Goal: Task Accomplishment & Management: Complete application form

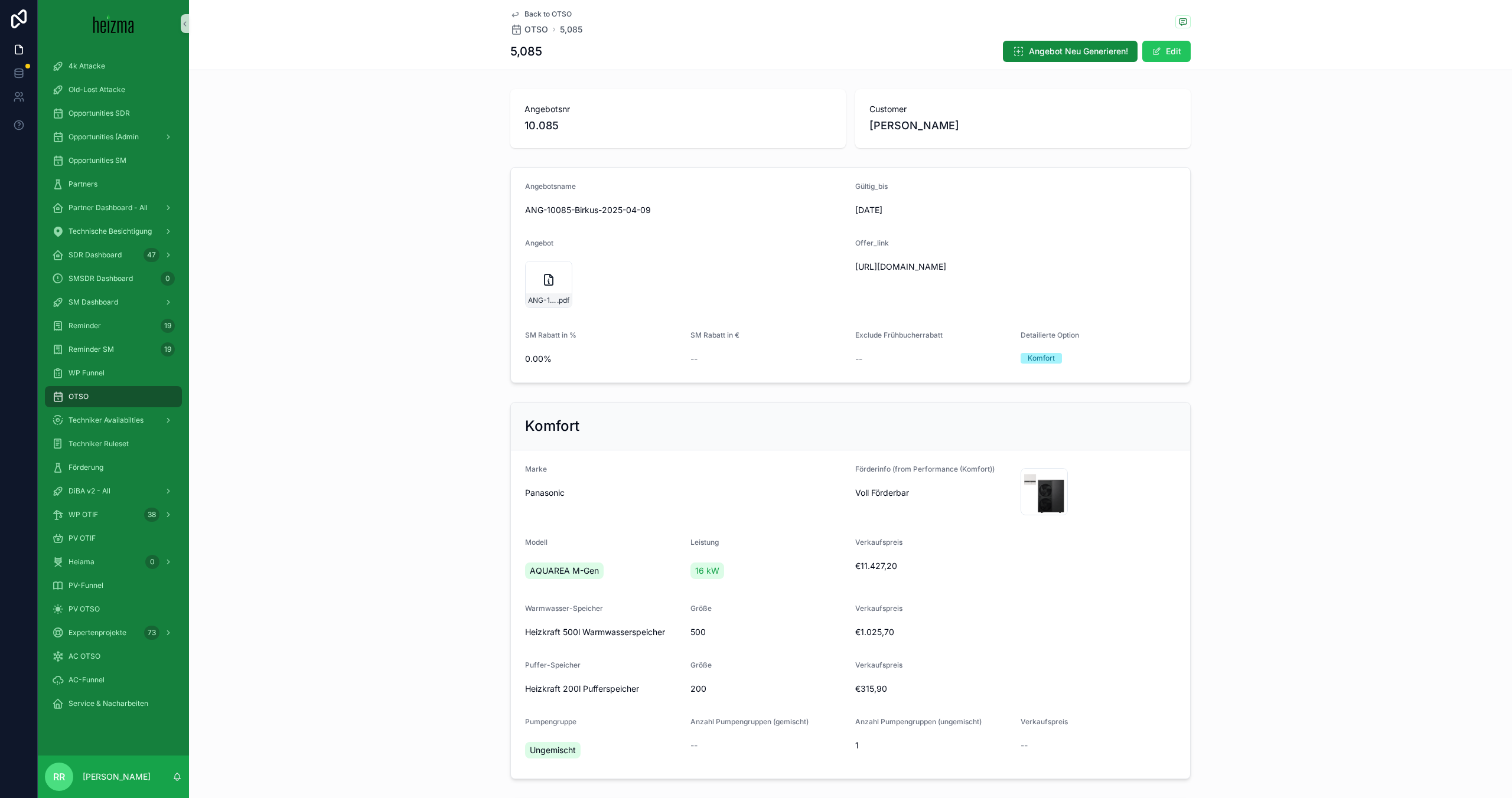
scroll to position [1697, 0]
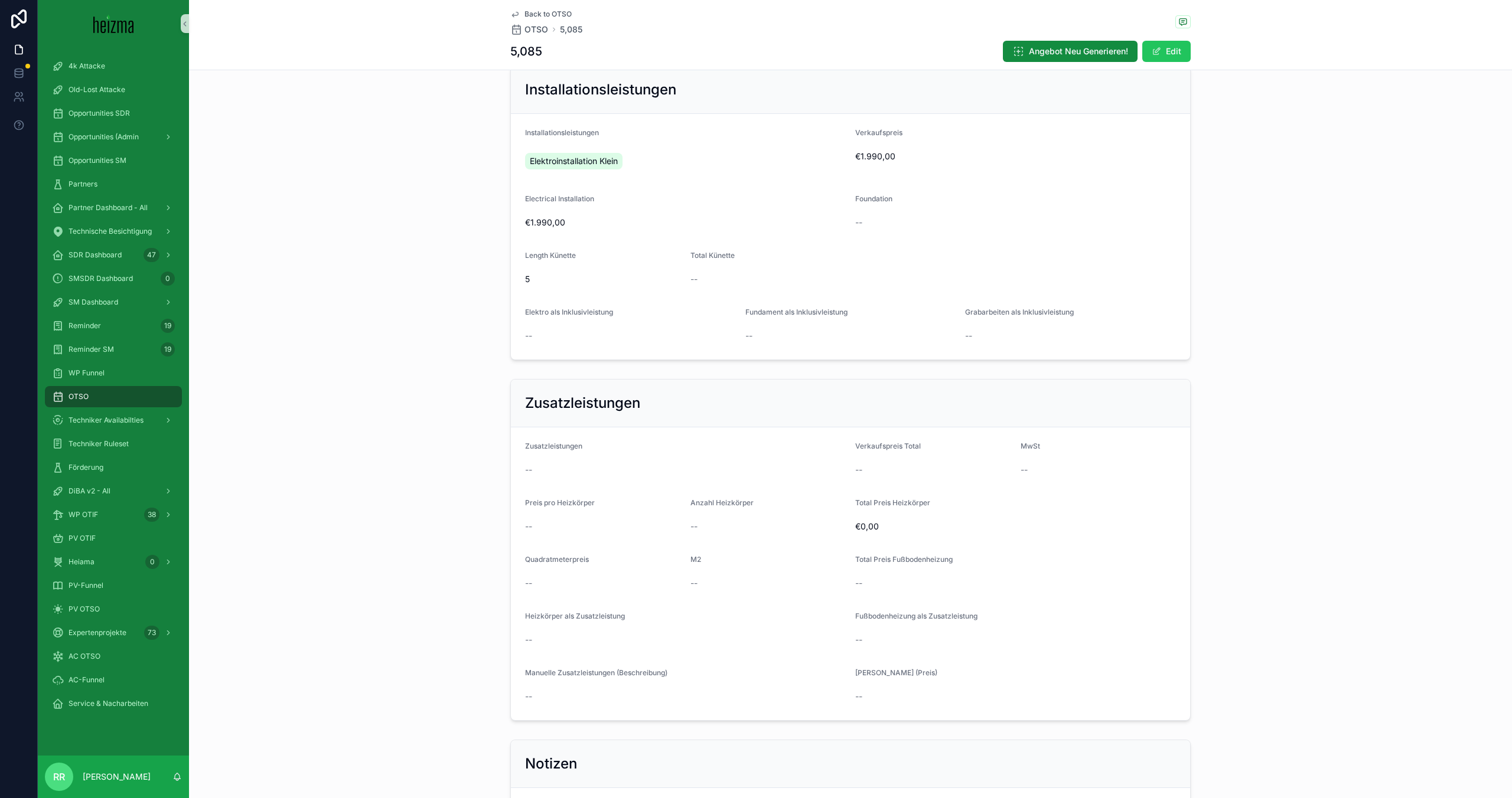
click at [145, 396] on div "OTSO" at bounding box center [113, 397] width 123 height 19
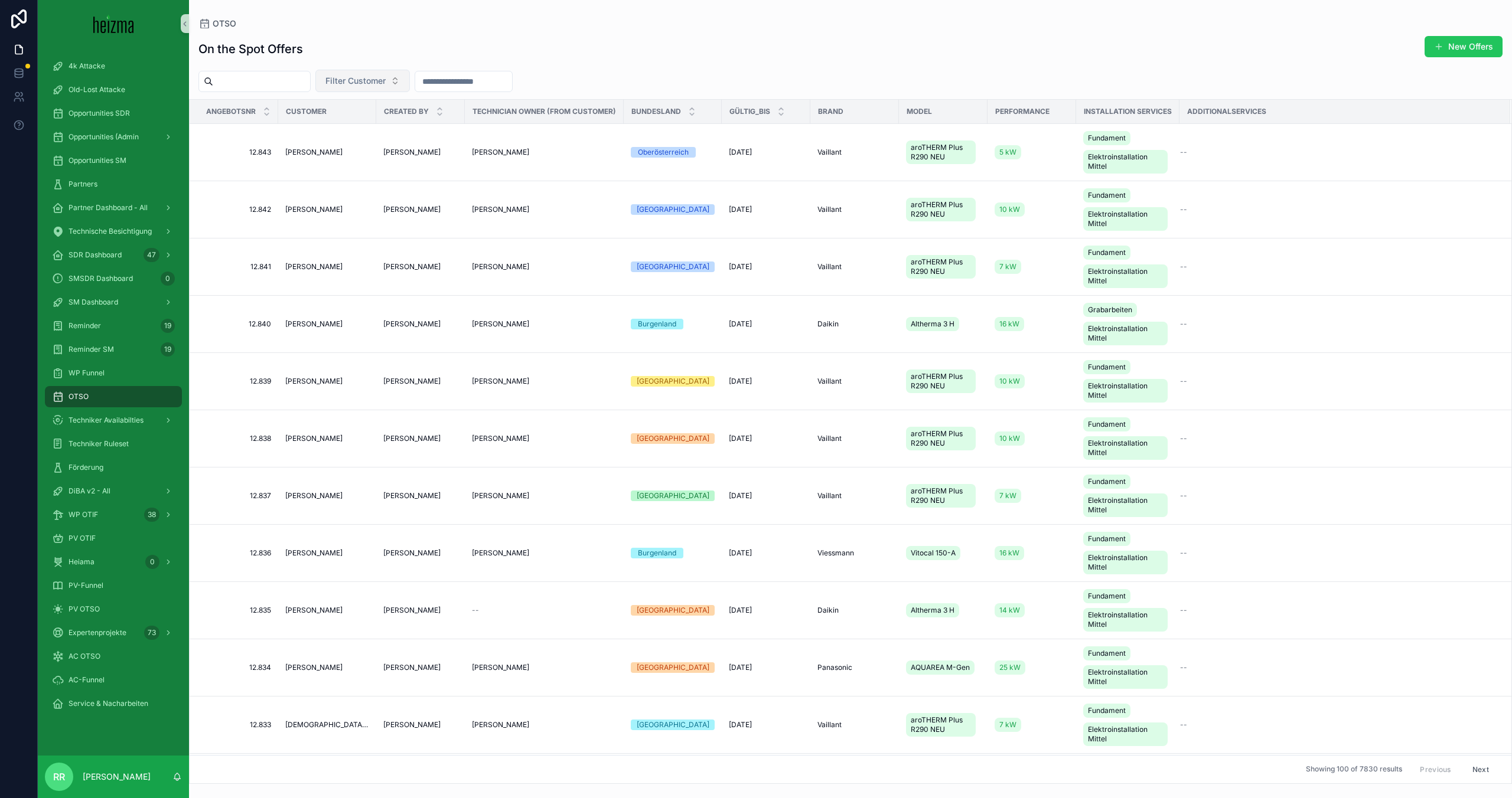
click at [366, 78] on span "Filter Customer" at bounding box center [356, 81] width 61 height 12
type input "*******"
click at [380, 130] on span "[PERSON_NAME]" at bounding box center [346, 128] width 68 height 12
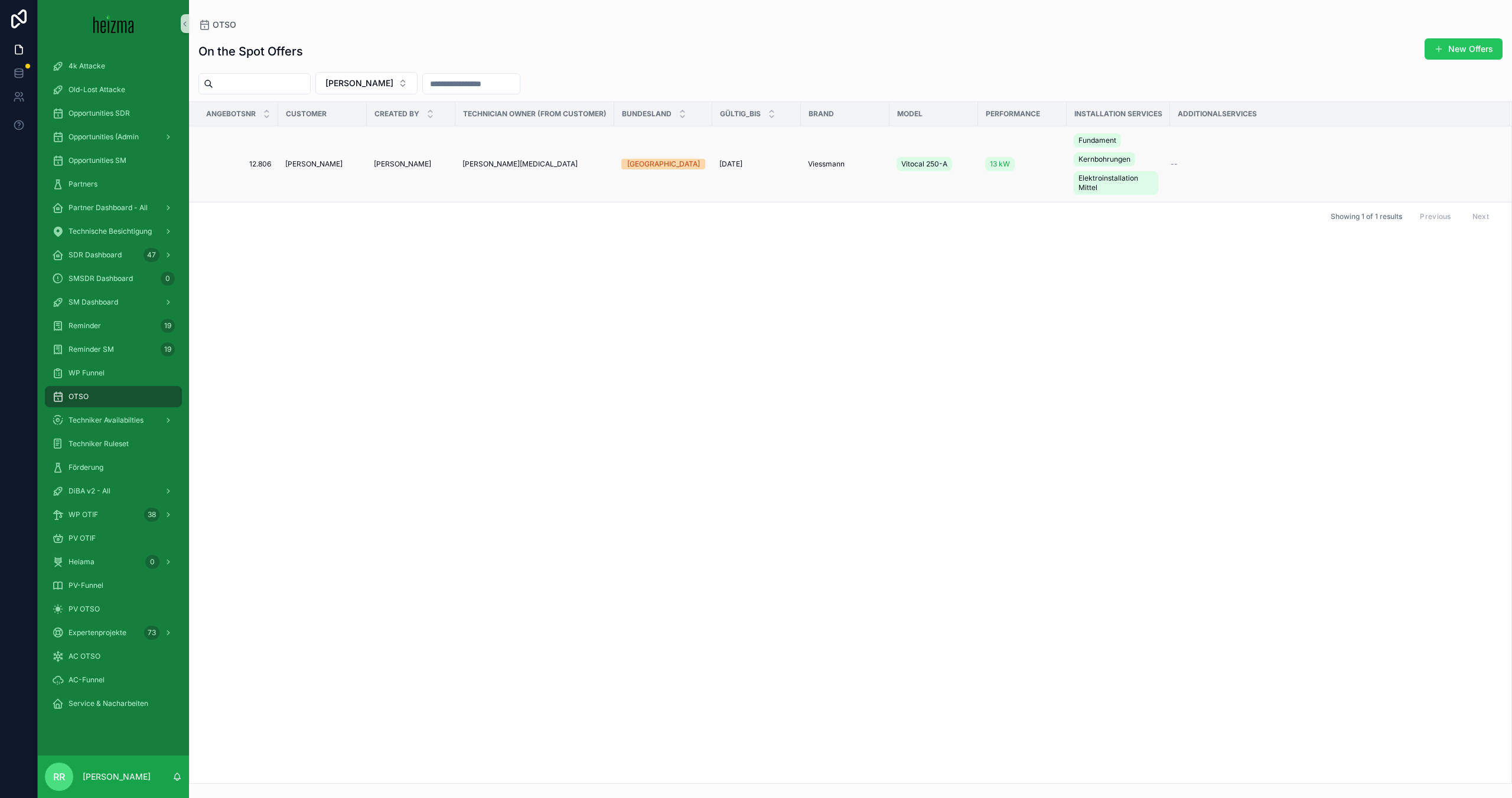
click at [321, 166] on span "[PERSON_NAME]" at bounding box center [314, 164] width 57 height 9
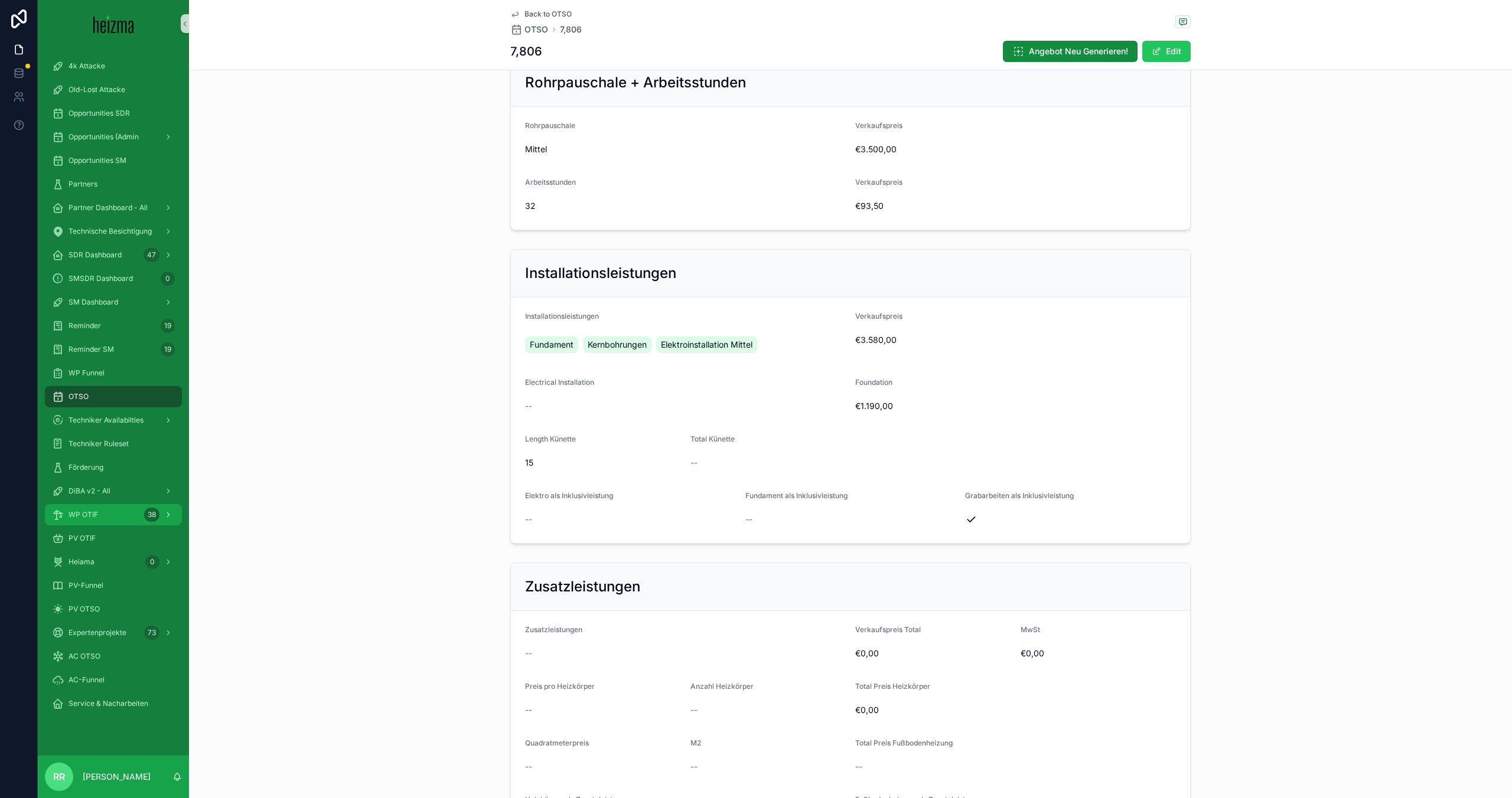
scroll to position [1480, 0]
click at [93, 493] on span "DiBA v2 - All" at bounding box center [89, 491] width 42 height 9
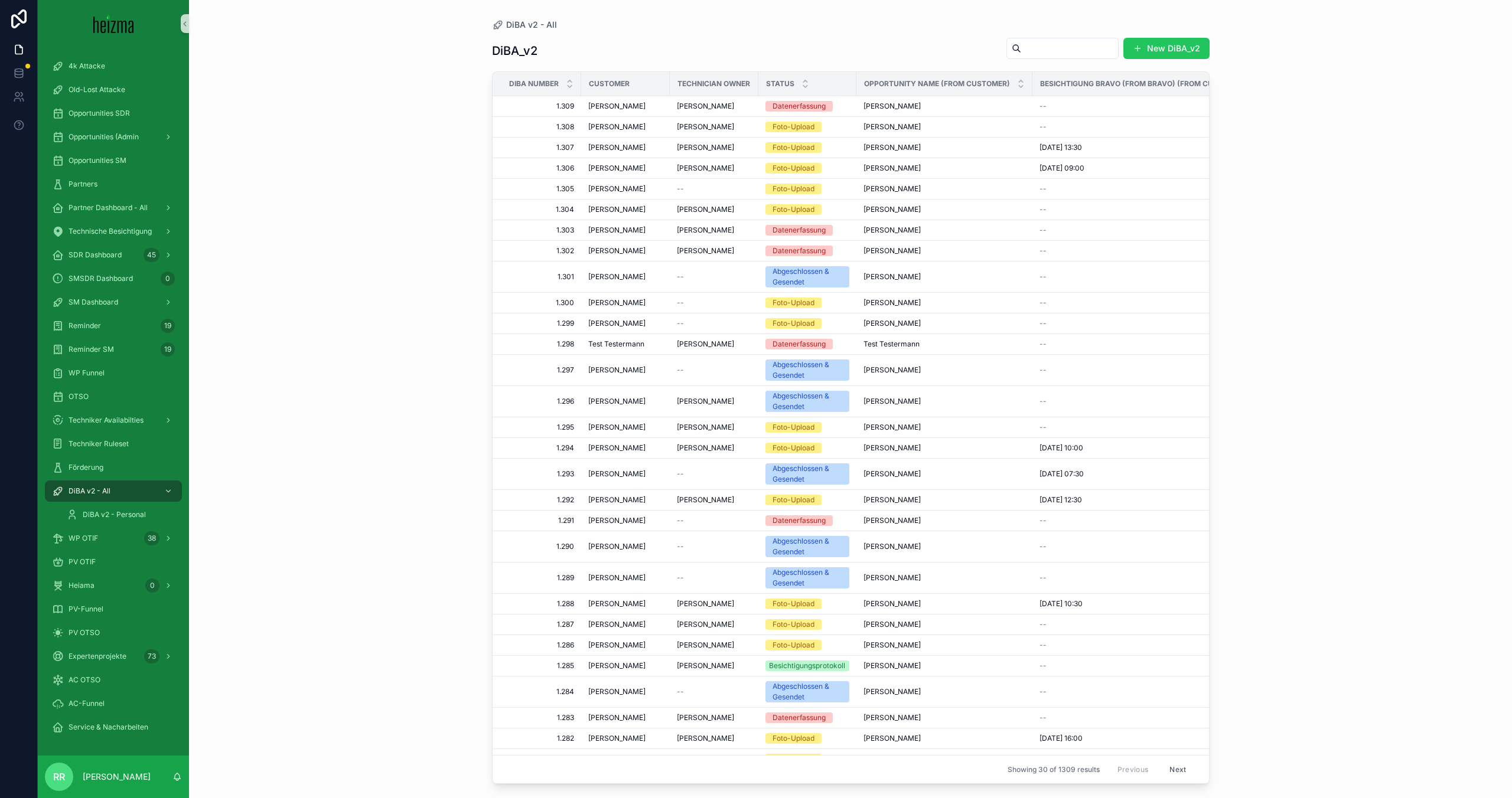
drag, startPoint x: 1169, startPoint y: 45, endPoint x: 1109, endPoint y: 53, distance: 60.5
click at [1169, 45] on button "New DiBA_v2" at bounding box center [1166, 48] width 86 height 21
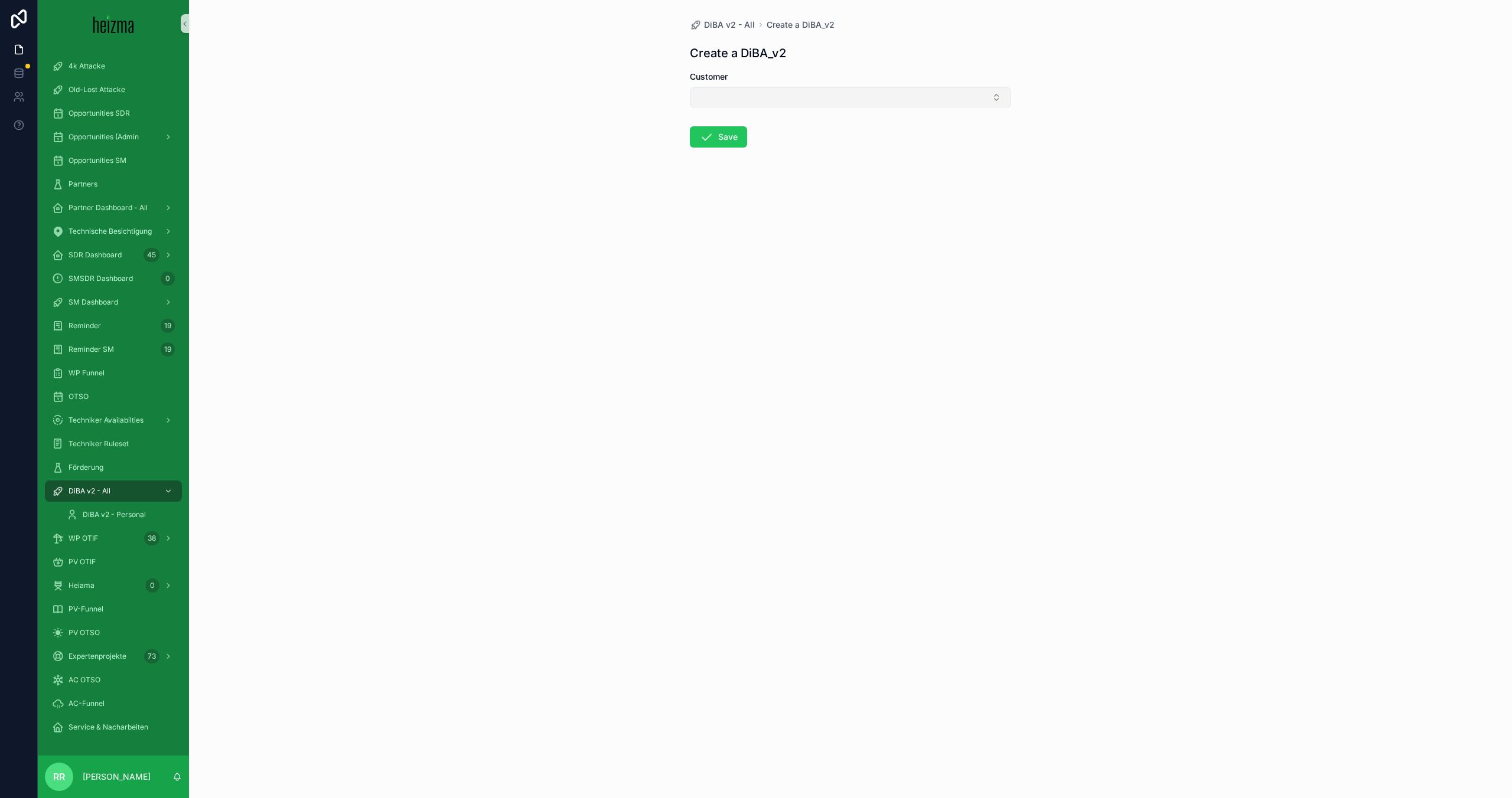
click at [794, 91] on button "Select Button" at bounding box center [850, 98] width 322 height 20
type input "******"
click at [754, 141] on div "[PERSON_NAME]" at bounding box center [850, 144] width 316 height 19
click at [706, 126] on form "Customer [PERSON_NAME] Save" at bounding box center [850, 147] width 322 height 155
click at [709, 135] on icon "scrollable content" at bounding box center [706, 140] width 14 height 14
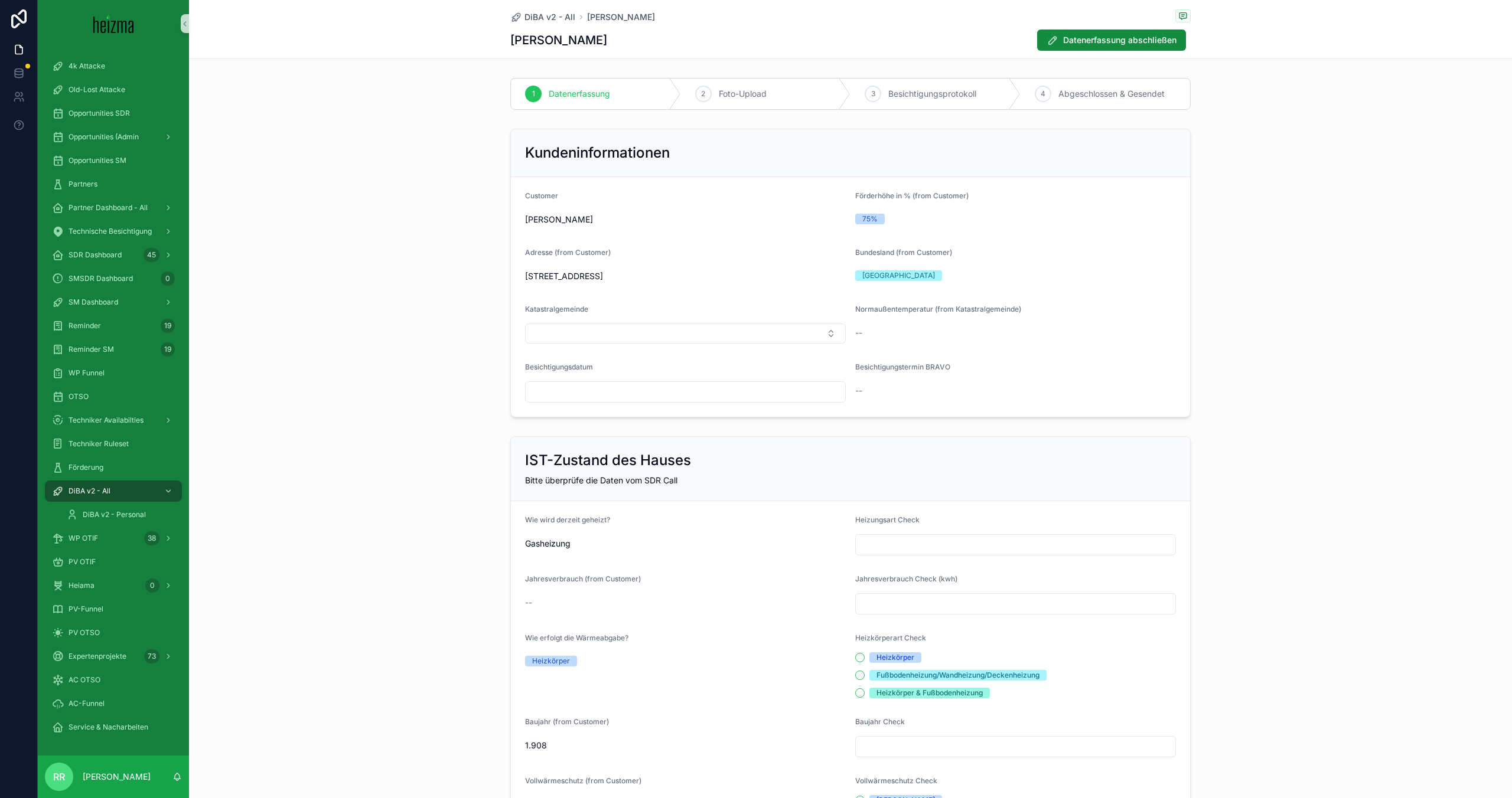
scroll to position [48, 0]
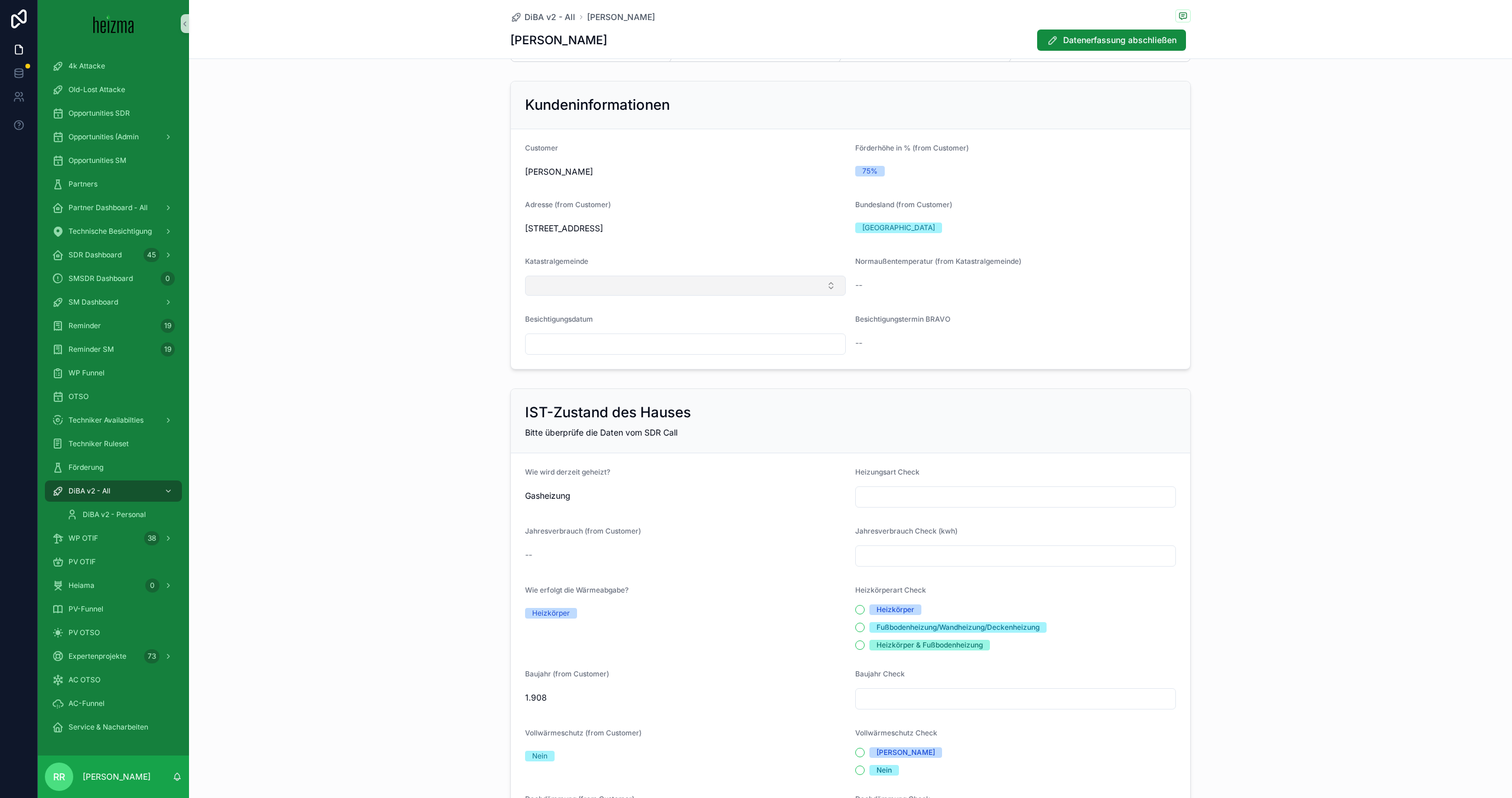
click at [627, 289] on button "Select Button" at bounding box center [686, 286] width 321 height 20
click at [449, 308] on div "Kundeninformationen Customer [PERSON_NAME] Förderhöhe in % (from Customer) 75% …" at bounding box center [850, 225] width 1323 height 298
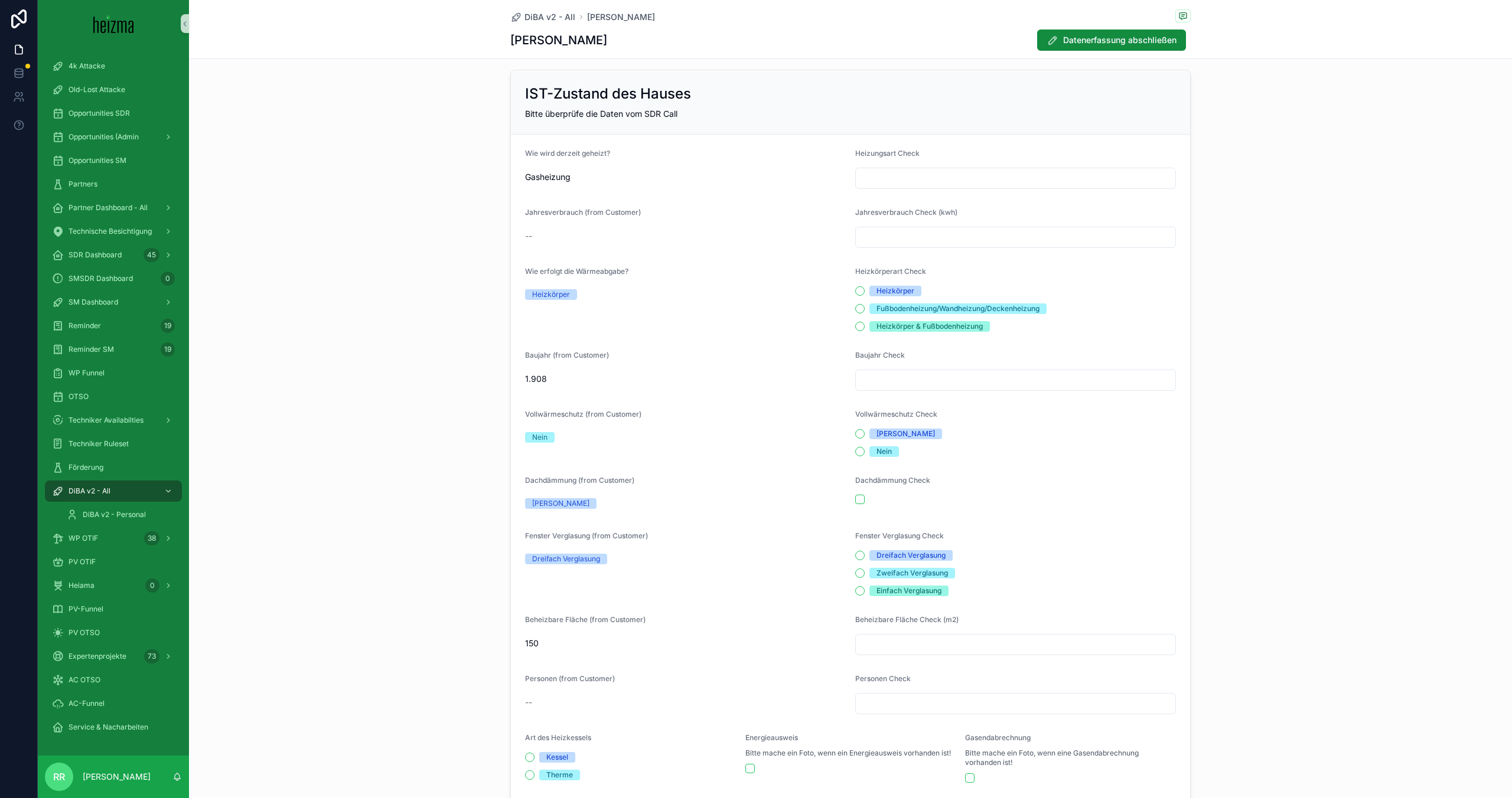
scroll to position [120, 0]
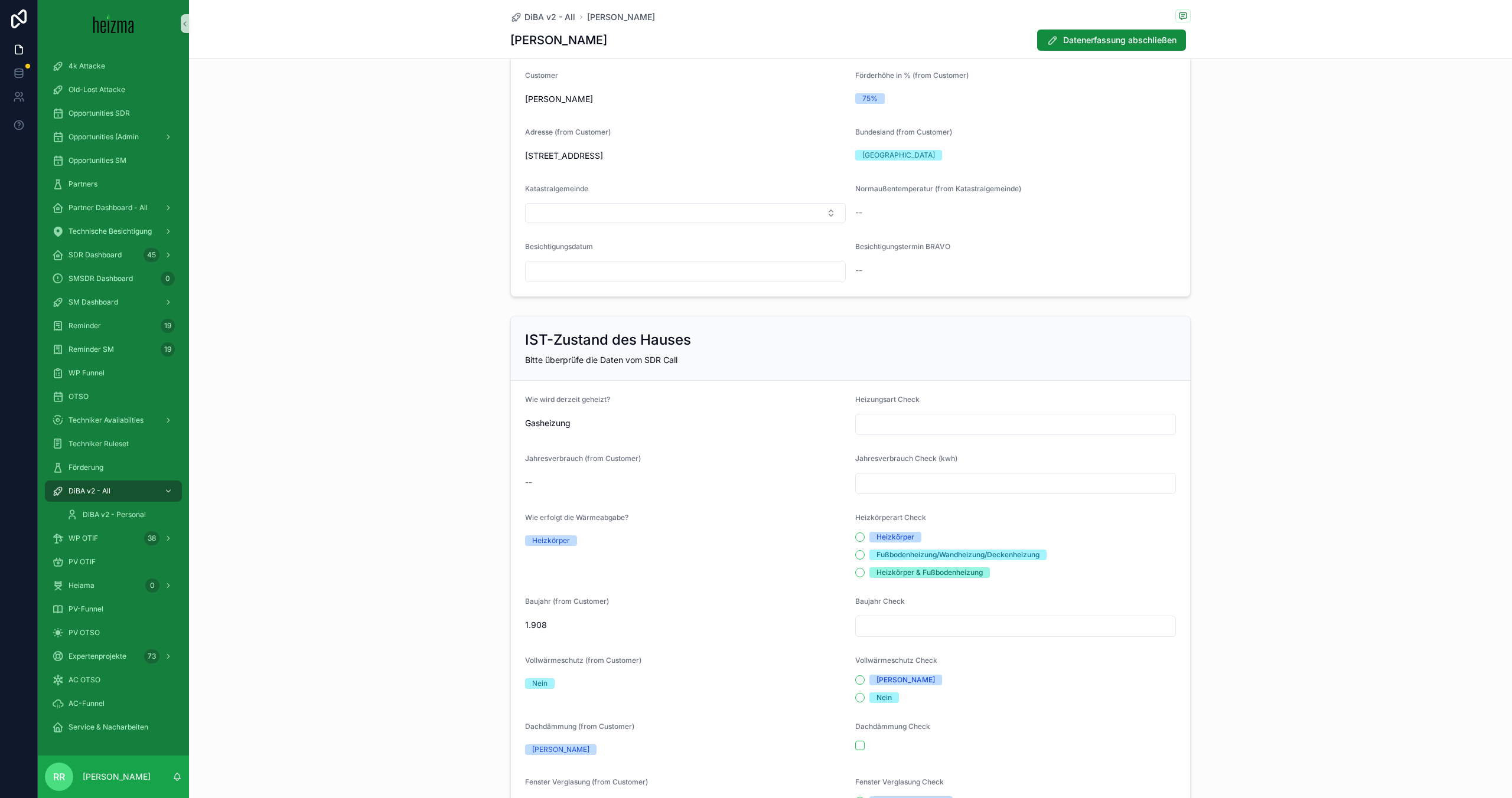
click at [932, 431] on input "scrollable content" at bounding box center [1016, 424] width 319 height 16
type input "**********"
click at [916, 479] on input "scrollable content" at bounding box center [1016, 483] width 319 height 16
click at [714, 464] on div "Jahresverbrauch (from Customer)" at bounding box center [686, 461] width 321 height 14
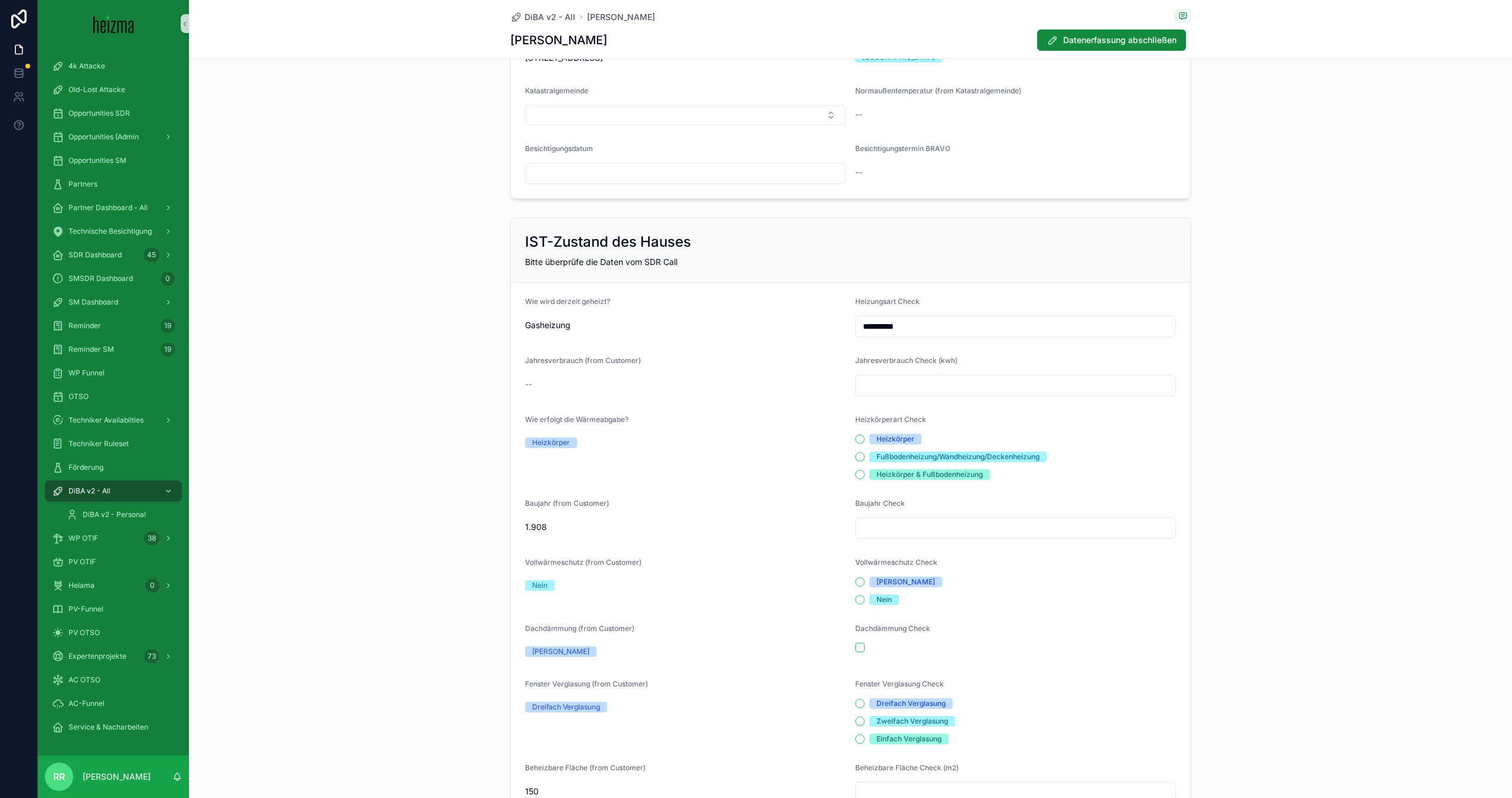
scroll to position [219, 0]
click at [863, 437] on button "Heizkörper" at bounding box center [860, 437] width 9 height 9
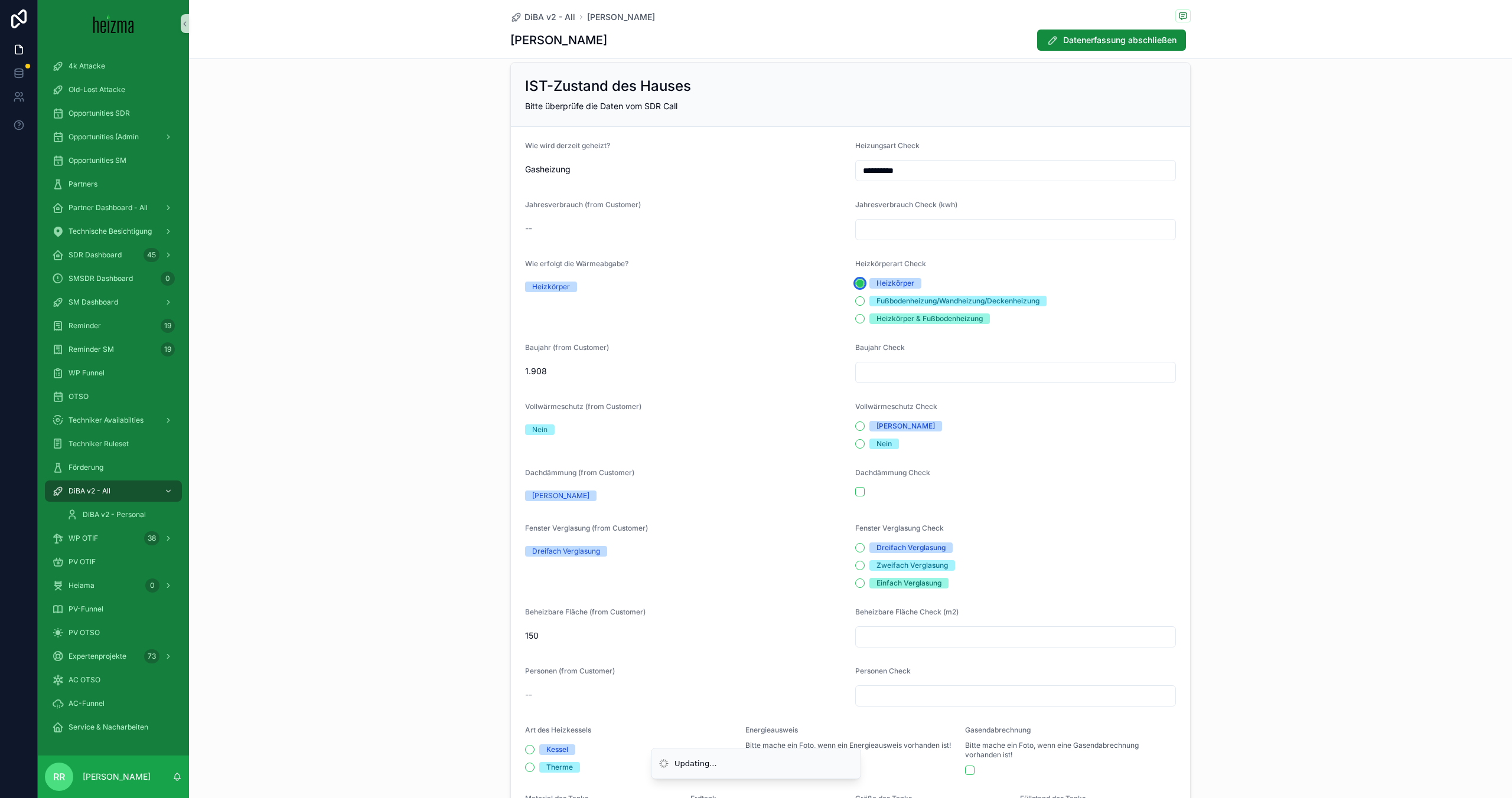
scroll to position [375, 0]
click at [863, 547] on button "Dreifach Verglasung" at bounding box center [860, 547] width 9 height 9
click at [860, 496] on div "Dachdämmung Check" at bounding box center [1016, 485] width 321 height 36
click at [863, 493] on button "scrollable content" at bounding box center [860, 491] width 9 height 9
click at [862, 445] on button "Nein" at bounding box center [860, 443] width 9 height 9
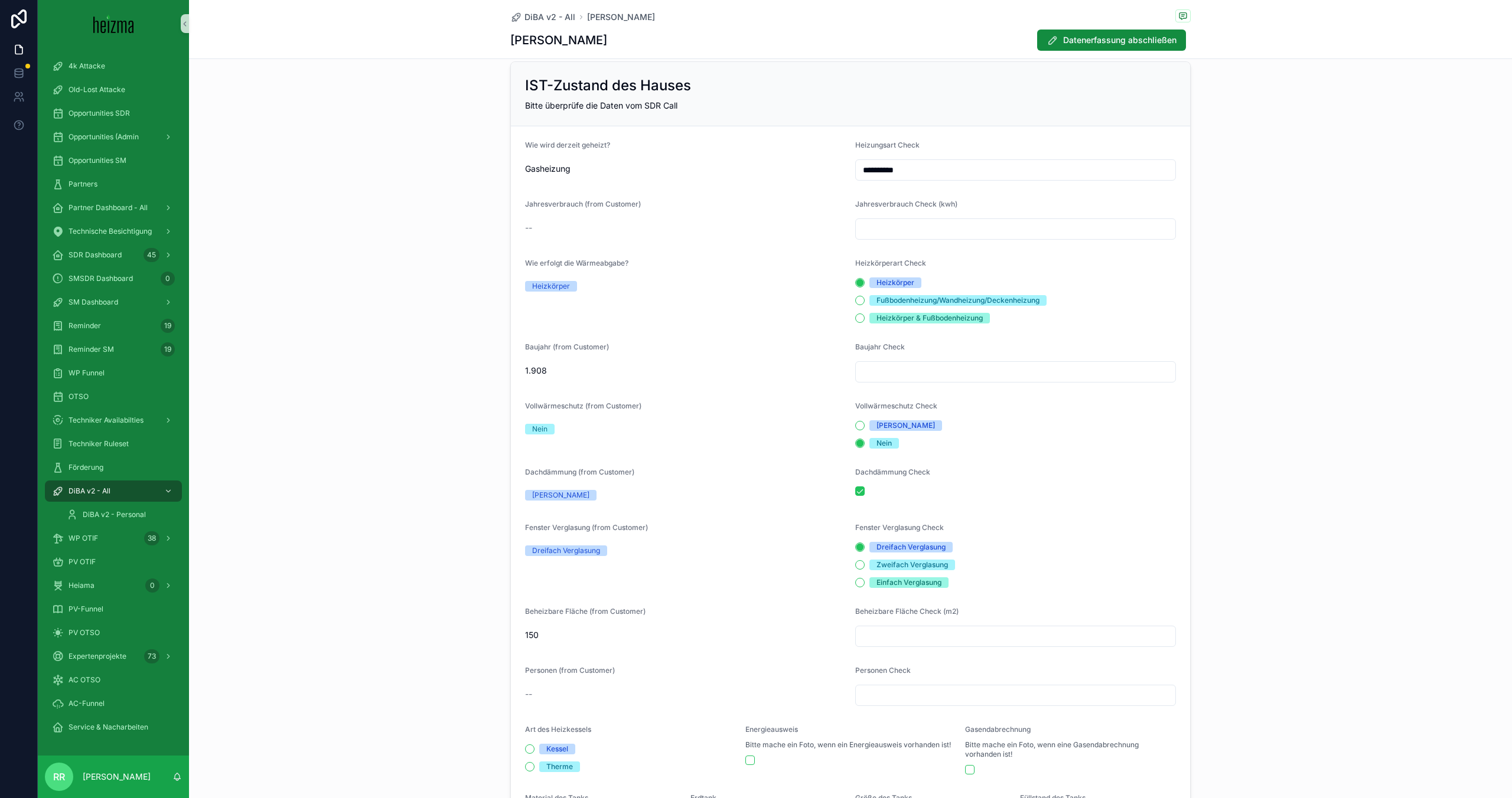
click at [890, 633] on input "scrollable content" at bounding box center [1016, 636] width 319 height 16
type input "***"
click at [1023, 522] on form "**********" at bounding box center [850, 501] width 679 height 750
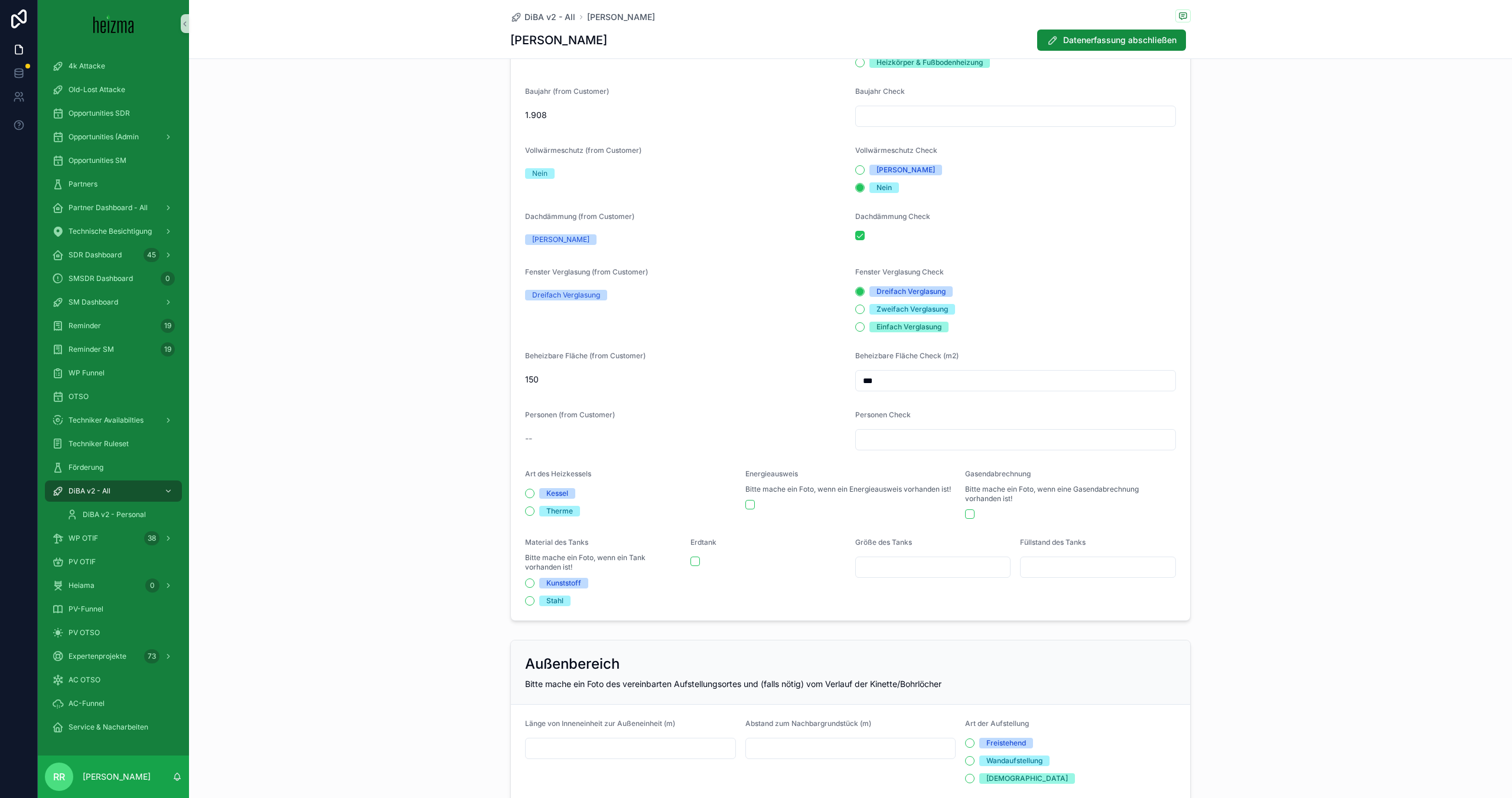
scroll to position [683, 0]
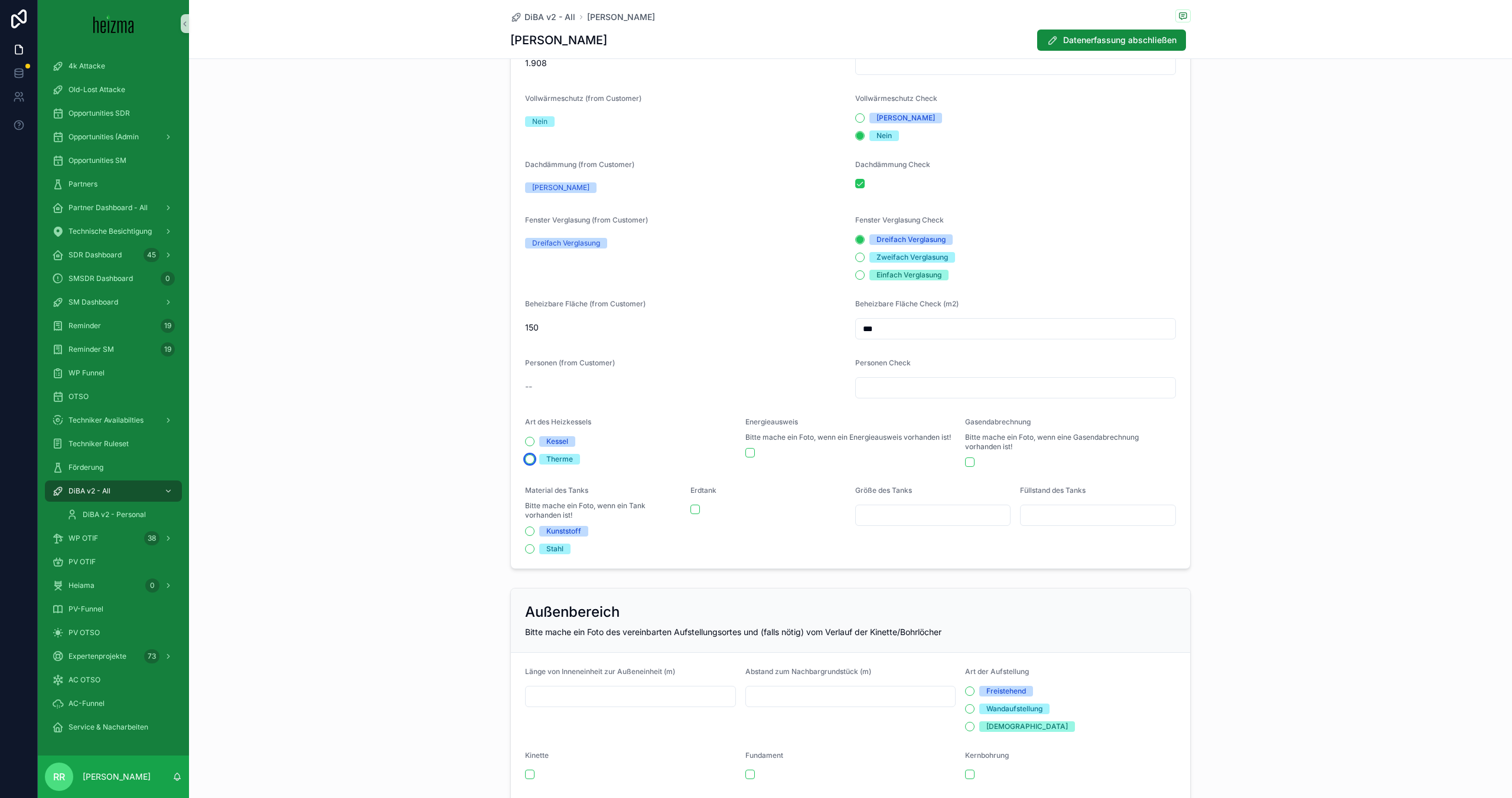
click at [530, 457] on button "Therme" at bounding box center [530, 459] width 9 height 9
click at [525, 441] on button "Kessel" at bounding box center [530, 441] width 9 height 9
click at [524, 457] on form "**********" at bounding box center [850, 194] width 679 height 750
click at [895, 376] on div "Personen Check" at bounding box center [1016, 378] width 321 height 40
click at [886, 384] on input "scrollable content" at bounding box center [1016, 388] width 319 height 16
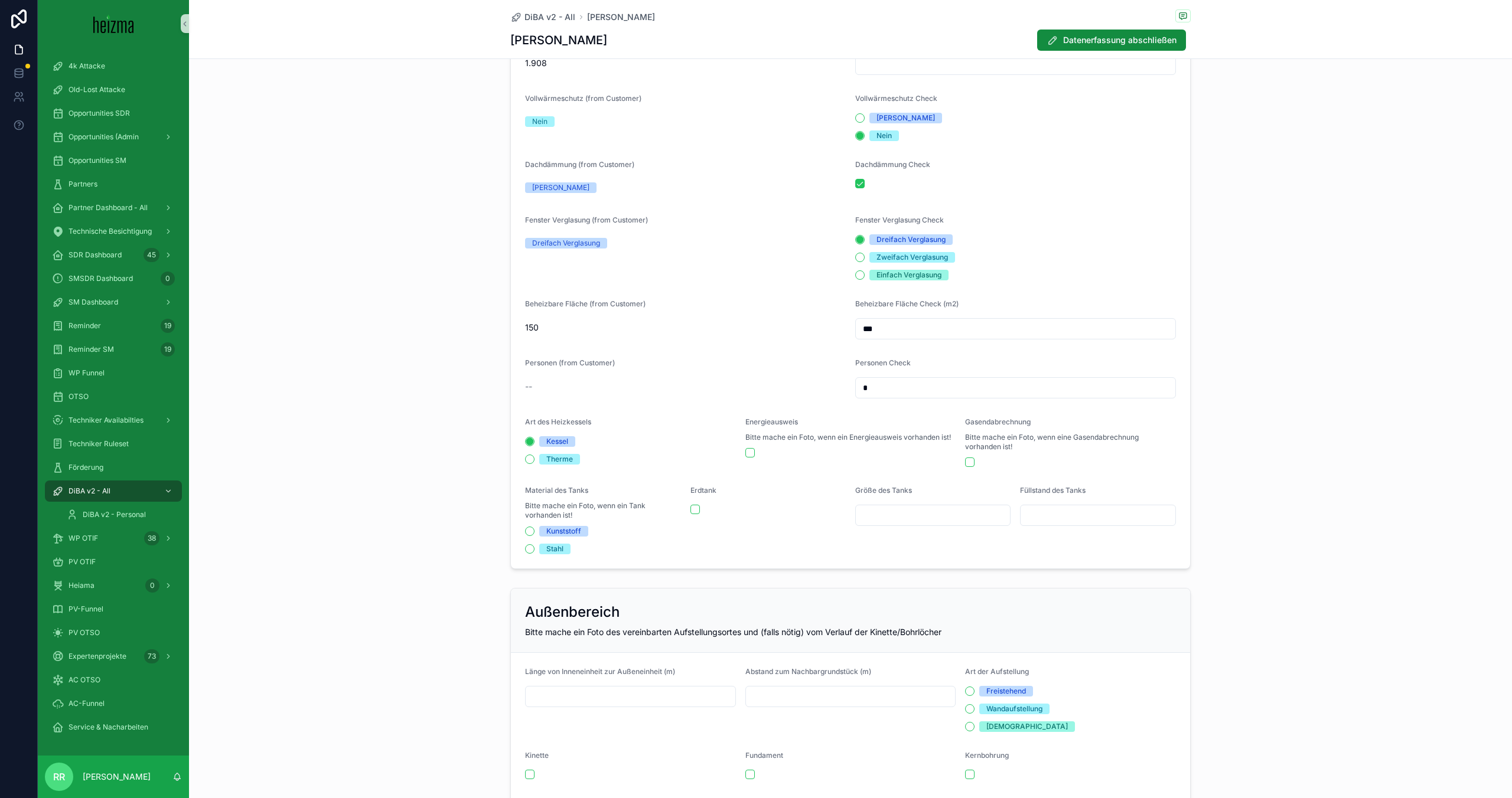
type input "*"
click at [771, 367] on div "Personen (from Customer)" at bounding box center [686, 366] width 321 height 14
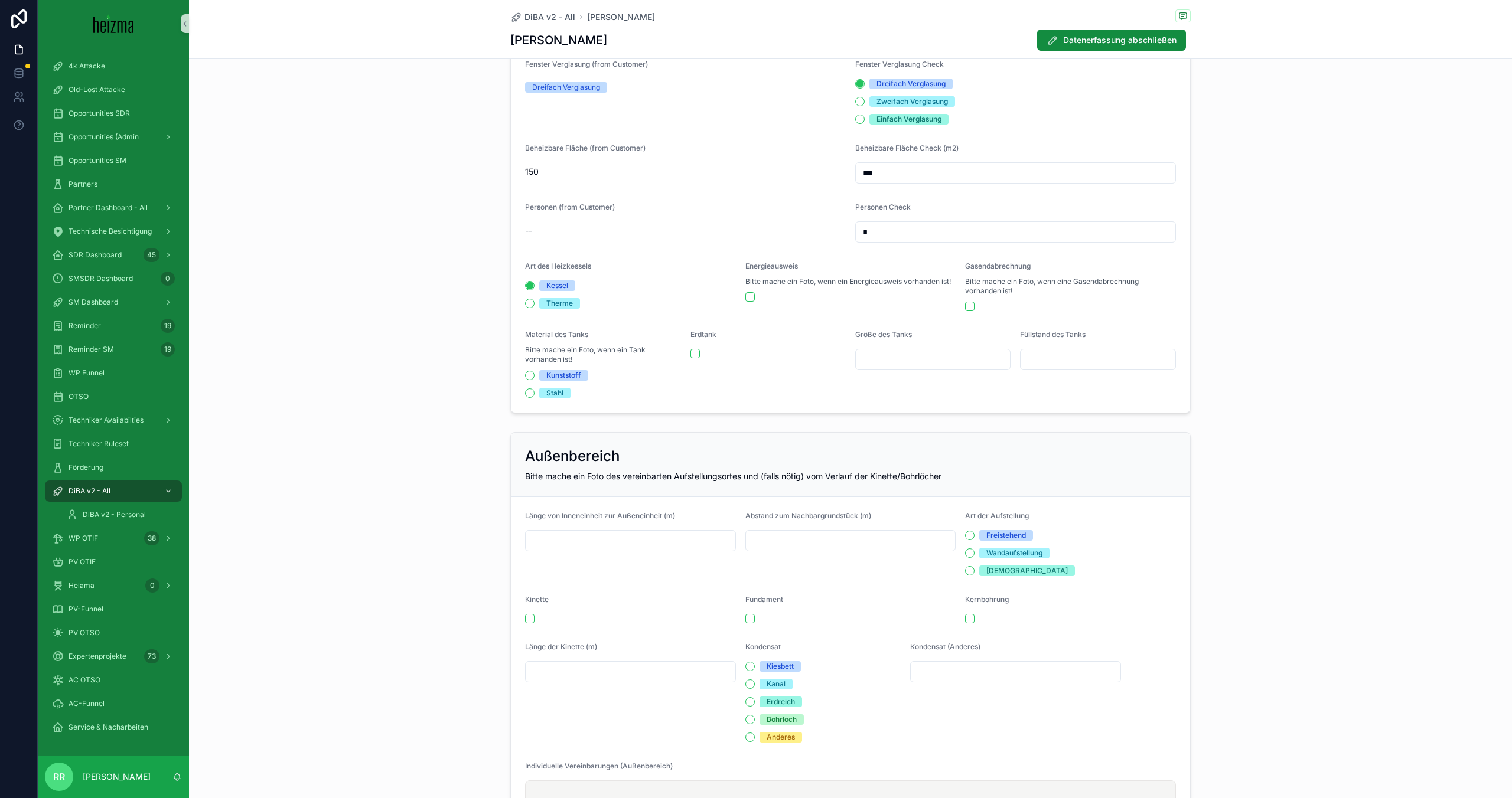
scroll to position [841, 0]
click at [670, 537] on input "scrollable content" at bounding box center [631, 537] width 210 height 16
type input "*"
click at [816, 529] on input "scrollable content" at bounding box center [851, 537] width 210 height 16
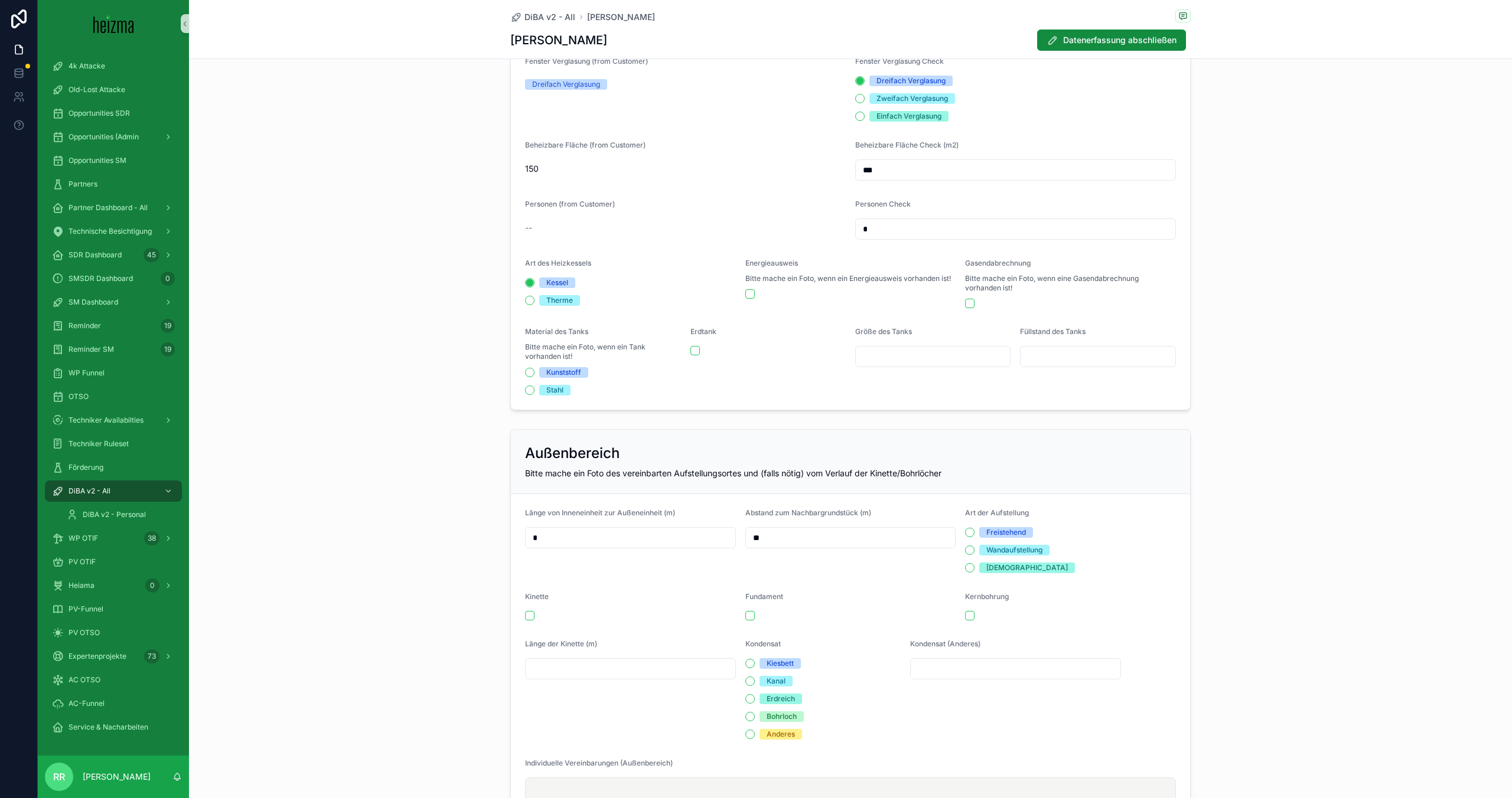
click at [726, 446] on div "Außenbereich" at bounding box center [850, 453] width 651 height 19
click at [768, 539] on input "**" at bounding box center [851, 537] width 210 height 16
type input "*"
drag, startPoint x: 738, startPoint y: 470, endPoint x: 730, endPoint y: 467, distance: 8.5
click at [736, 469] on span "Bitte mache ein Foto des vereinbarten Aufstellungsortes und (falls nötig) vom V…" at bounding box center [734, 473] width 416 height 10
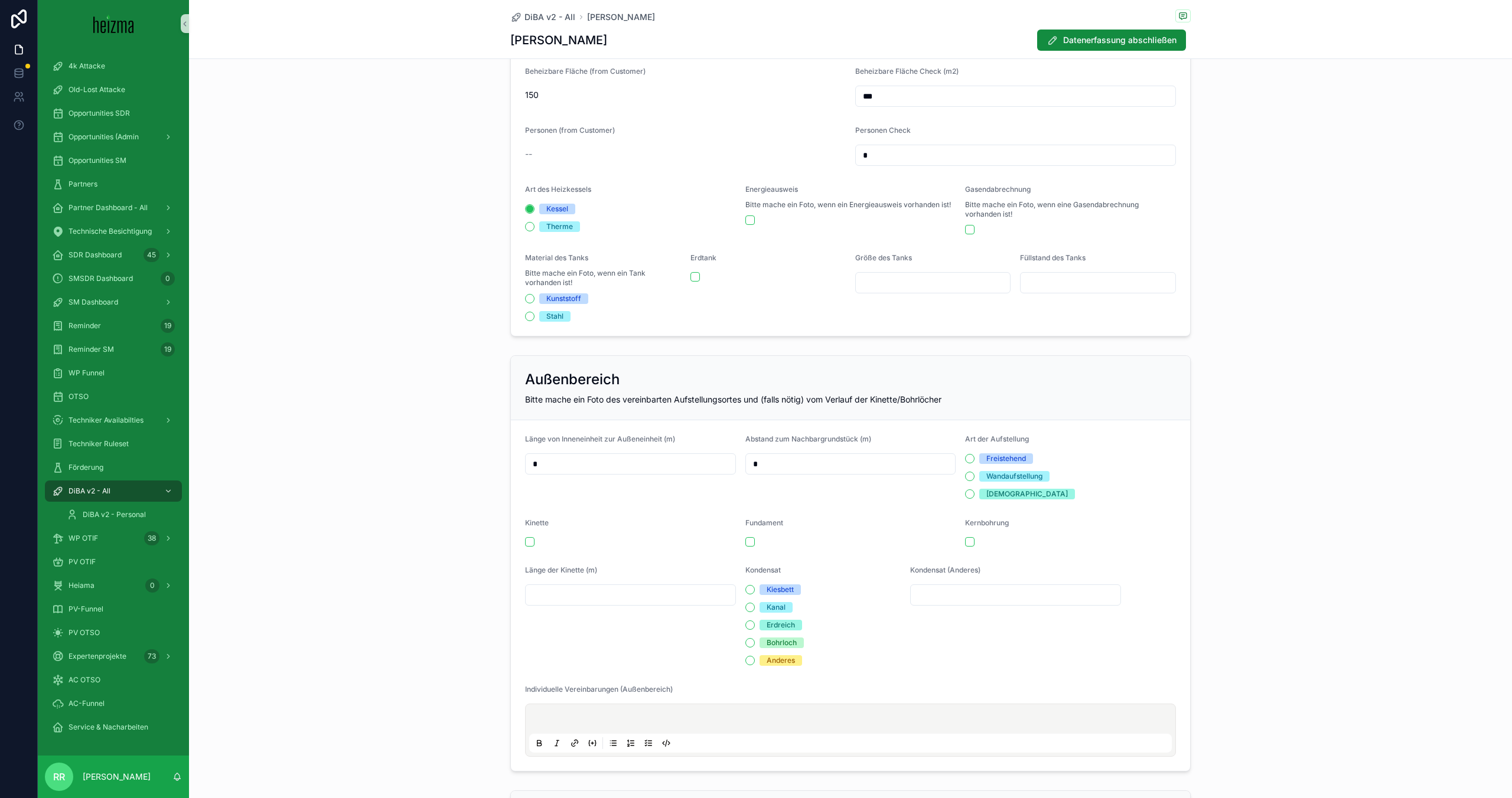
scroll to position [917, 0]
click at [969, 455] on button "Freistehend" at bounding box center [970, 457] width 9 height 9
click at [749, 532] on div "Fundament" at bounding box center [851, 531] width 211 height 28
click at [750, 537] on button "scrollable content" at bounding box center [750, 540] width 9 height 9
click at [533, 543] on button "scrollable content" at bounding box center [530, 540] width 9 height 9
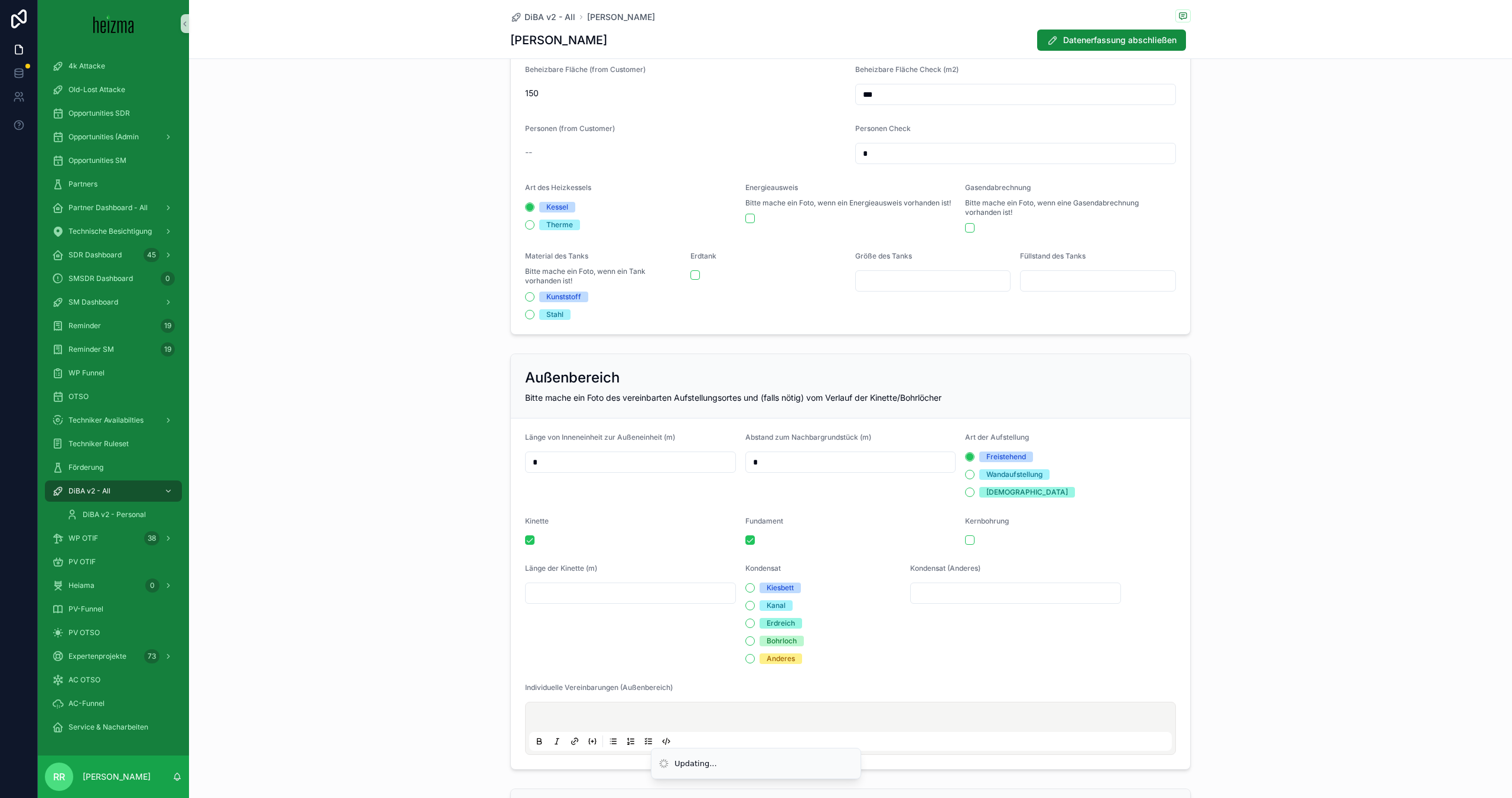
click at [556, 584] on div "scrollable content" at bounding box center [631, 594] width 211 height 21
click at [556, 591] on input "scrollable content" at bounding box center [631, 593] width 210 height 16
type input "*"
click at [636, 522] on div "Kinette" at bounding box center [631, 524] width 211 height 14
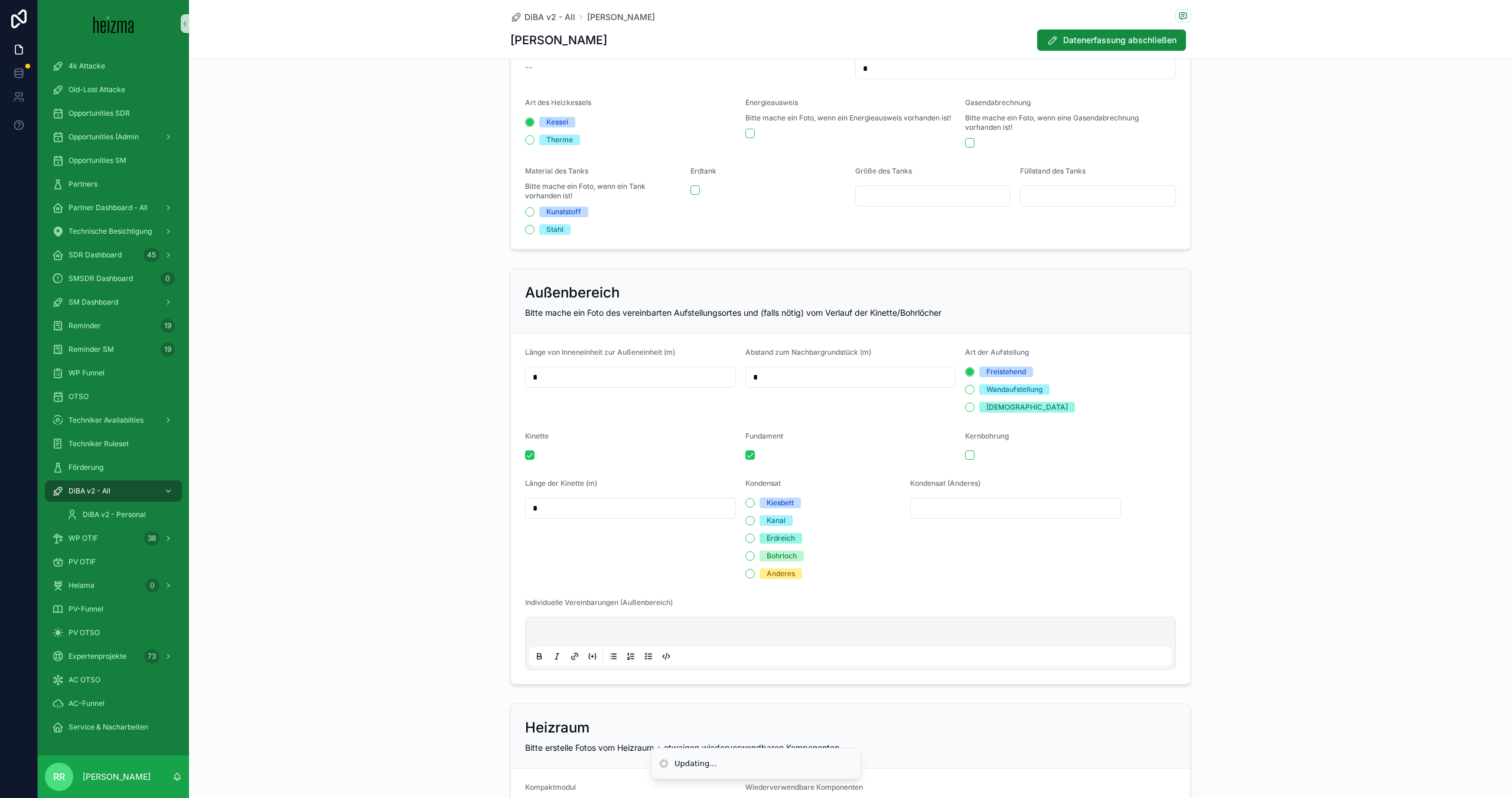
scroll to position [1002, 0]
click at [750, 541] on button "Erdreich" at bounding box center [750, 537] width 9 height 9
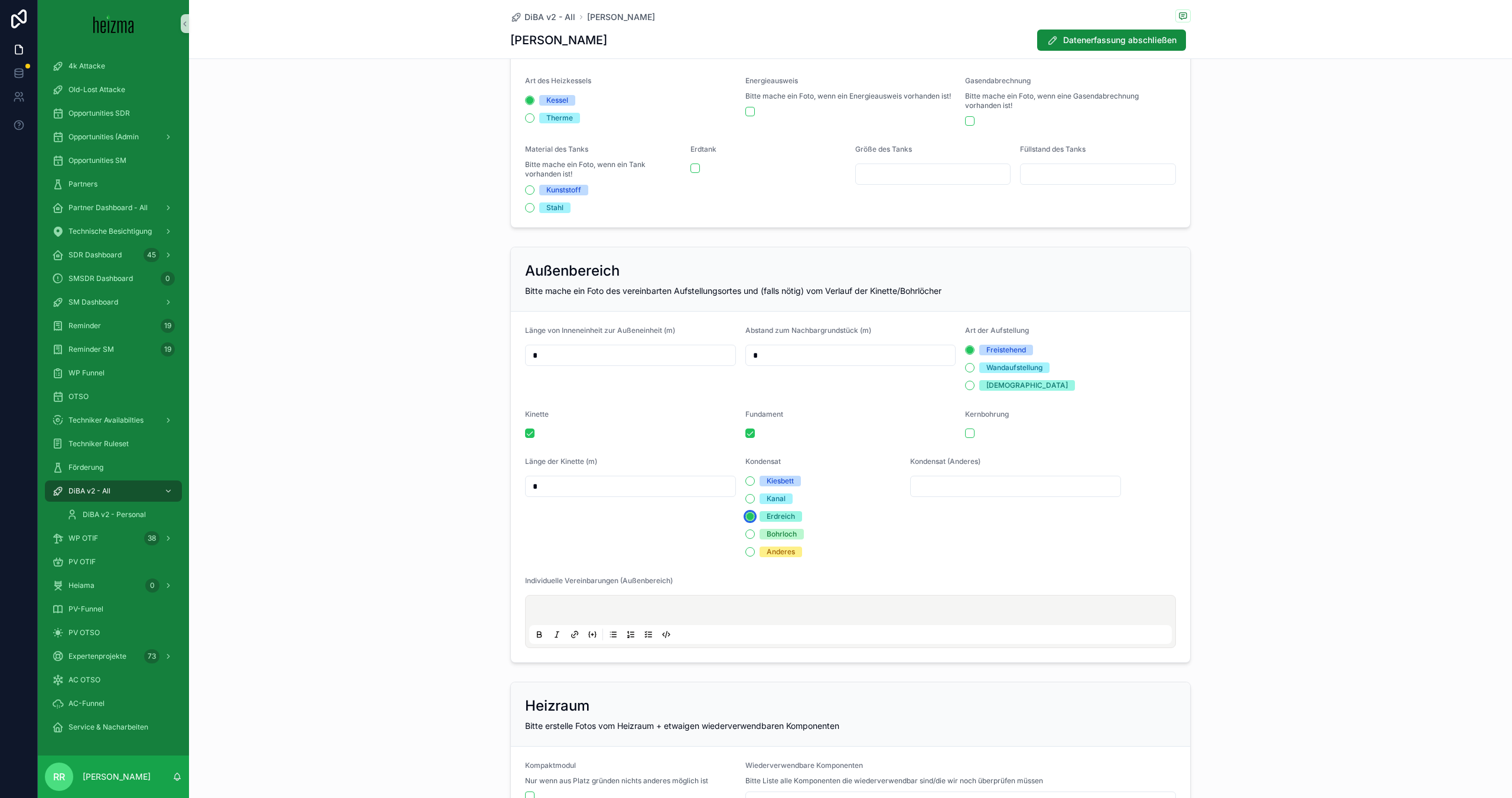
scroll to position [1034, 0]
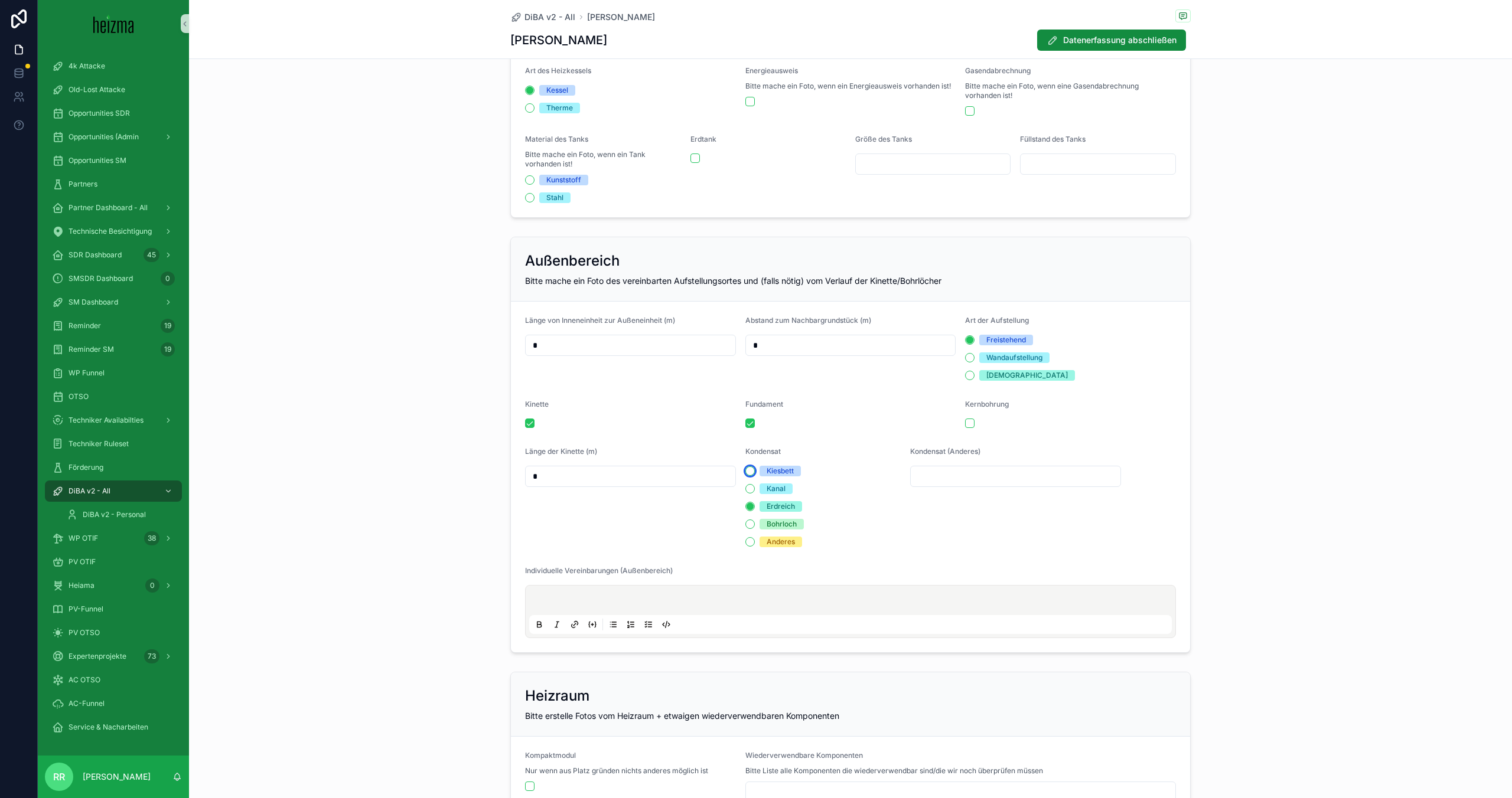
click at [750, 467] on button "Kiesbett" at bounding box center [750, 471] width 9 height 9
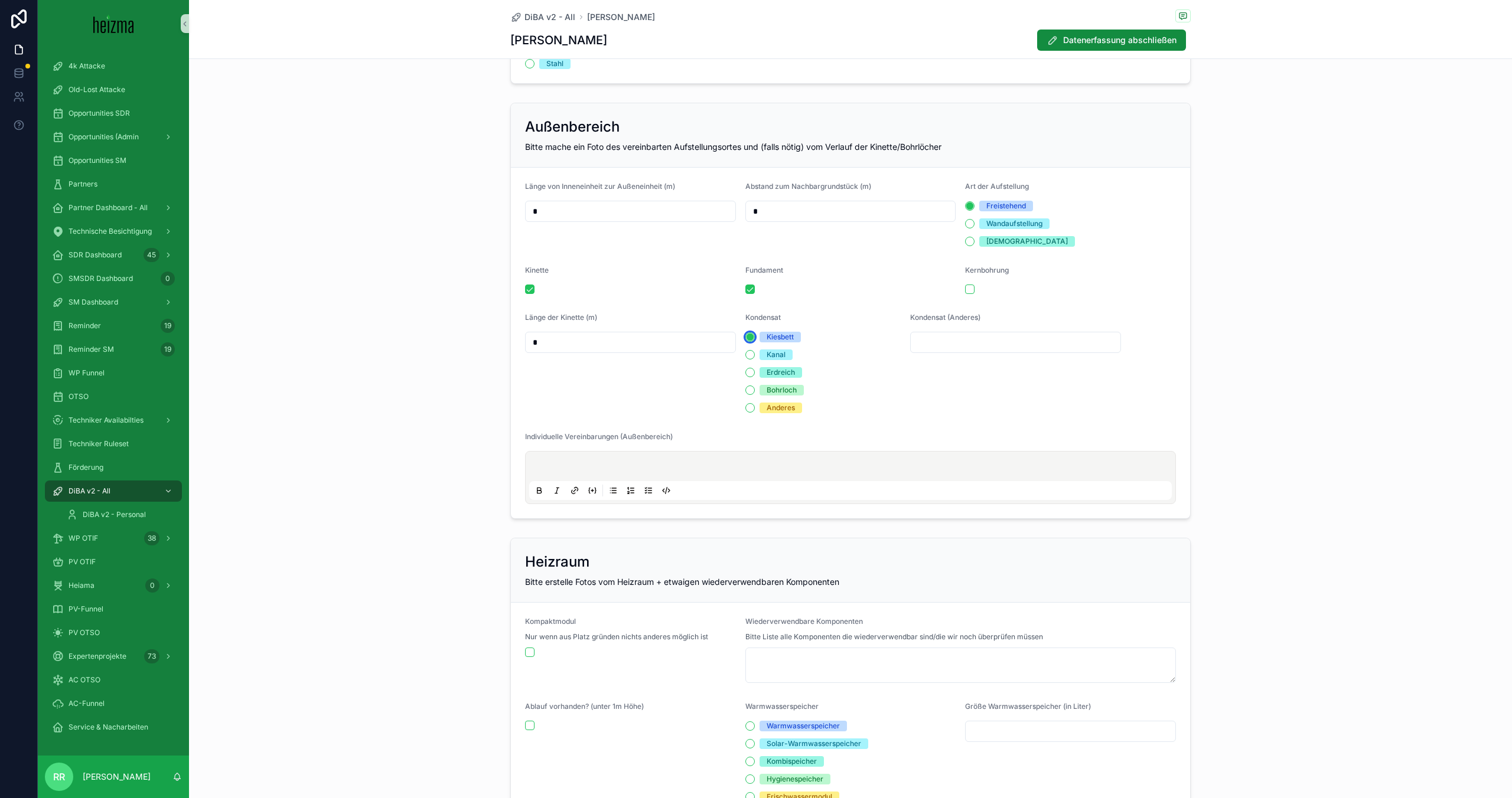
scroll to position [1168, 0]
click at [965, 289] on button "scrollable content" at bounding box center [970, 289] width 9 height 9
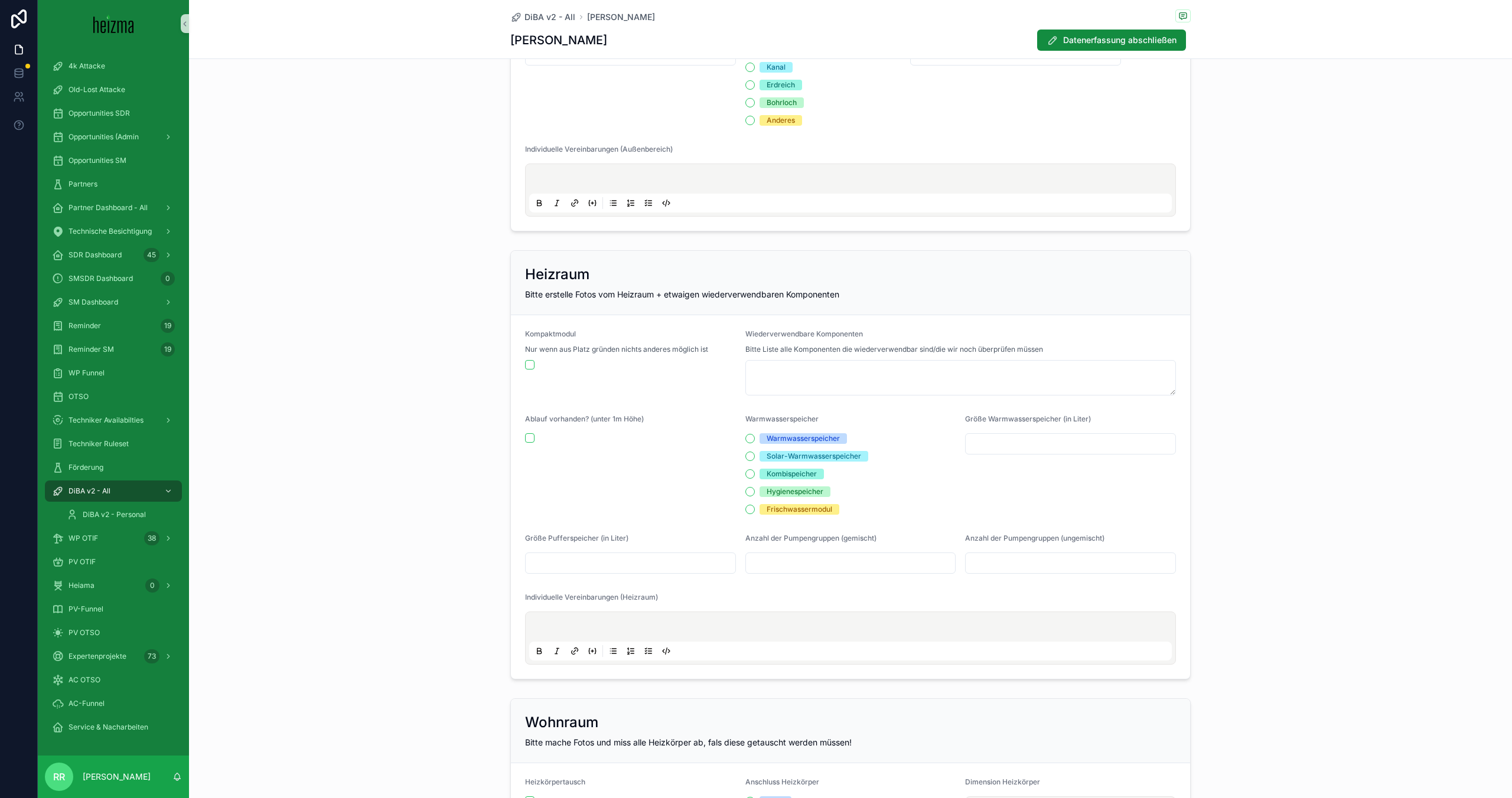
scroll to position [1456, 0]
click at [532, 439] on button "scrollable content" at bounding box center [530, 437] width 9 height 9
click at [748, 442] on div "Warmwasserspeicher" at bounding box center [851, 437] width 211 height 11
click at [749, 440] on button "Warmwasserspeicher" at bounding box center [750, 437] width 9 height 9
click at [1026, 442] on input "scrollable content" at bounding box center [1071, 442] width 210 height 16
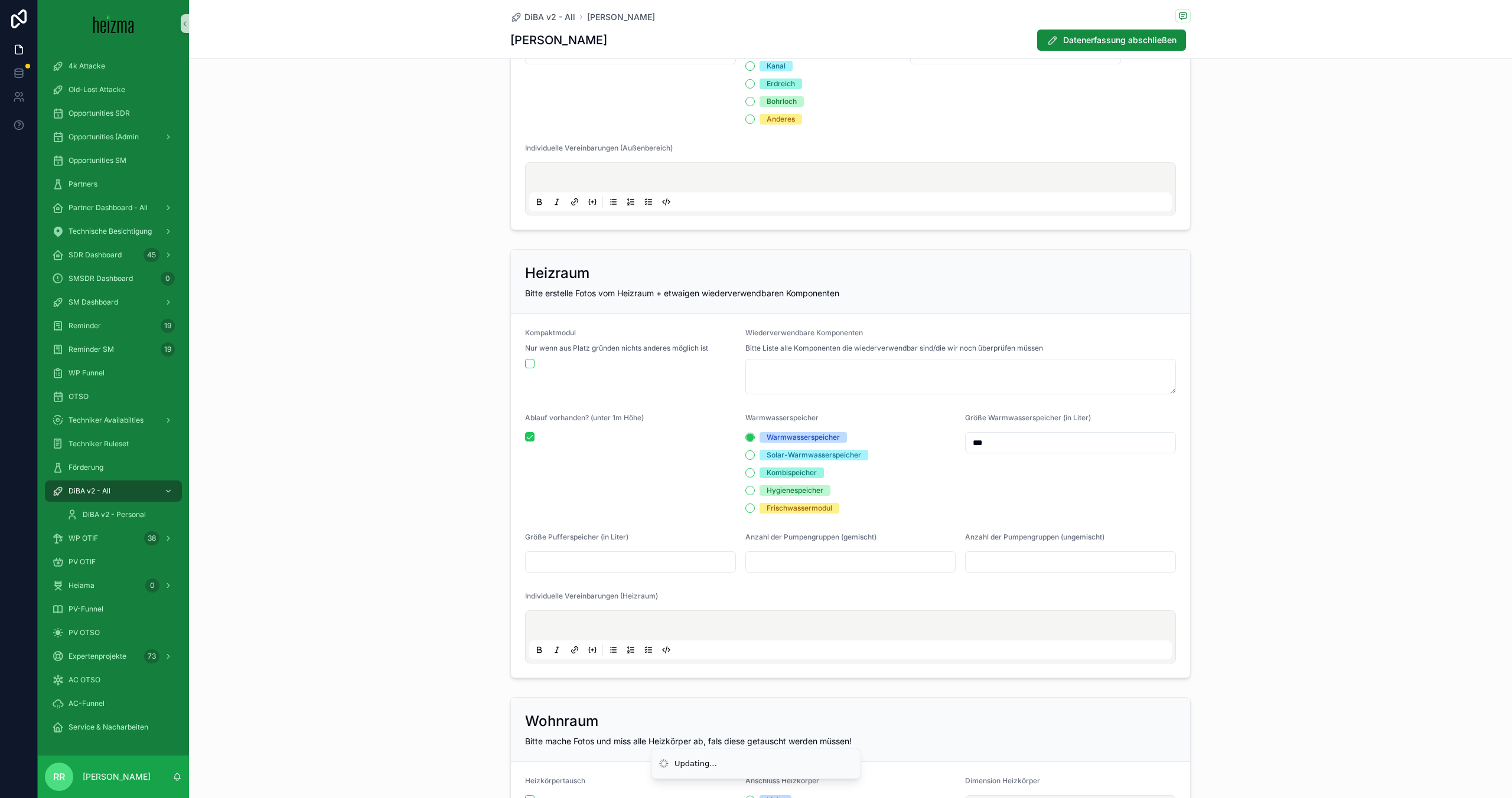
type input "***"
click at [965, 464] on div "Größe Warmwasserspeicher (in Liter) ***" at bounding box center [1071, 463] width 211 height 100
click at [647, 569] on input "scrollable content" at bounding box center [631, 561] width 210 height 16
type input "*"
click at [644, 479] on div "Ablauf vorhanden? (unter 1m Höhe)" at bounding box center [631, 463] width 211 height 100
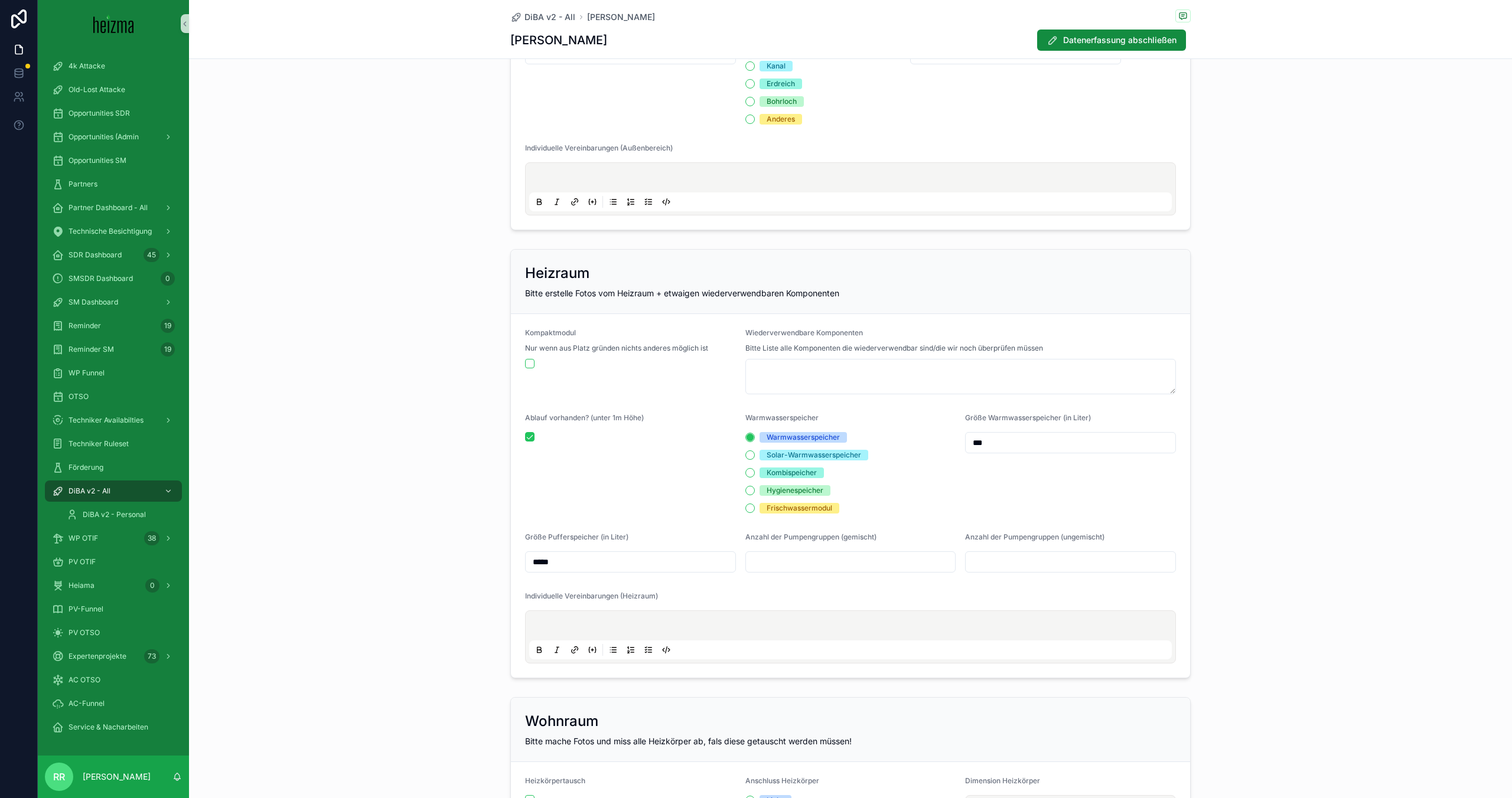
click at [543, 566] on input "*****" at bounding box center [631, 561] width 210 height 16
click at [604, 472] on div "Ablauf vorhanden? (unter 1m Höhe)" at bounding box center [631, 463] width 211 height 100
click at [637, 562] on input "***" at bounding box center [631, 561] width 210 height 16
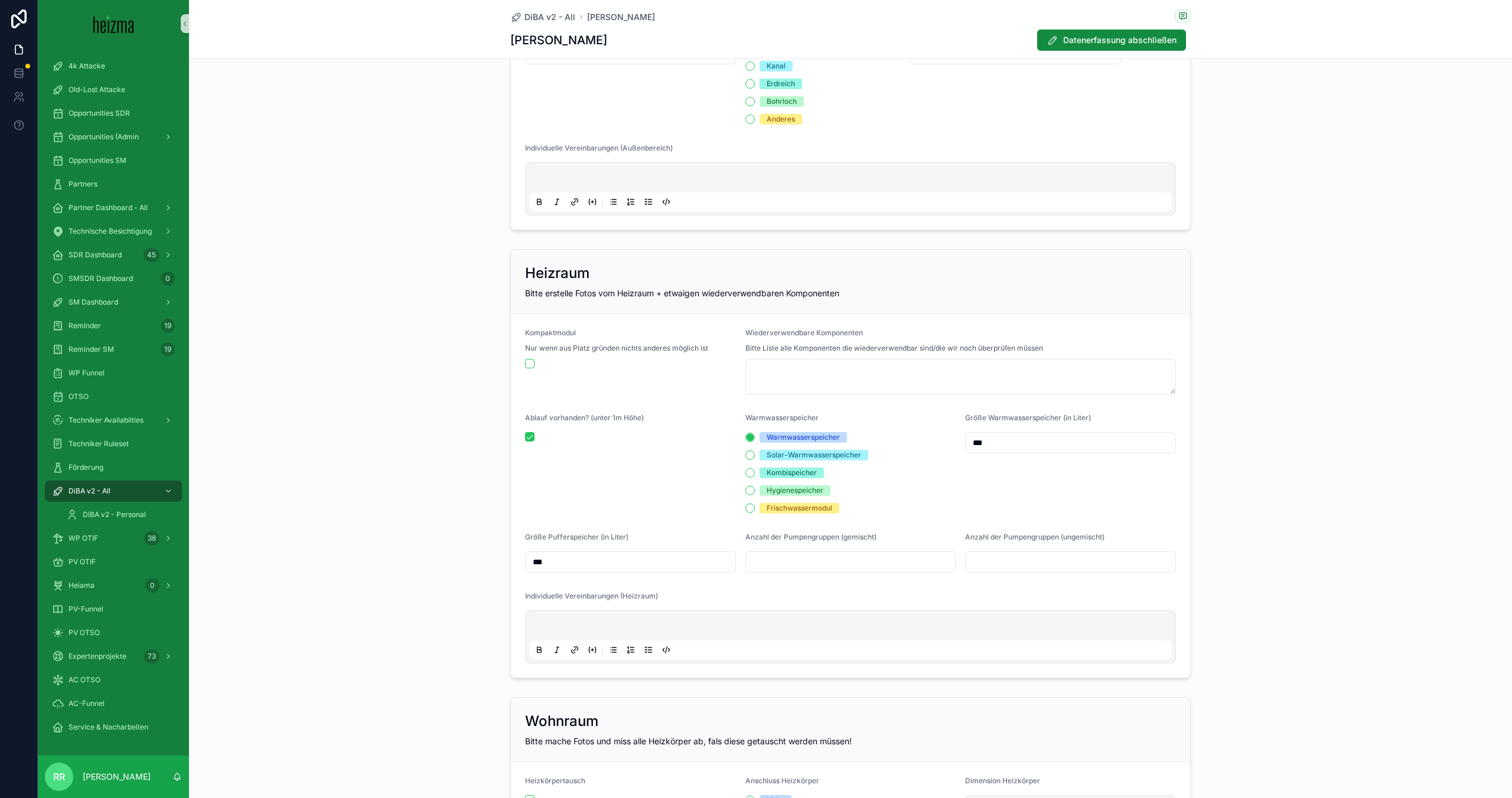
type input "***"
click at [835, 549] on div "Anzahl der Pumpengruppen (gemischt)" at bounding box center [851, 552] width 211 height 40
click at [836, 564] on input "scrollable content" at bounding box center [851, 561] width 210 height 16
type input "*"
click at [1019, 577] on form "Kompaktmodul Nur wenn aus Platz gründen nichts anderes möglich ist Wiederverwen…" at bounding box center [850, 496] width 679 height 363
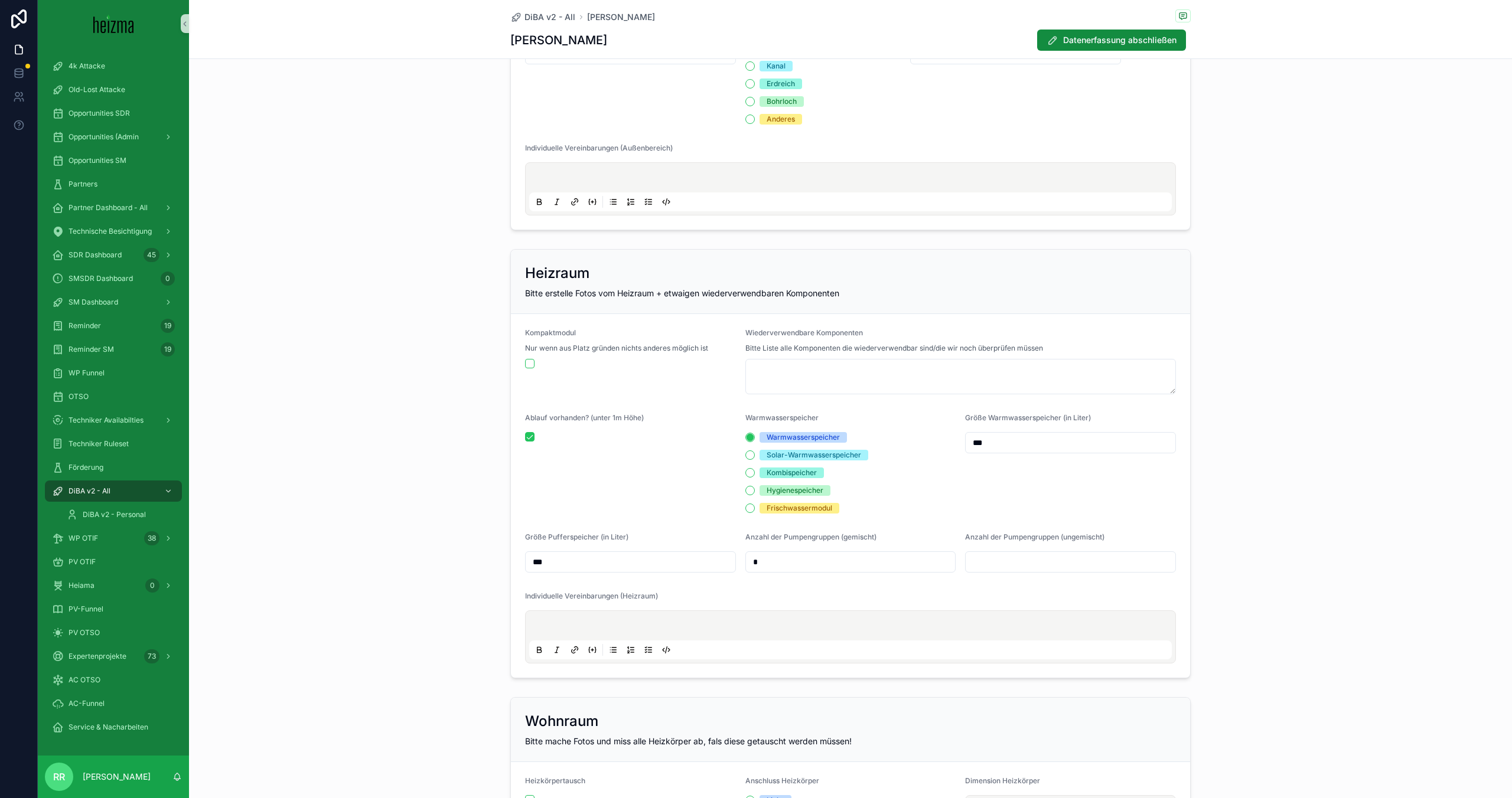
click at [1022, 565] on input "scrollable content" at bounding box center [1071, 561] width 210 height 16
type input "*"
click at [956, 511] on form "Kompaktmodul Nur wenn aus Platz gründen nichts anderes möglich ist Wiederverwen…" at bounding box center [850, 496] width 679 height 363
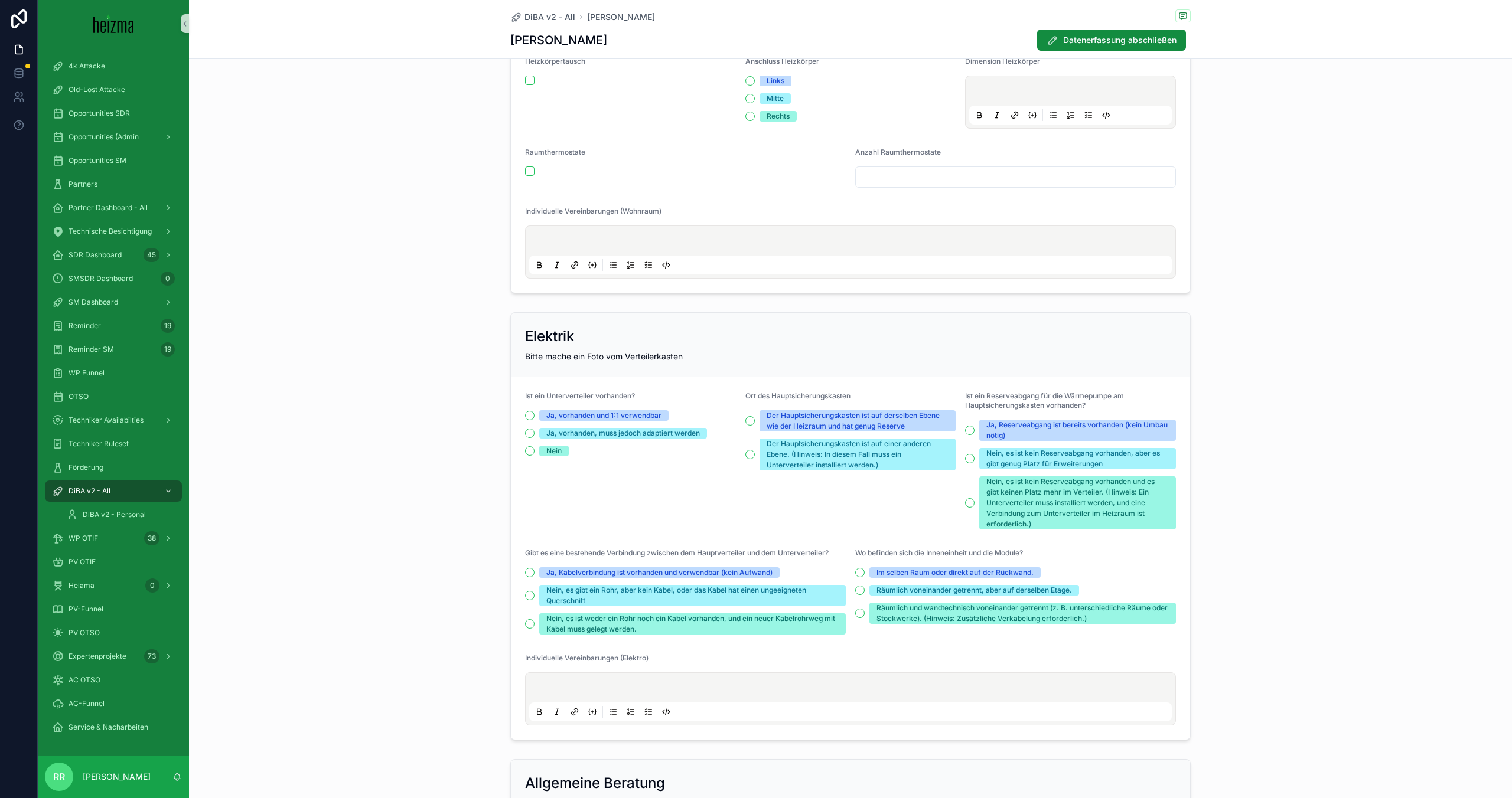
scroll to position [2177, 0]
drag, startPoint x: 533, startPoint y: 452, endPoint x: 657, endPoint y: 464, distance: 124.6
click at [533, 453] on button "Nein" at bounding box center [530, 450] width 9 height 9
click at [751, 450] on button "Der Hauptsicherungskasten ist auf einer anderen Ebene. (Hinweis: In diesem Fall…" at bounding box center [750, 454] width 9 height 9
click at [971, 505] on button "Nein, es ist kein Reserveabgang vorhanden und es gibt keinen Platz mehr im Vert…" at bounding box center [970, 502] width 9 height 9
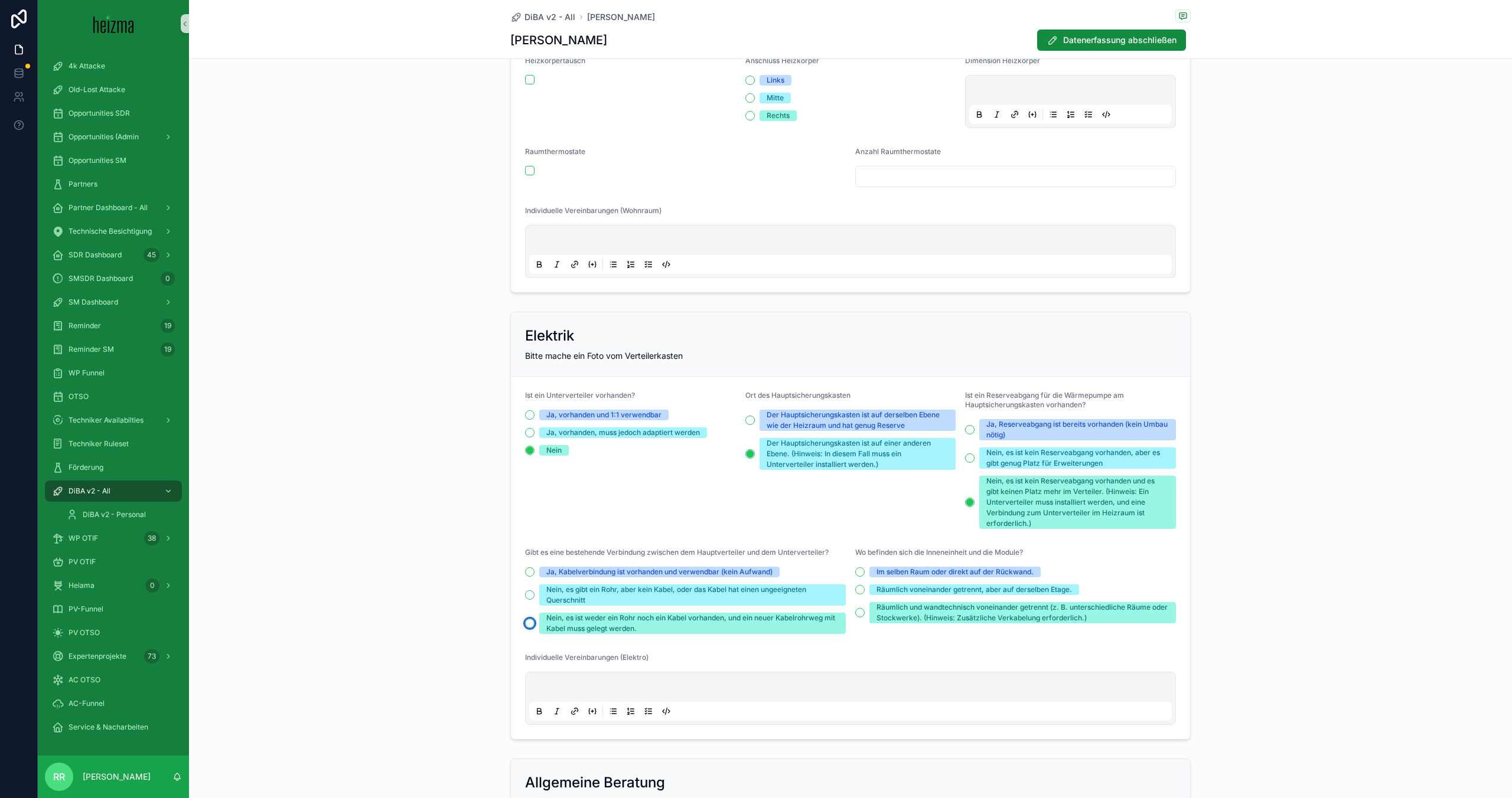
click at [528, 624] on button "Nein, es ist weder ein Rohr noch ein Kabel vorhanden, und ein neuer Kabelrohrwe…" at bounding box center [530, 623] width 9 height 9
click at [864, 571] on button "Im selben Raum oder direkt auf der Rückwand." at bounding box center [860, 571] width 9 height 9
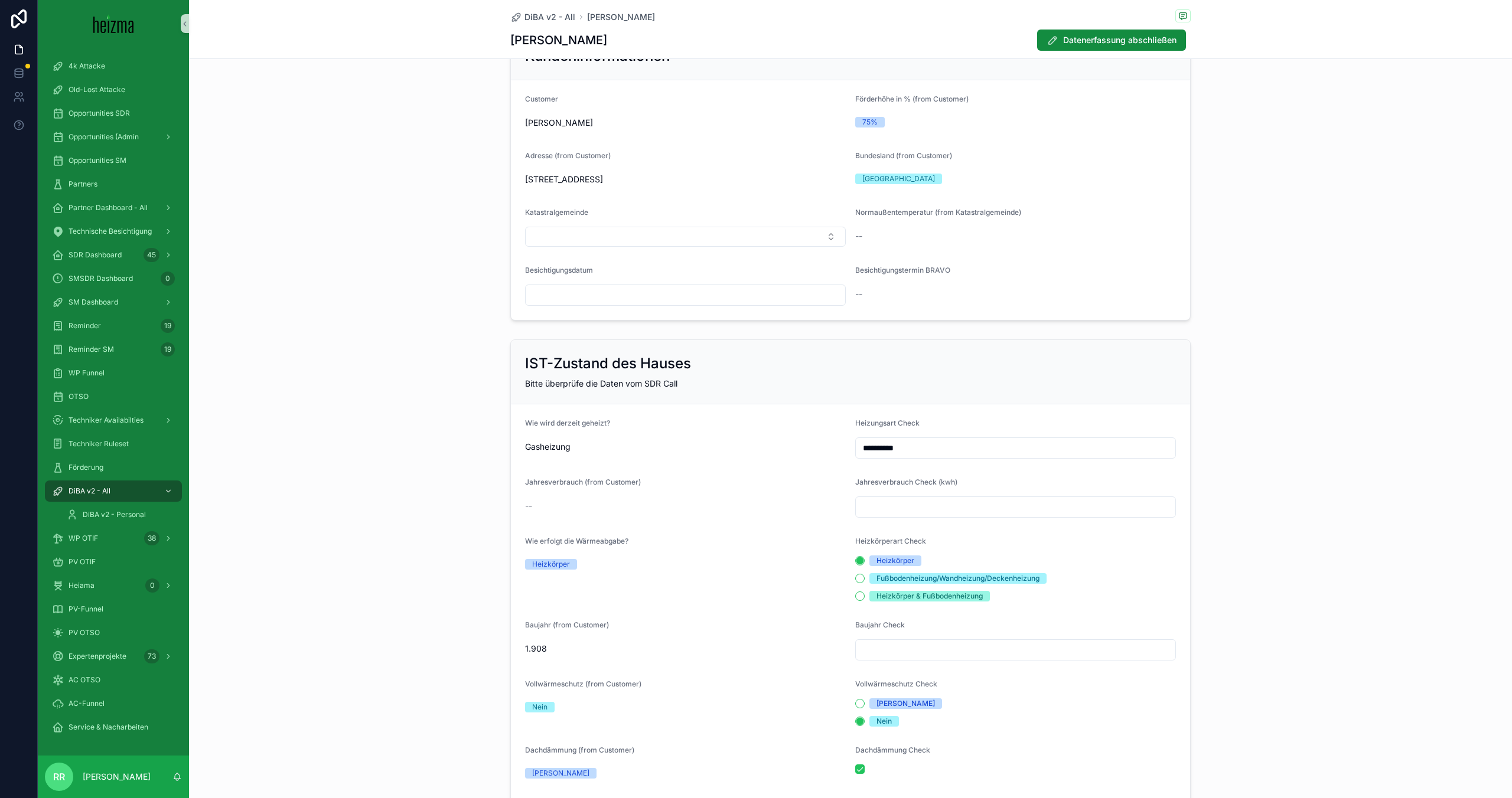
scroll to position [0, 0]
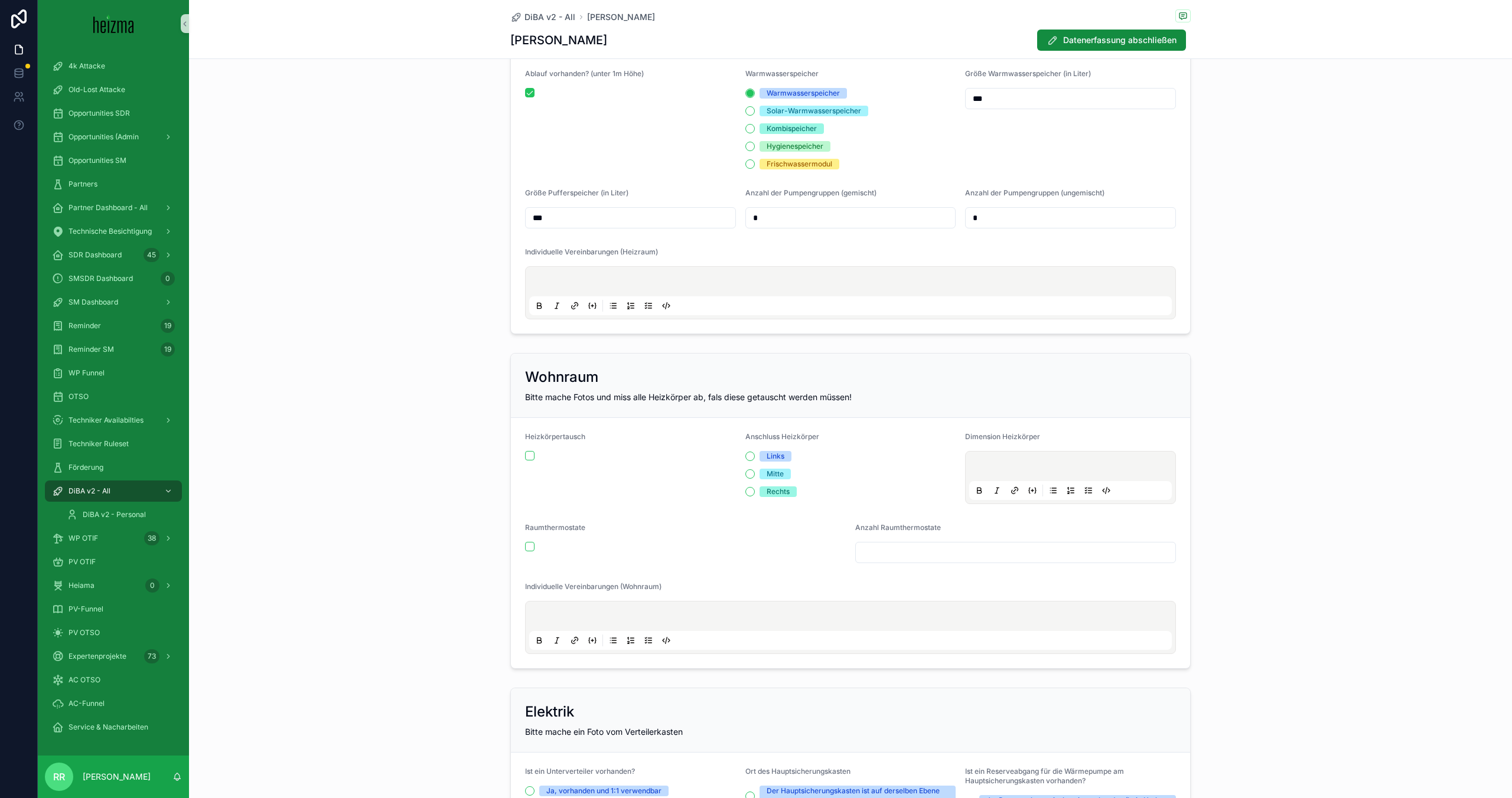
click at [595, 280] on p "scrollable content" at bounding box center [853, 283] width 643 height 12
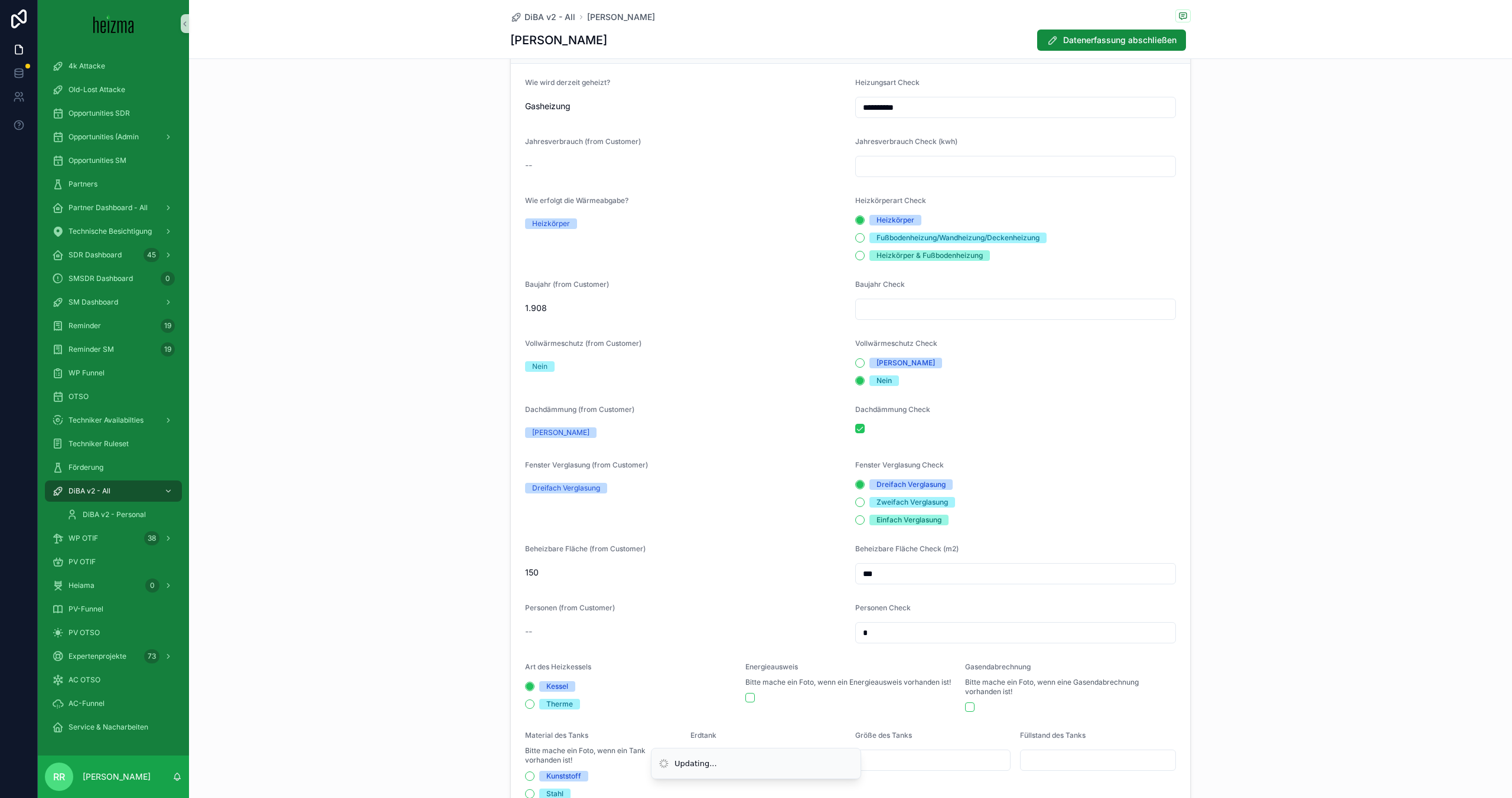
scroll to position [293, 0]
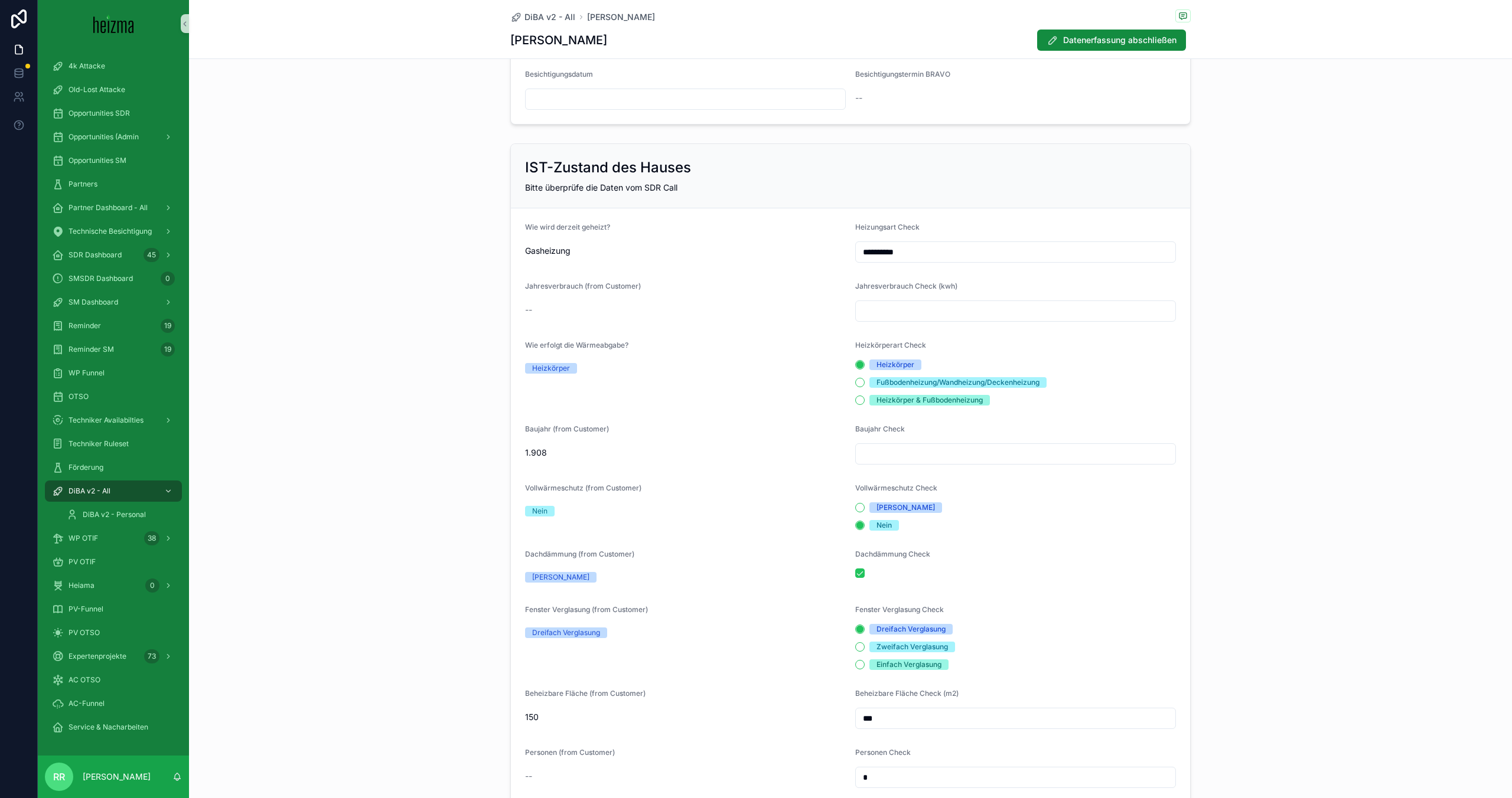
click at [953, 439] on div "Baujahr Check" at bounding box center [1016, 445] width 321 height 40
click at [940, 457] on input "scrollable content" at bounding box center [1016, 454] width 319 height 16
type input "****"
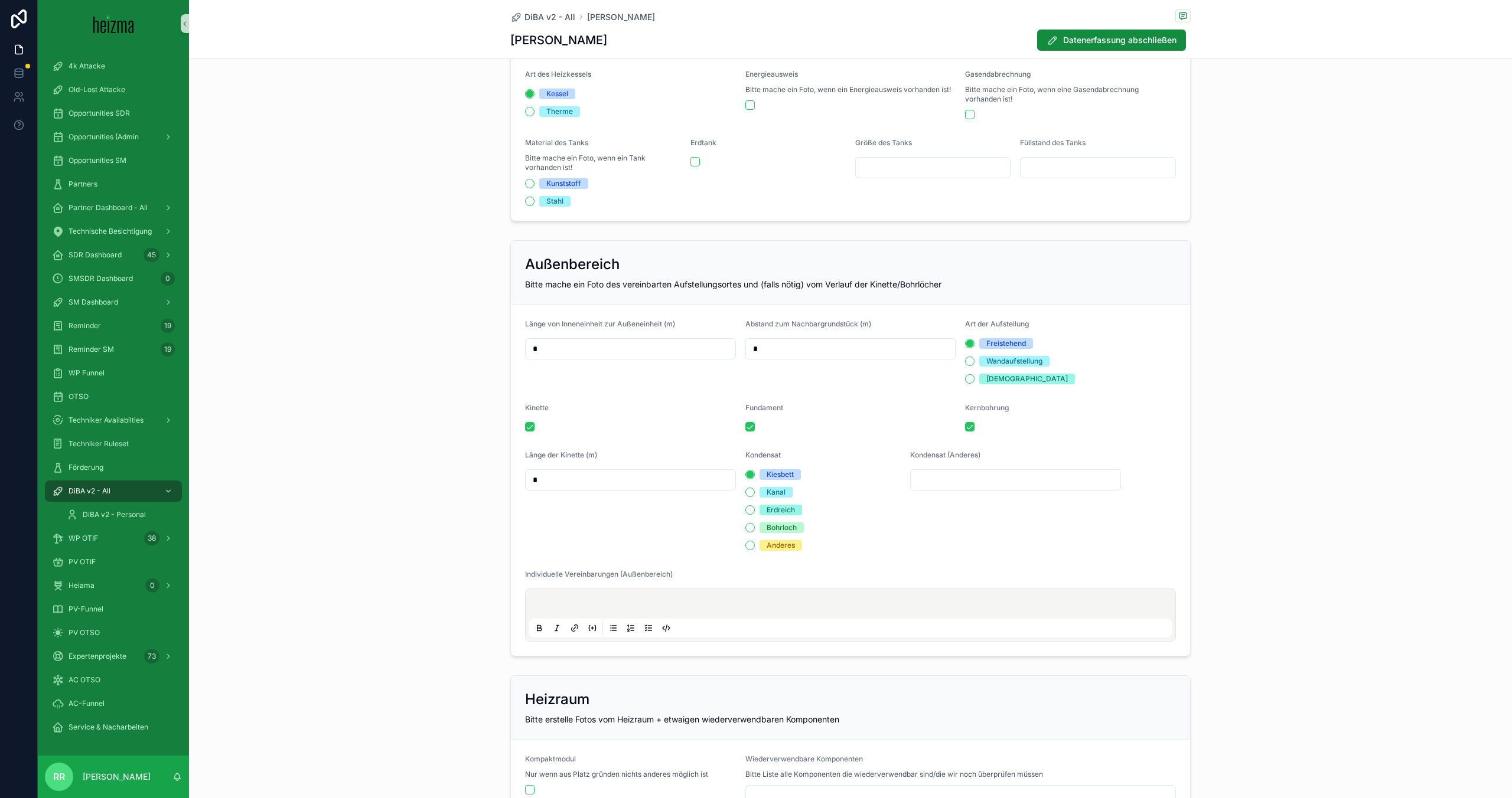
scroll to position [1041, 0]
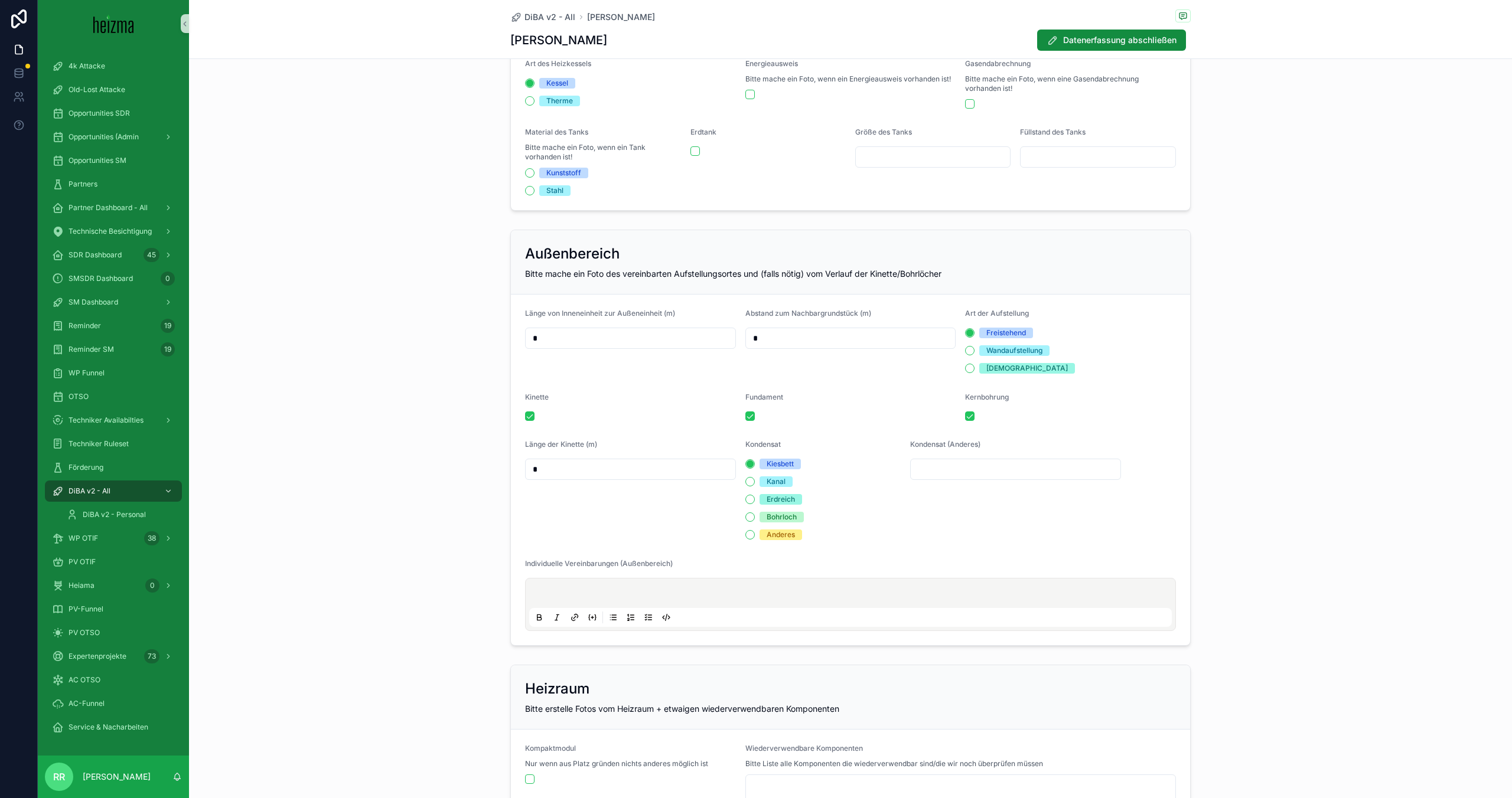
click at [684, 589] on p "scrollable content" at bounding box center [853, 595] width 643 height 12
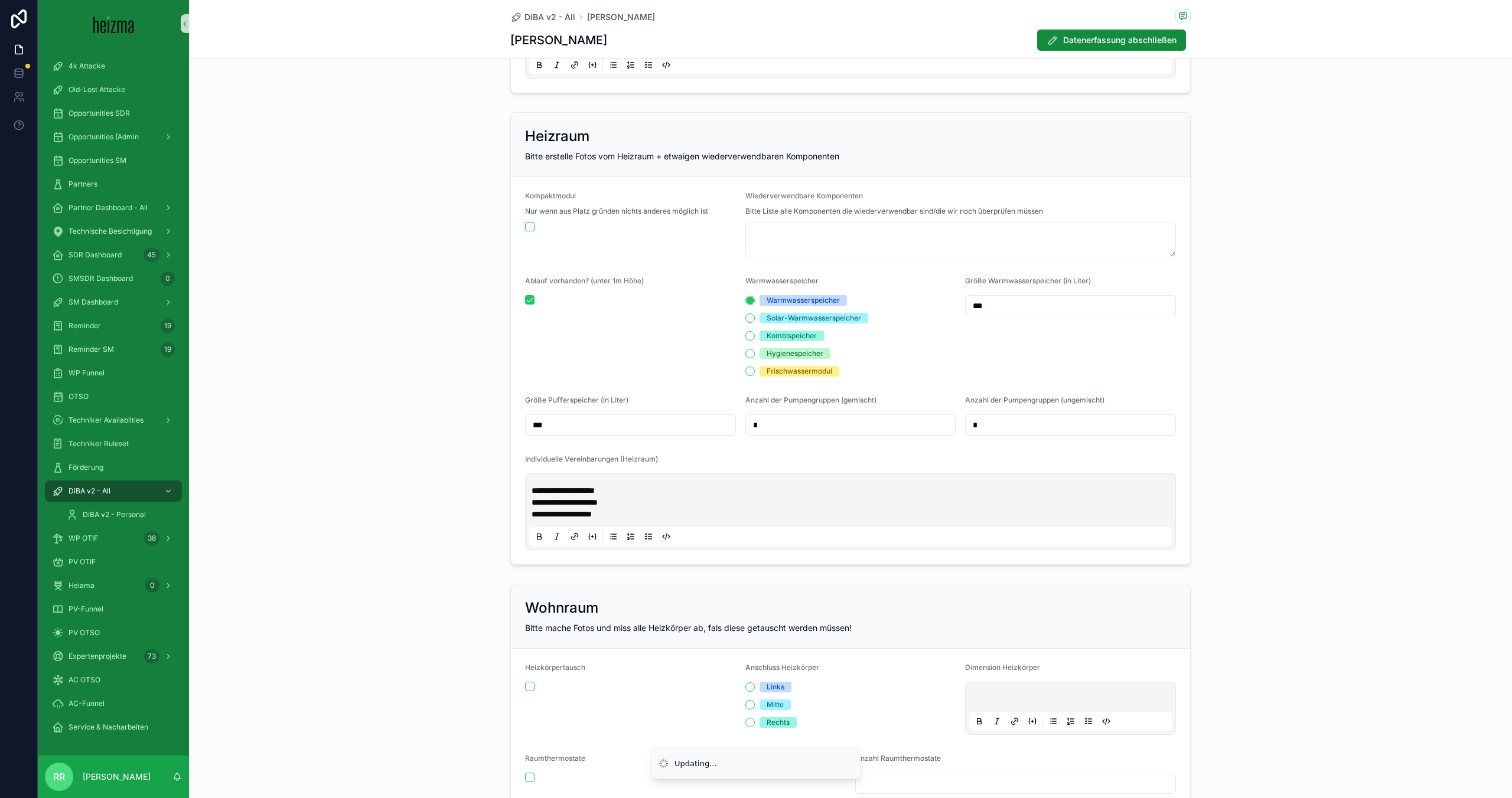
scroll to position [1545, 0]
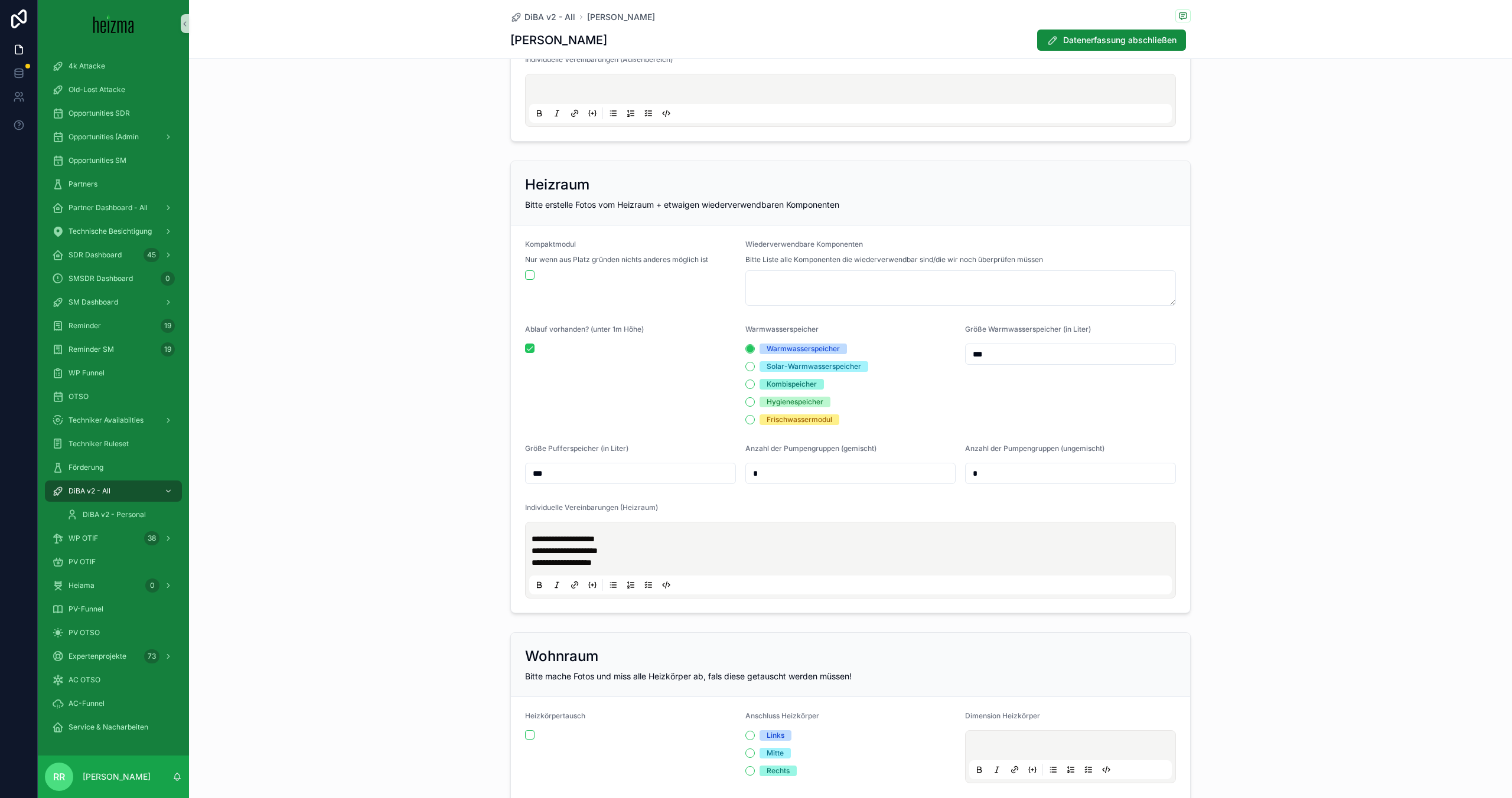
click at [660, 560] on p "**********" at bounding box center [853, 562] width 643 height 12
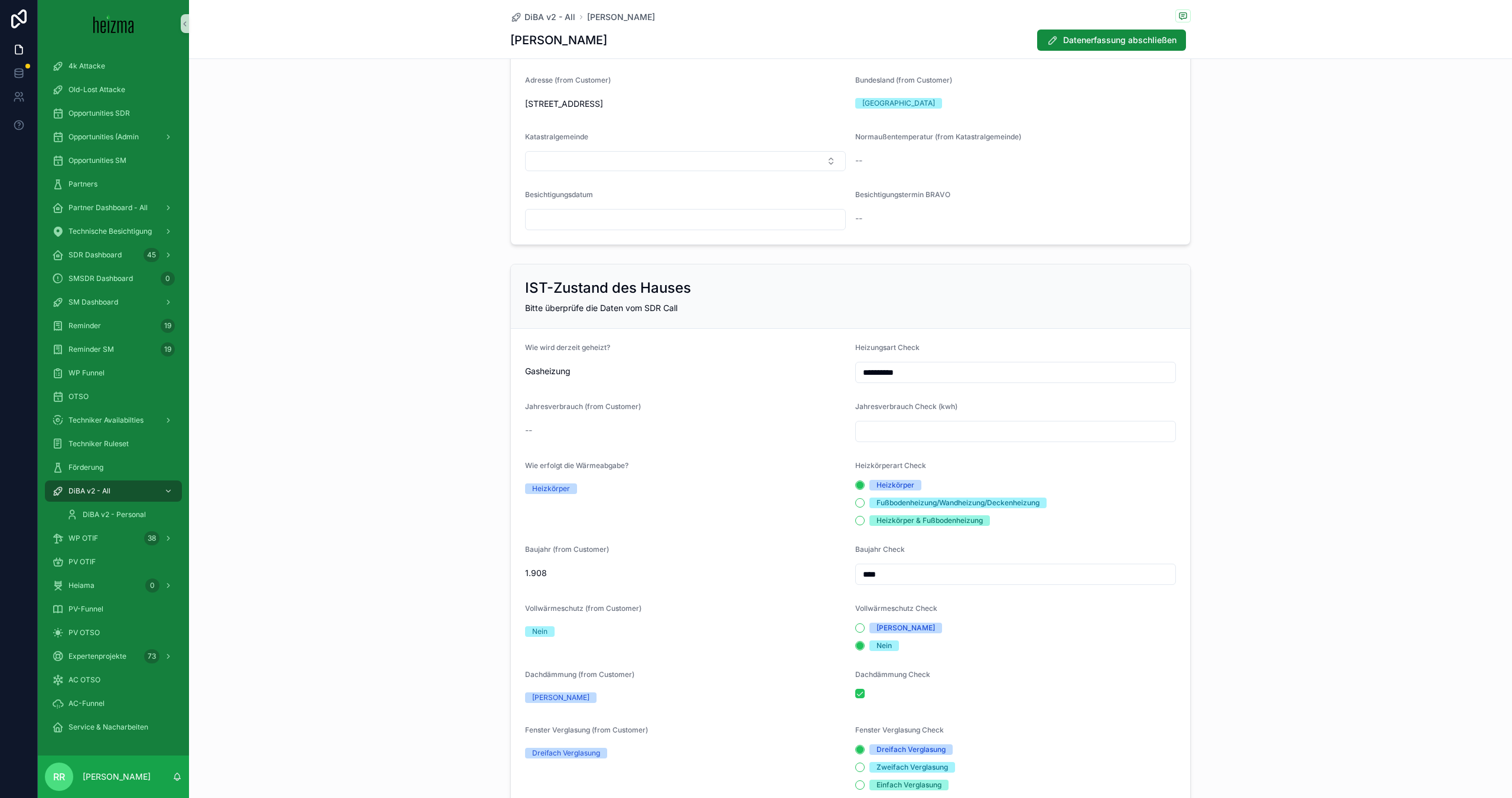
scroll to position [122, 0]
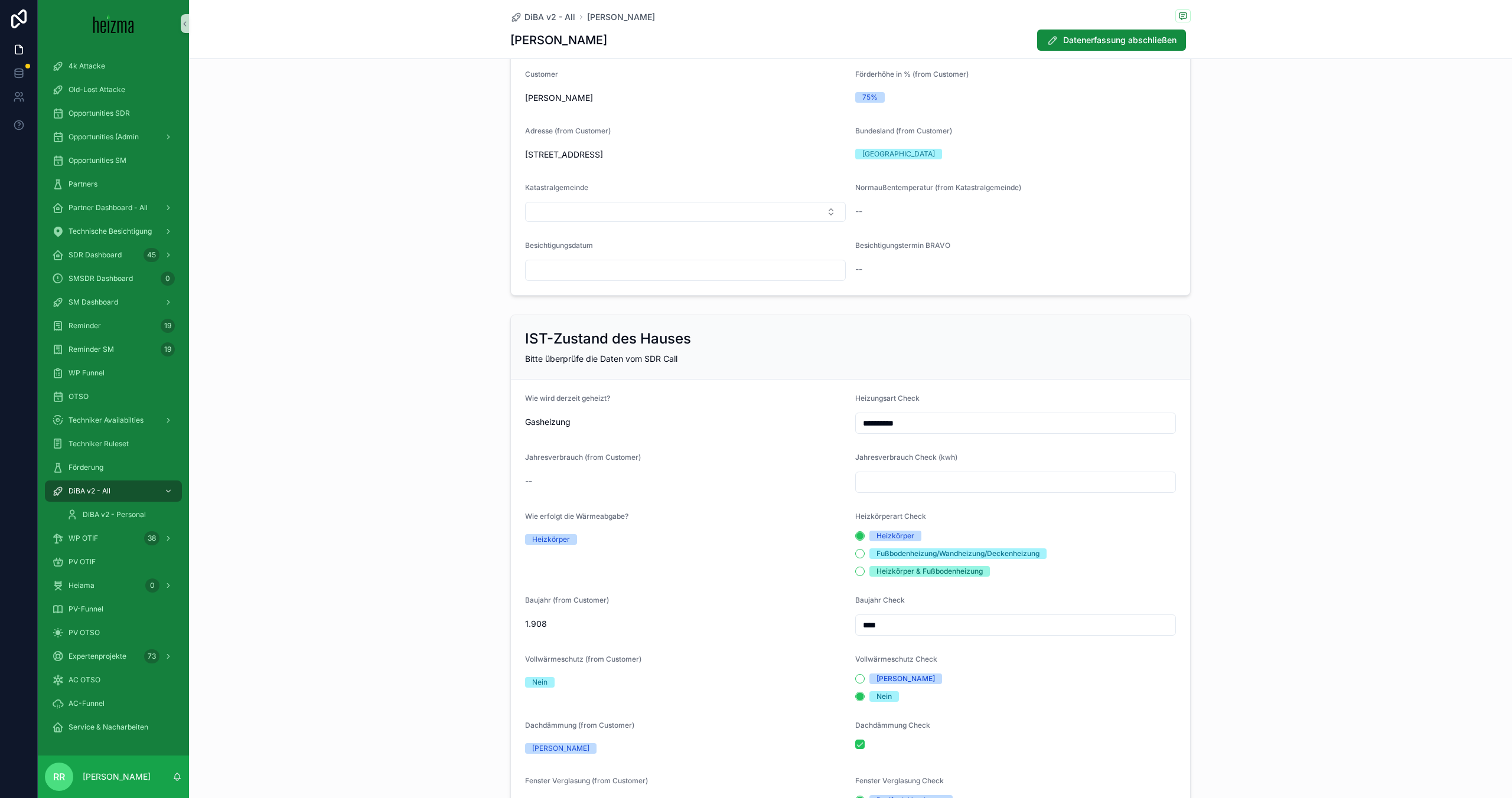
click at [918, 485] on input "scrollable content" at bounding box center [1016, 482] width 319 height 16
type input "******"
drag, startPoint x: 962, startPoint y: 380, endPoint x: 959, endPoint y: 374, distance: 6.7
click at [962, 380] on form "**********" at bounding box center [850, 755] width 679 height 750
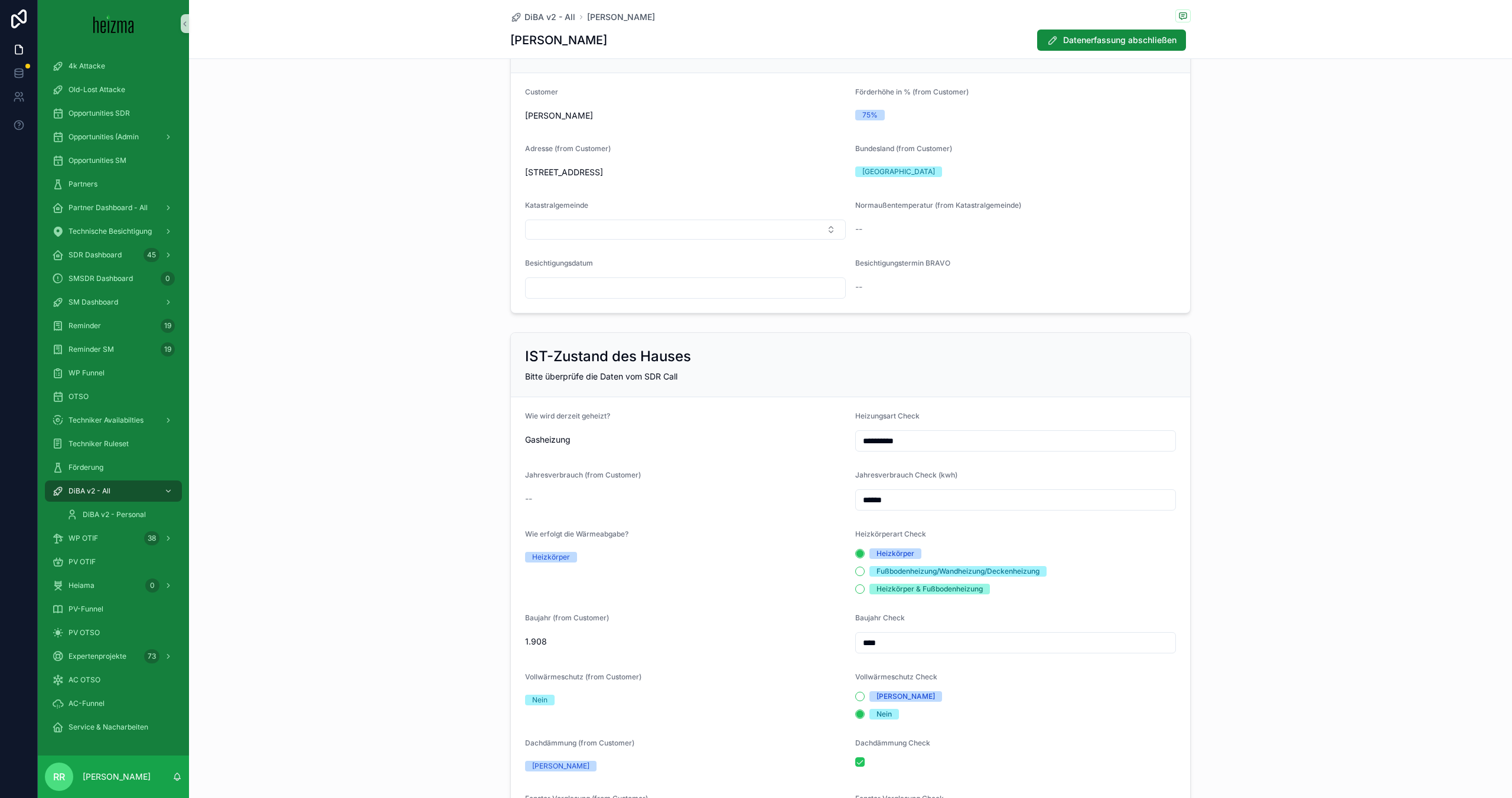
scroll to position [0, 0]
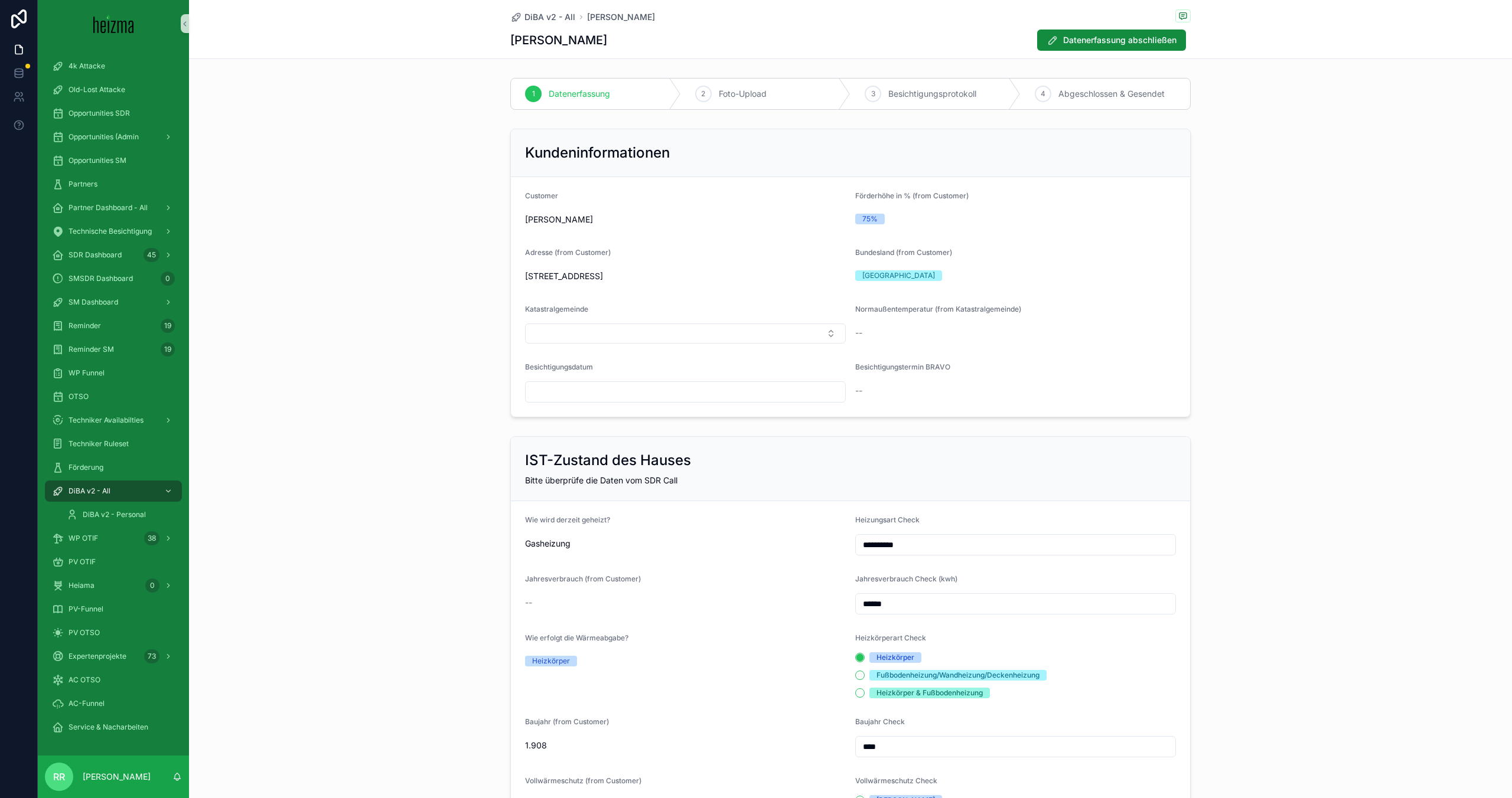
click at [694, 403] on form "Customer [PERSON_NAME] Förderhöhe in % (from Customer) 75% Adresse (from Custom…" at bounding box center [850, 297] width 679 height 239
click at [701, 401] on div "scrollable content" at bounding box center [686, 392] width 321 height 21
click at [717, 390] on input "scrollable content" at bounding box center [686, 392] width 319 height 16
click at [622, 422] on button "scrollable content" at bounding box center [622, 421] width 21 height 21
click at [644, 514] on button "5" at bounding box center [643, 516] width 21 height 21
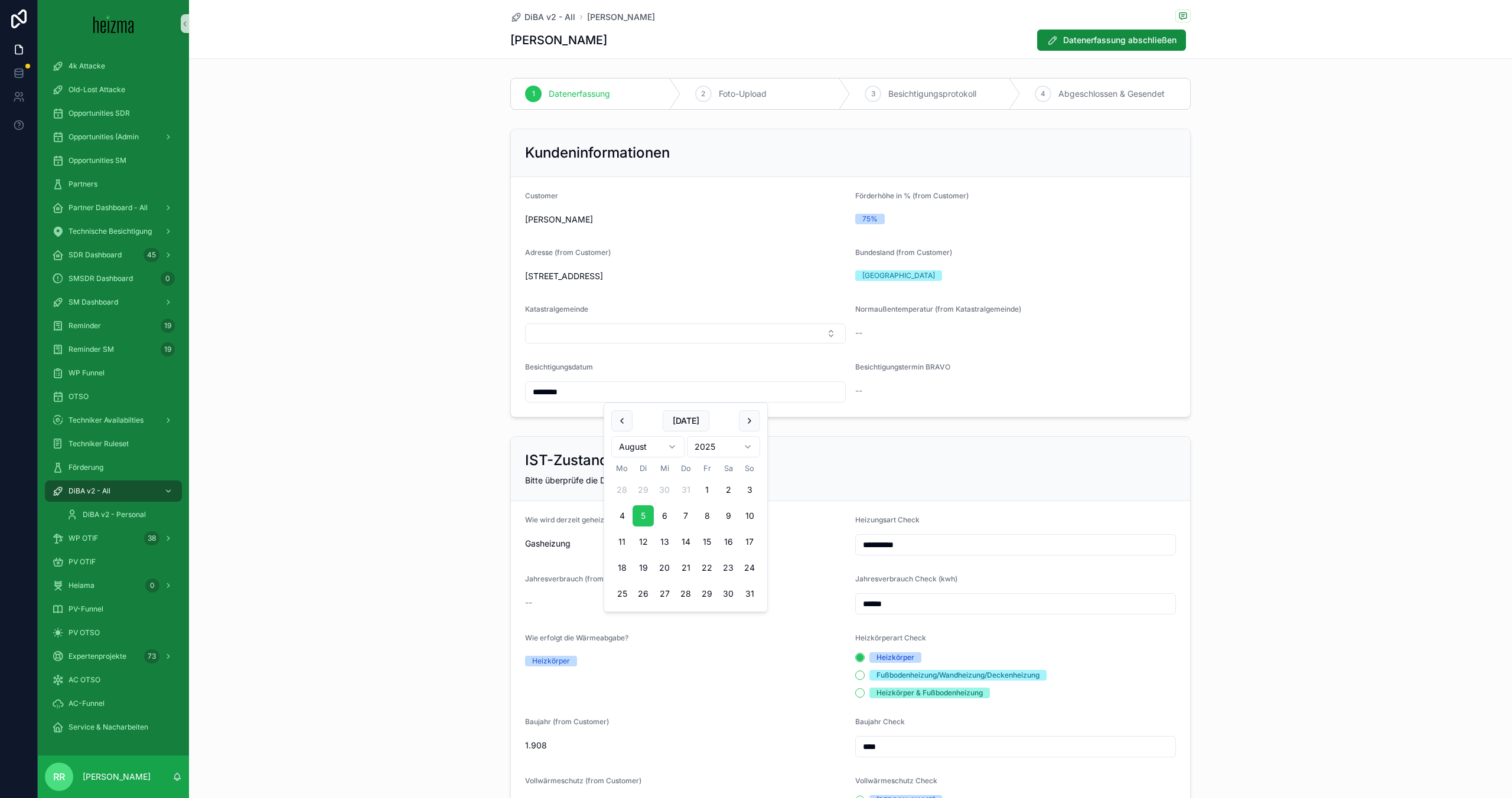
type input "********"
click at [1094, 43] on span "Datenerfassung abschließen" at bounding box center [1120, 40] width 113 height 12
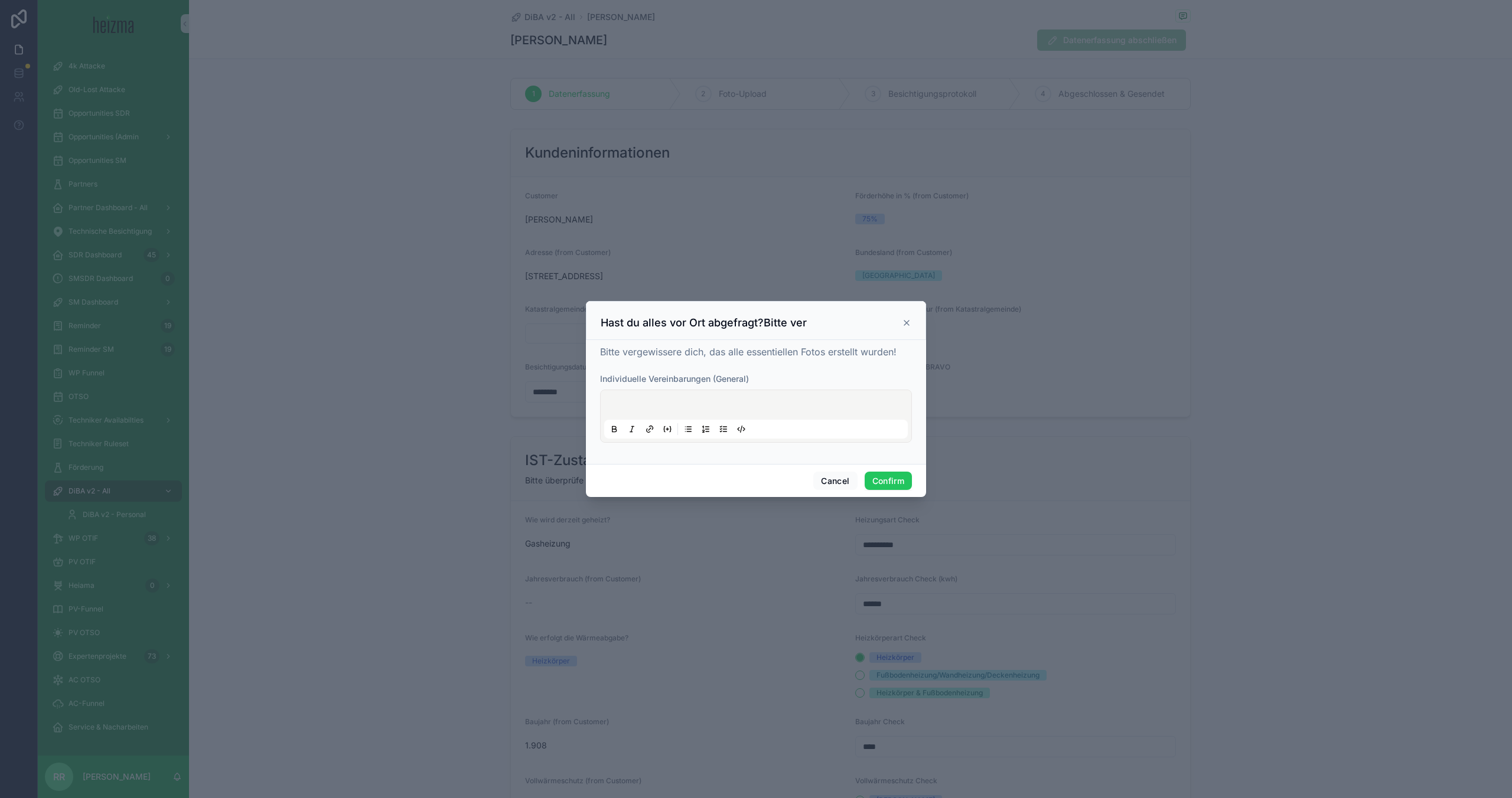
click at [714, 375] on span "Individuelle Vereinbarungen (General)" at bounding box center [674, 379] width 149 height 10
click at [714, 395] on div at bounding box center [756, 416] width 304 height 45
drag, startPoint x: 719, startPoint y: 400, endPoint x: 806, endPoint y: 378, distance: 89.7
click at [726, 400] on div at bounding box center [756, 416] width 304 height 45
click at [808, 377] on div "Individuelle Vereinbarungen (General)" at bounding box center [756, 379] width 312 height 12
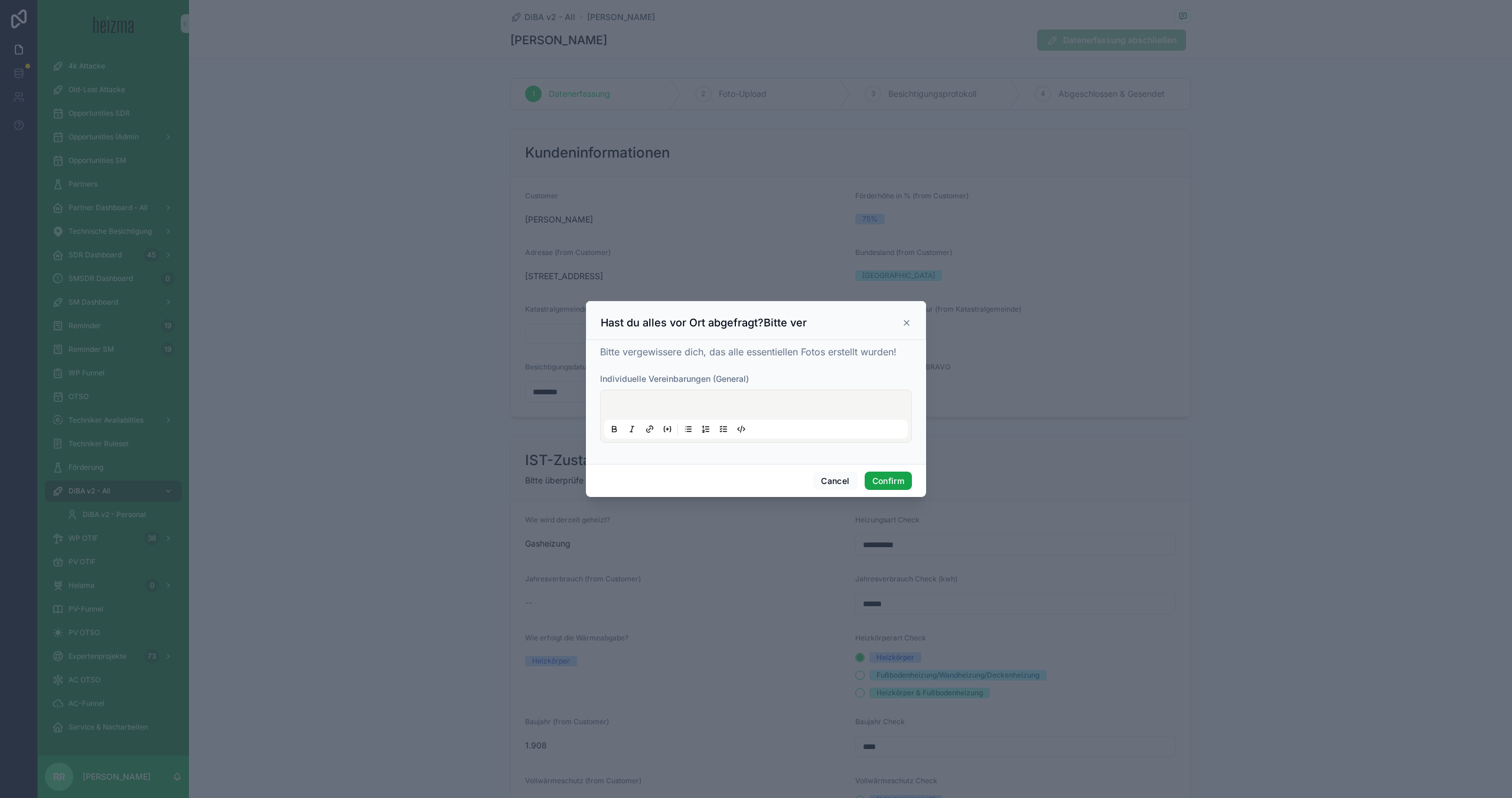
drag, startPoint x: 888, startPoint y: 477, endPoint x: 863, endPoint y: 407, distance: 74.3
click at [863, 407] on div "Hast du alles vor Ort abgefragt?Bitte ver Bitte vergewissere dich, das alle ess…" at bounding box center [756, 400] width 340 height 197
click at [897, 488] on button "Confirm" at bounding box center [888, 481] width 47 height 19
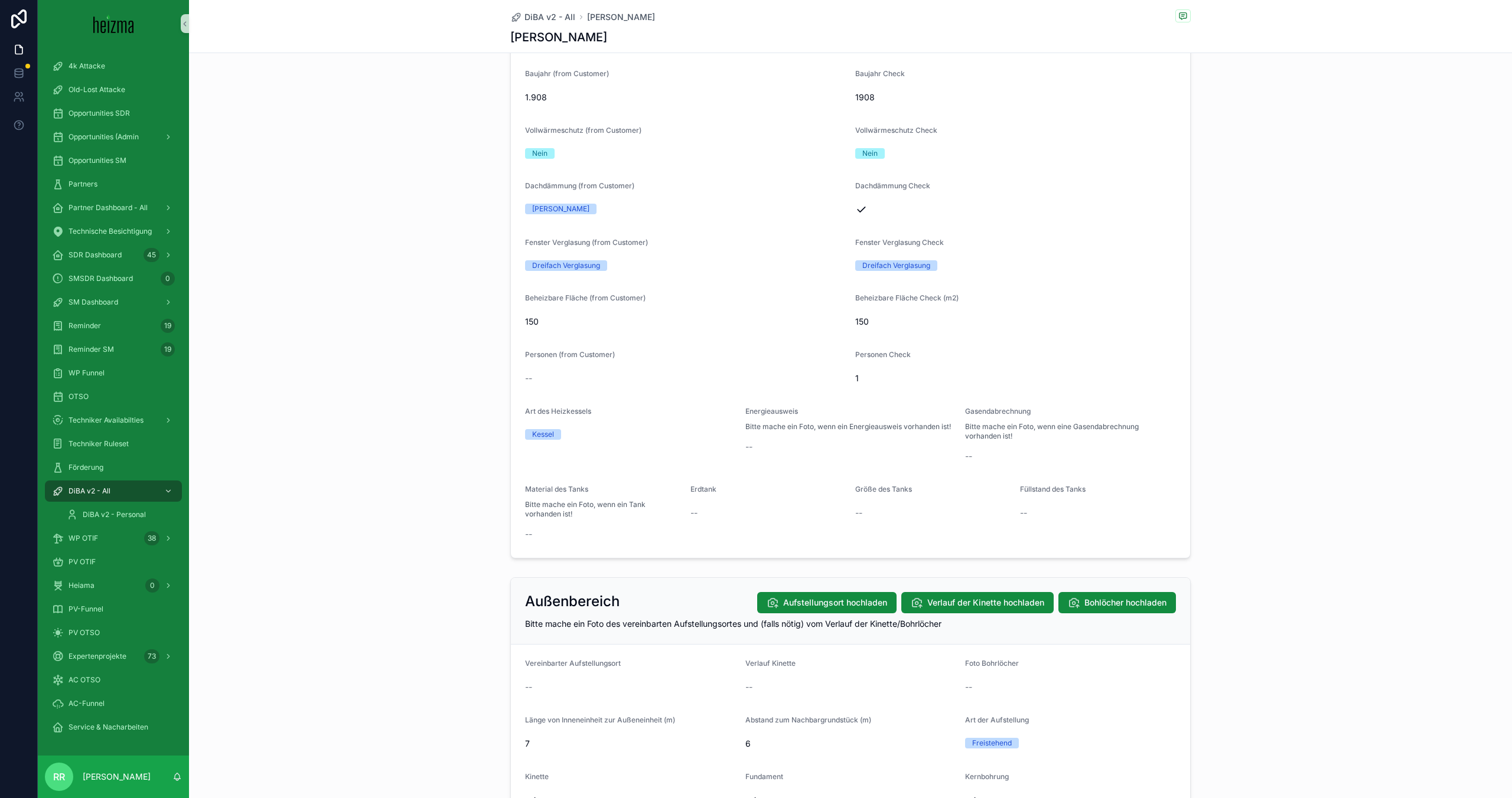
scroll to position [829, 0]
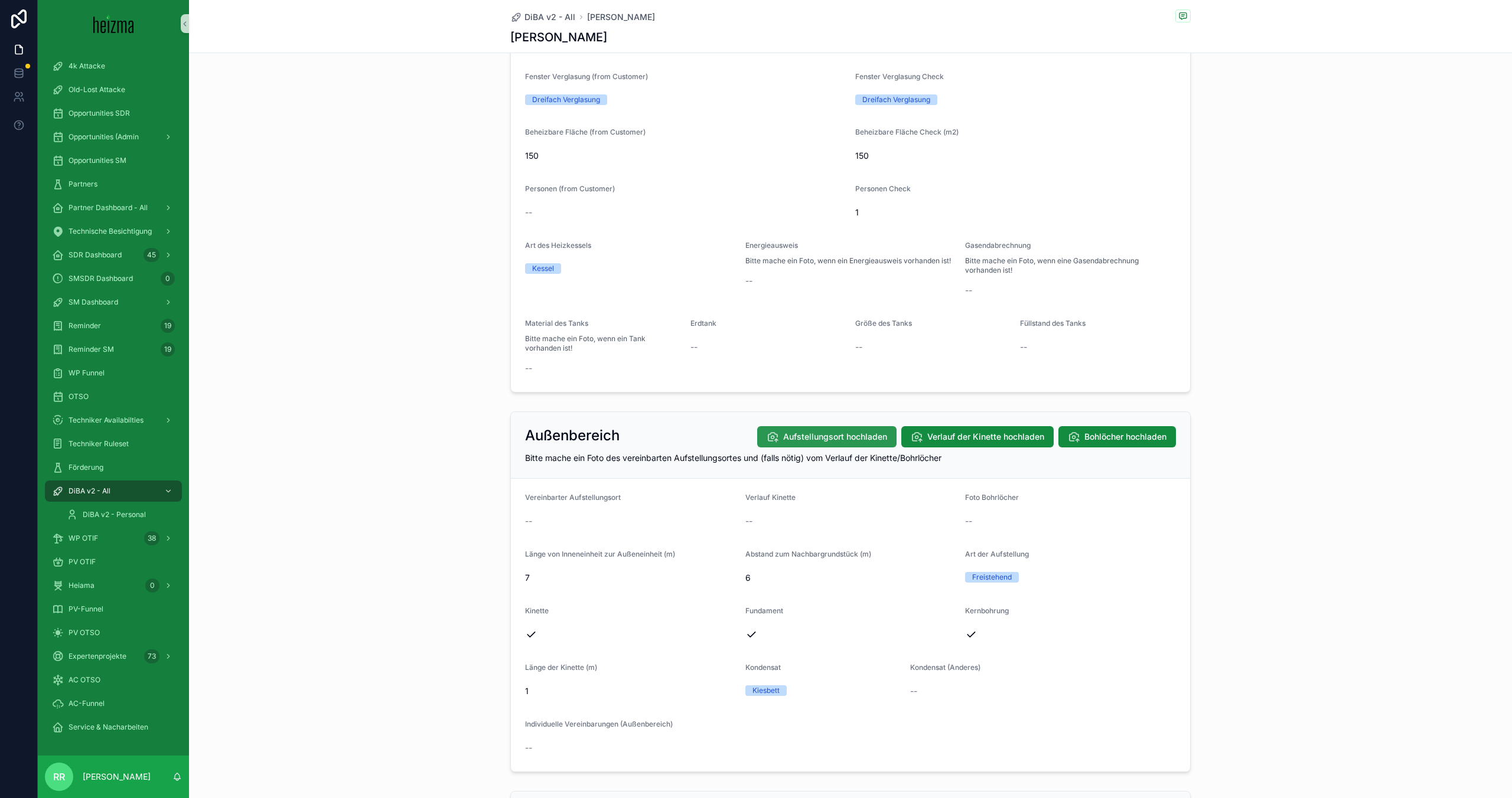
click at [811, 445] on button "Aufstellungsort hochladen" at bounding box center [827, 437] width 140 height 21
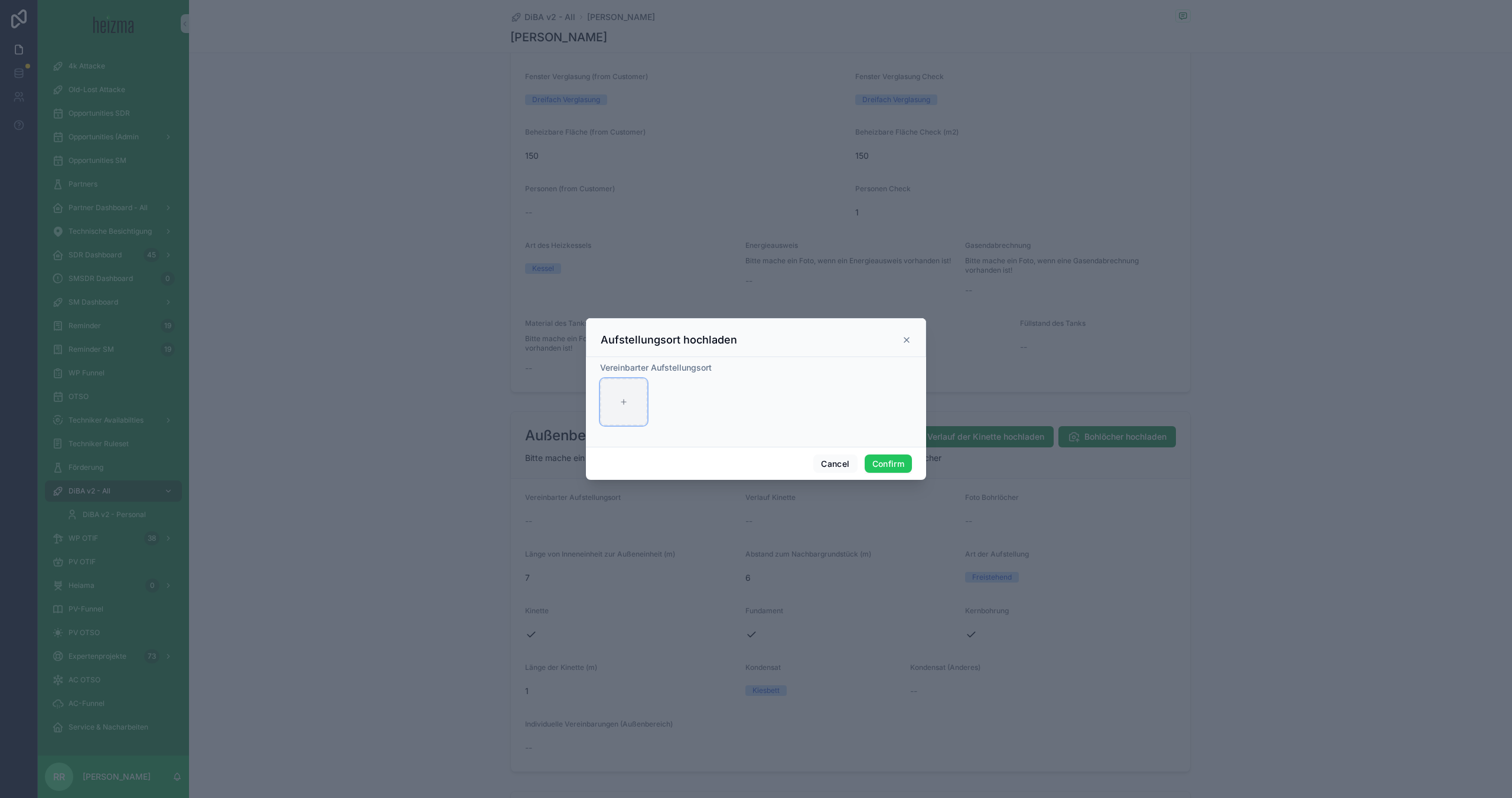
click at [642, 415] on div at bounding box center [624, 402] width 47 height 47
type input "**********"
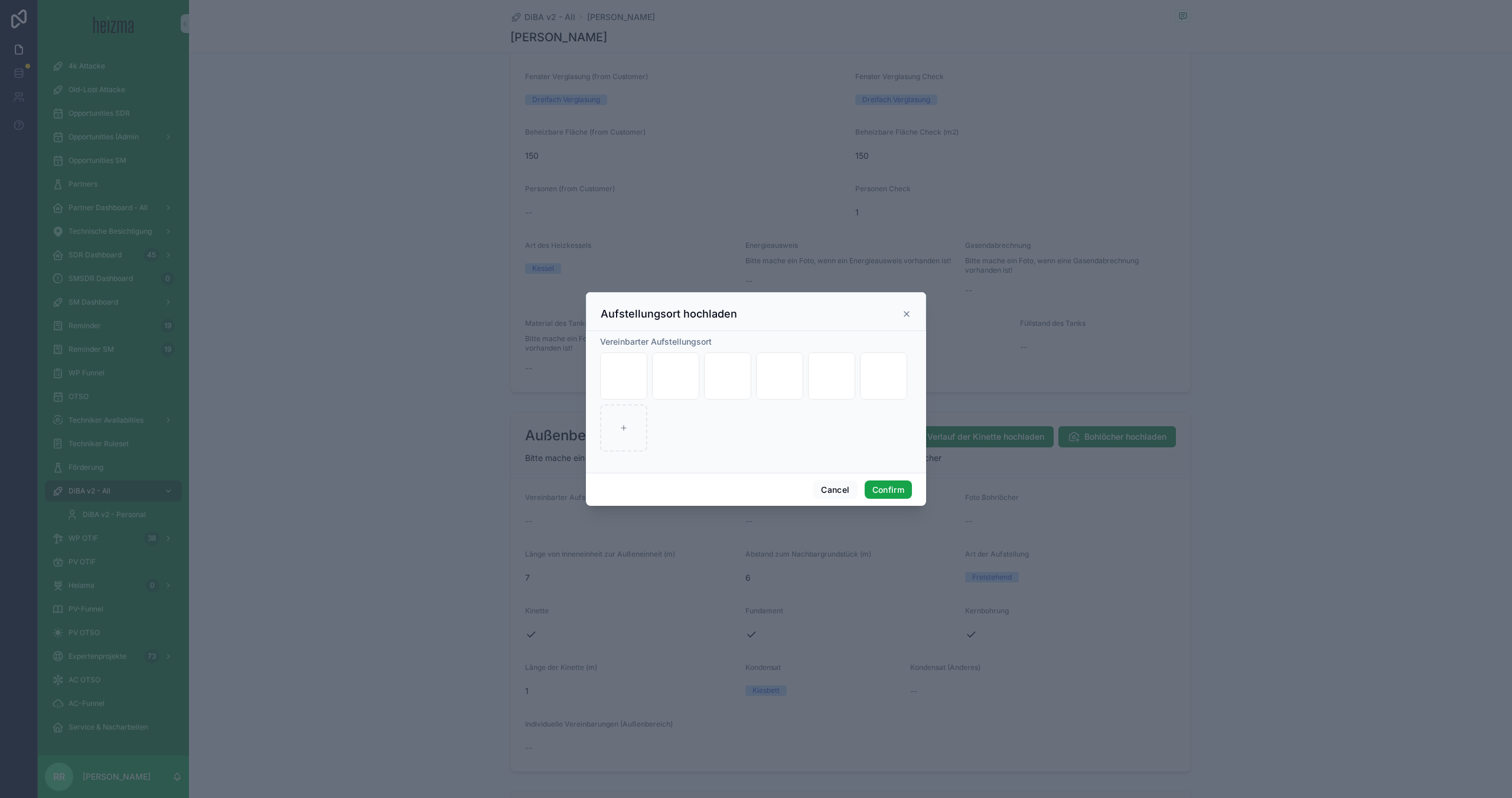
click at [891, 493] on button "Confirm" at bounding box center [888, 490] width 47 height 19
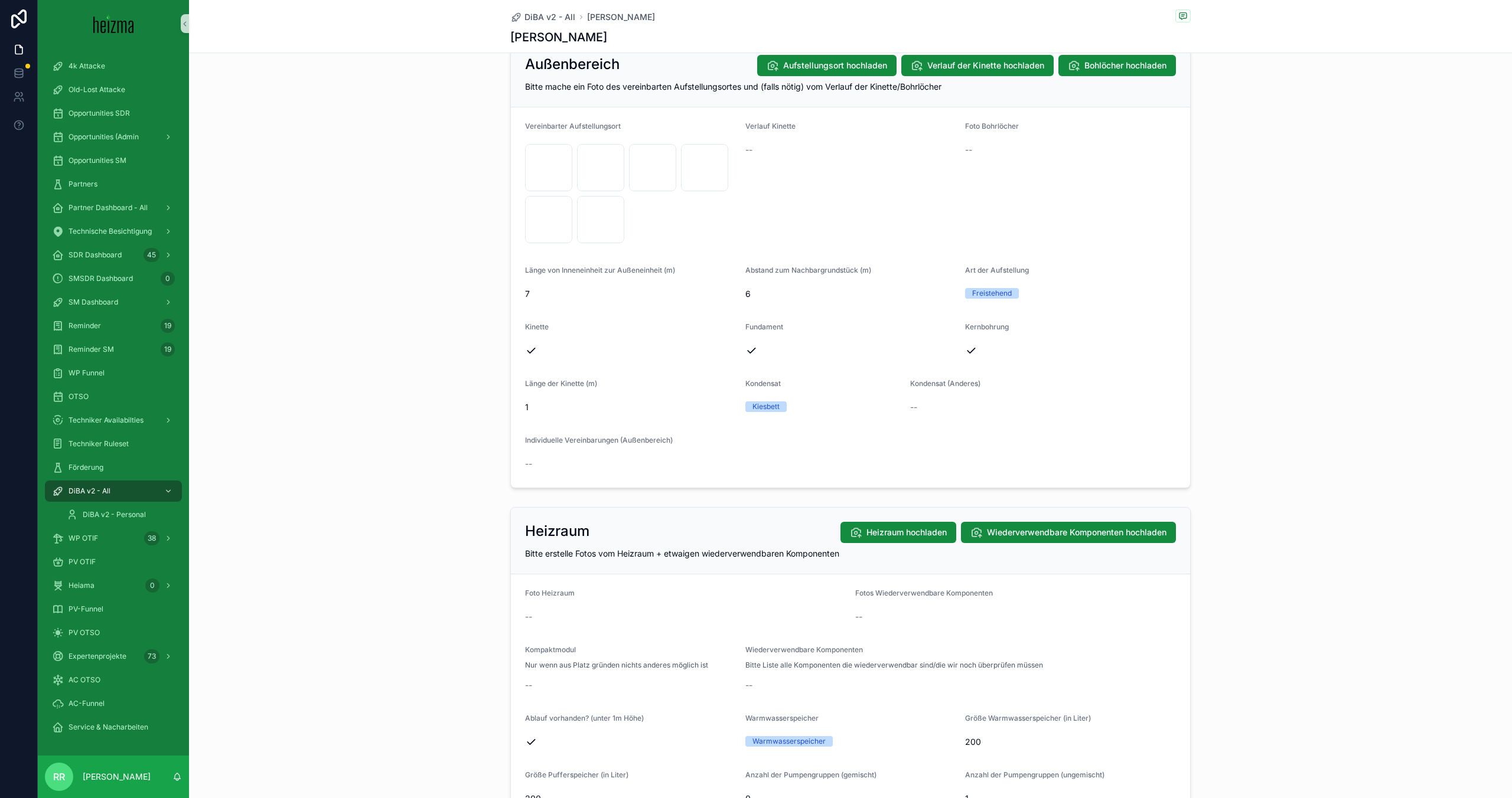
scroll to position [1383, 0]
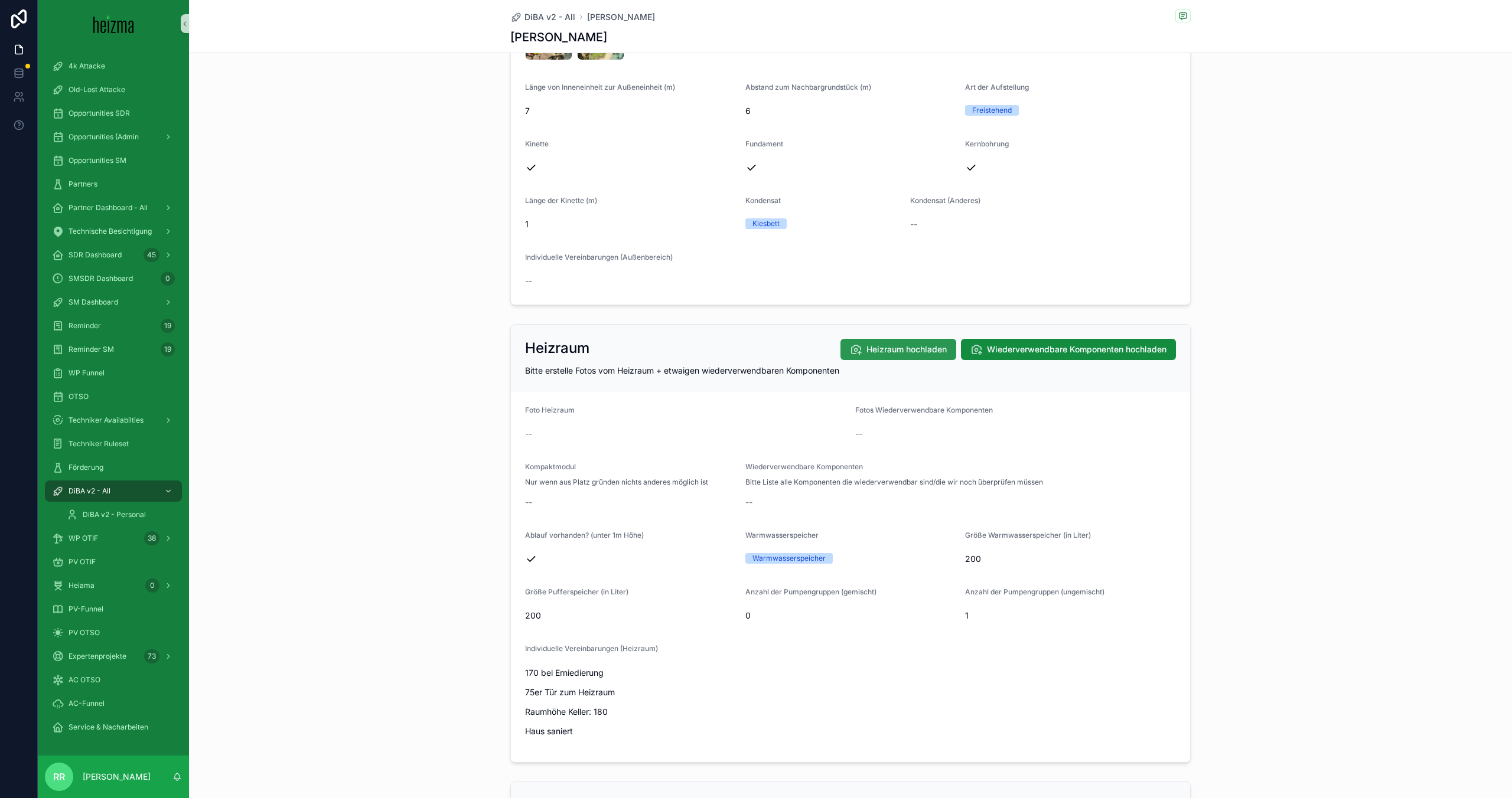
click at [908, 353] on span "Heizraum hochladen" at bounding box center [907, 349] width 81 height 12
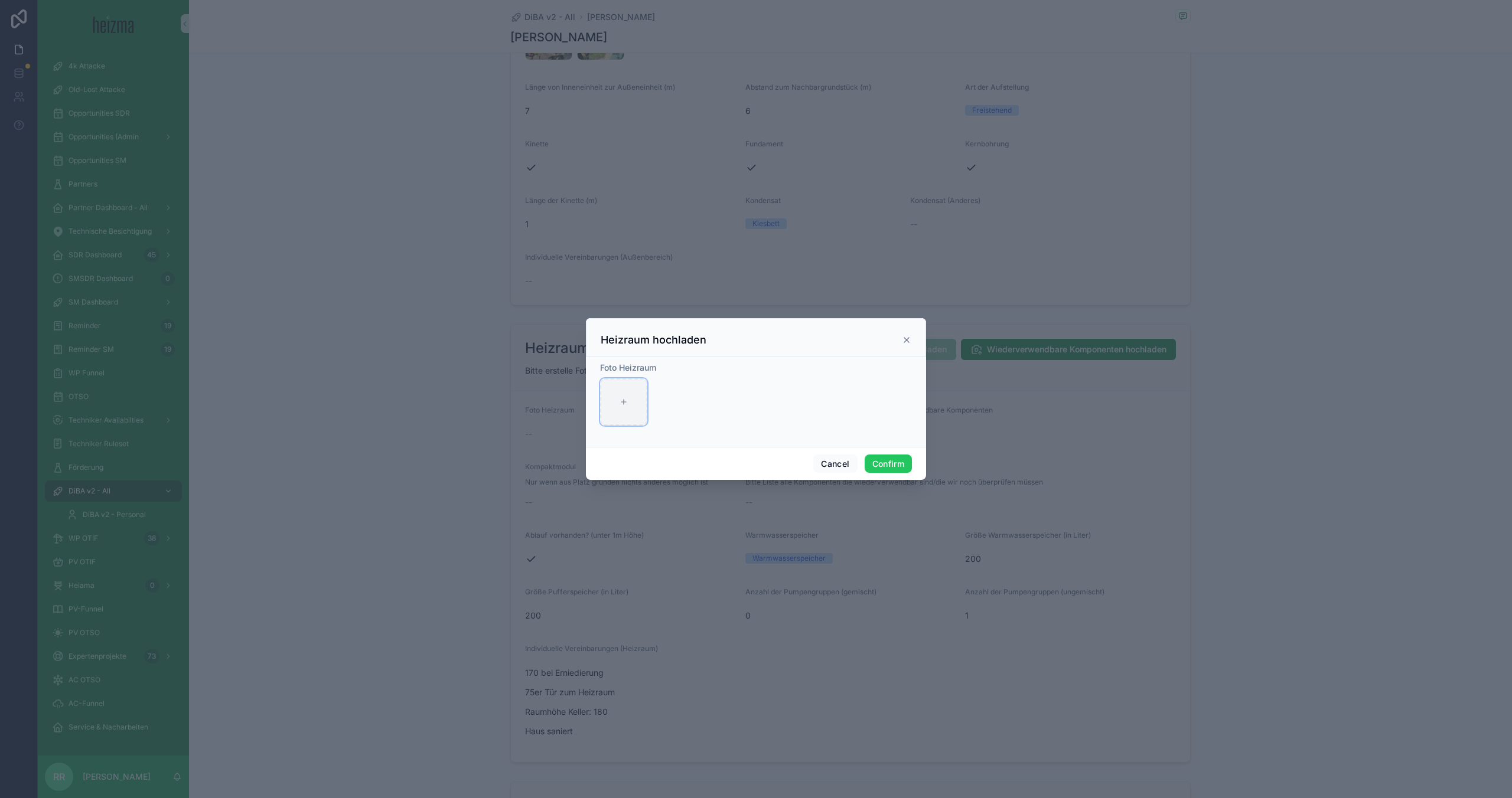
click at [623, 403] on icon at bounding box center [624, 403] width 9 height 9
type input "**********"
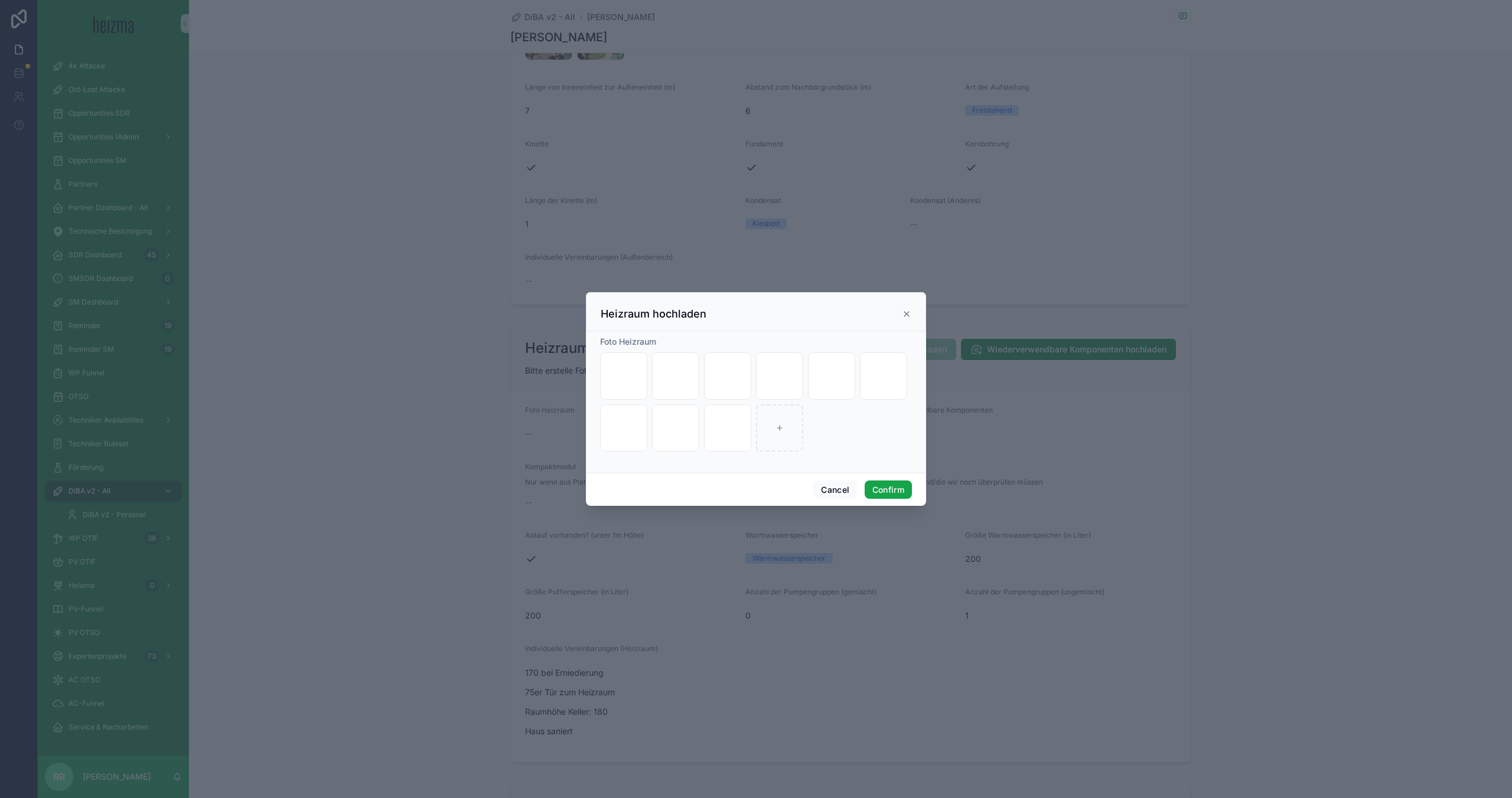
click at [896, 487] on button "Confirm" at bounding box center [888, 490] width 47 height 19
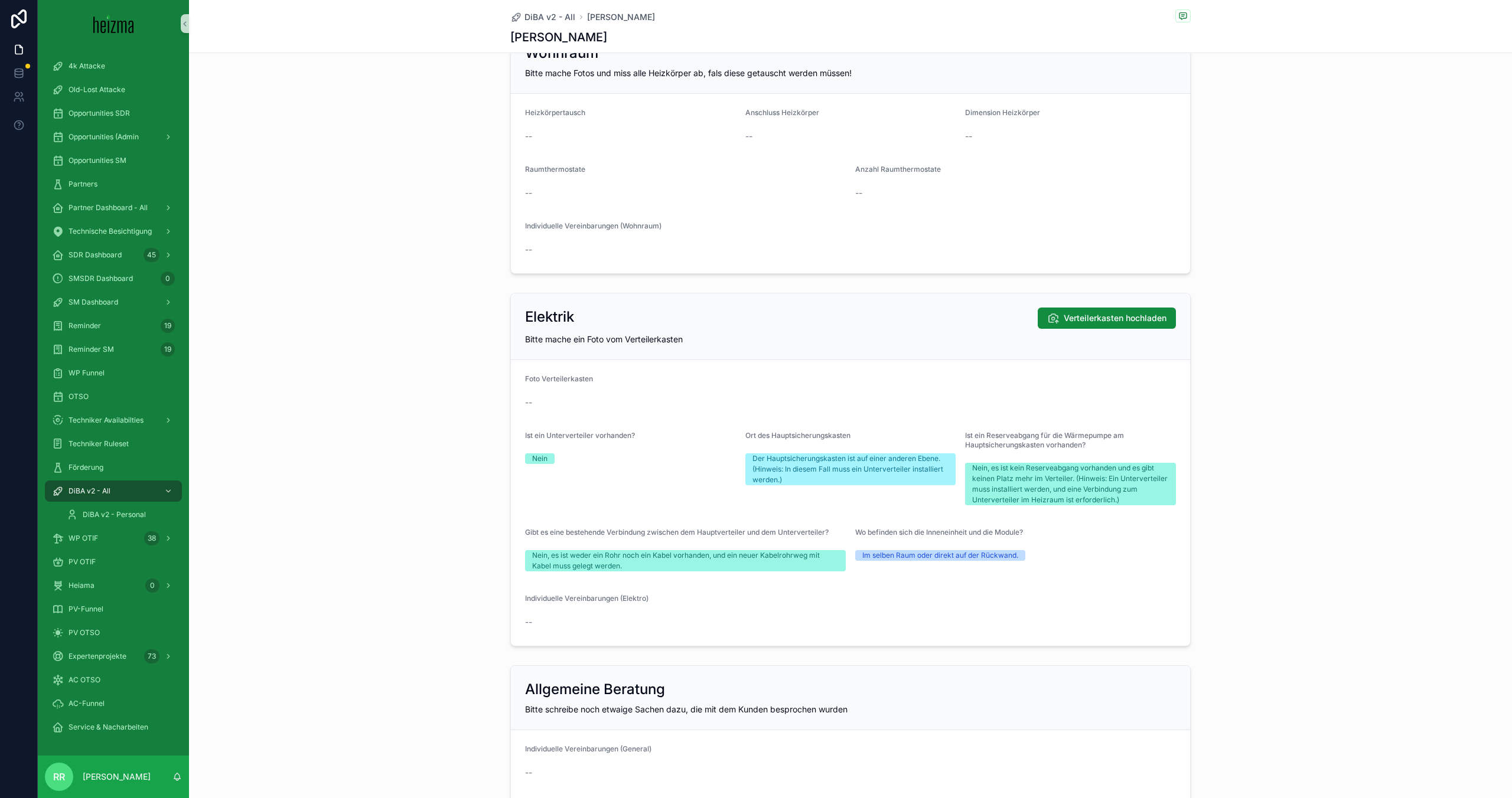
scroll to position [2224, 0]
click at [1089, 318] on span "Verteilerkasten hochladen" at bounding box center [1115, 317] width 103 height 12
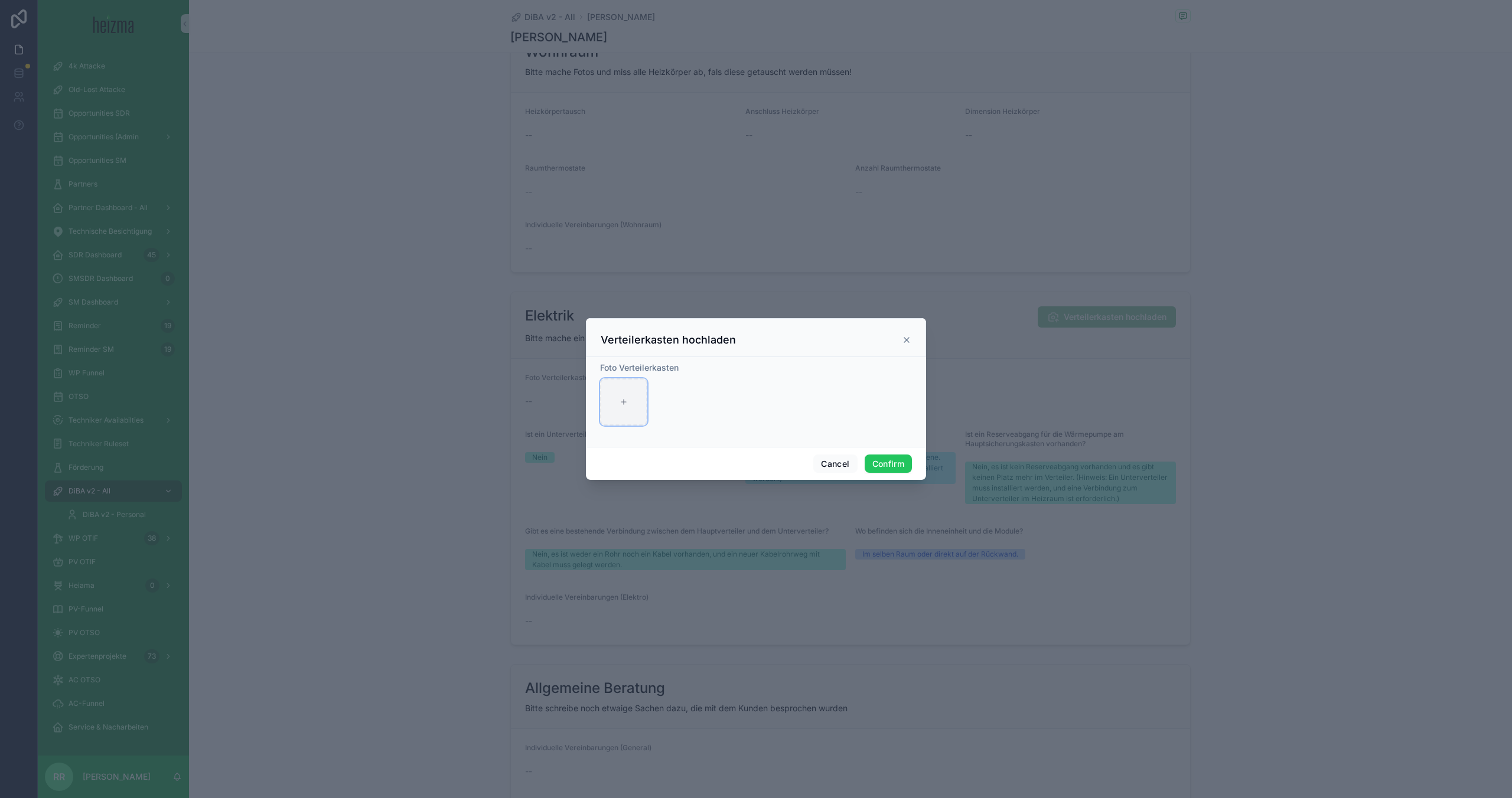
click at [619, 412] on div at bounding box center [624, 402] width 47 height 47
type input "**********"
click at [900, 467] on button "Confirm" at bounding box center [888, 464] width 47 height 19
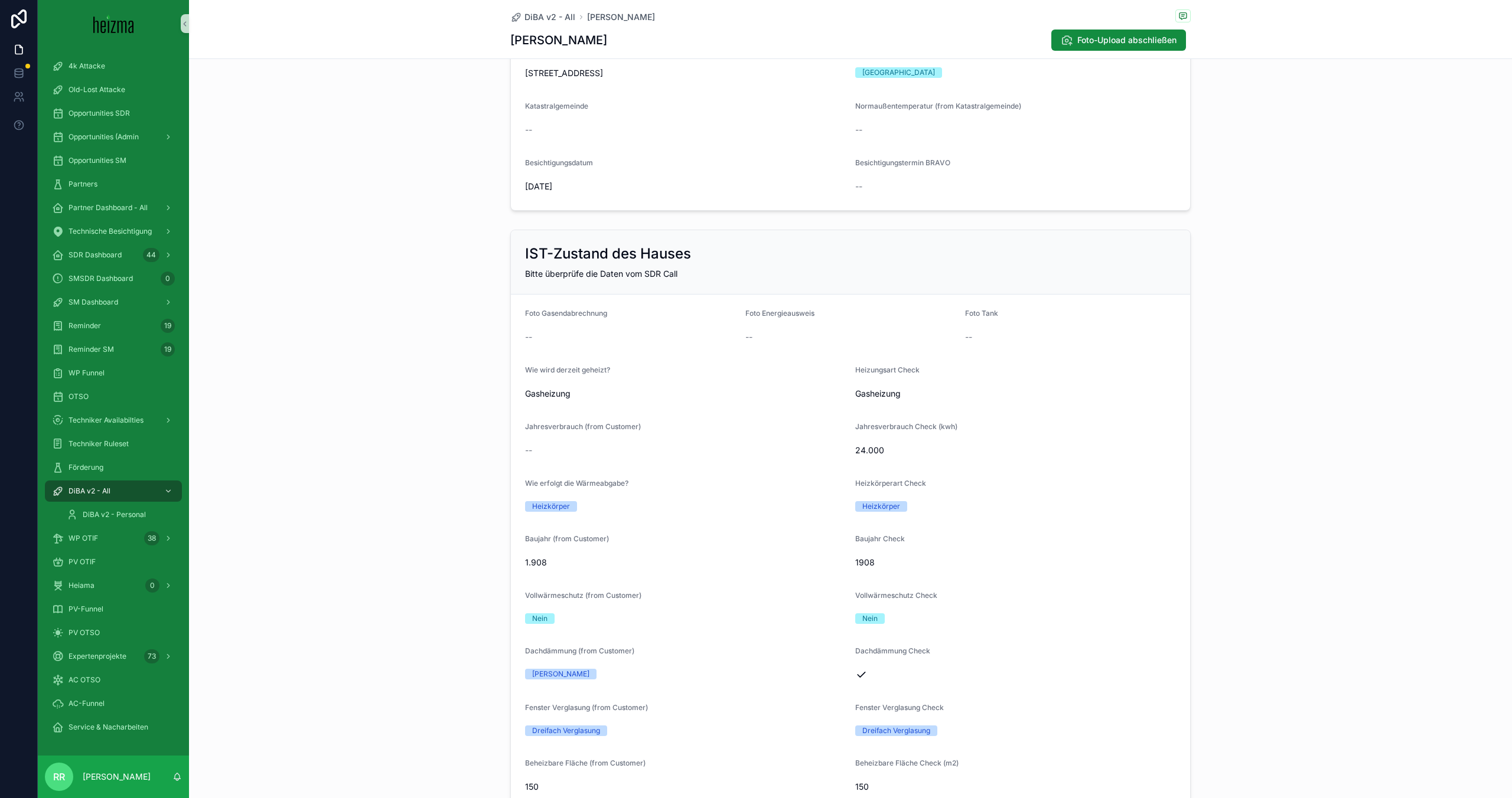
scroll to position [0, 0]
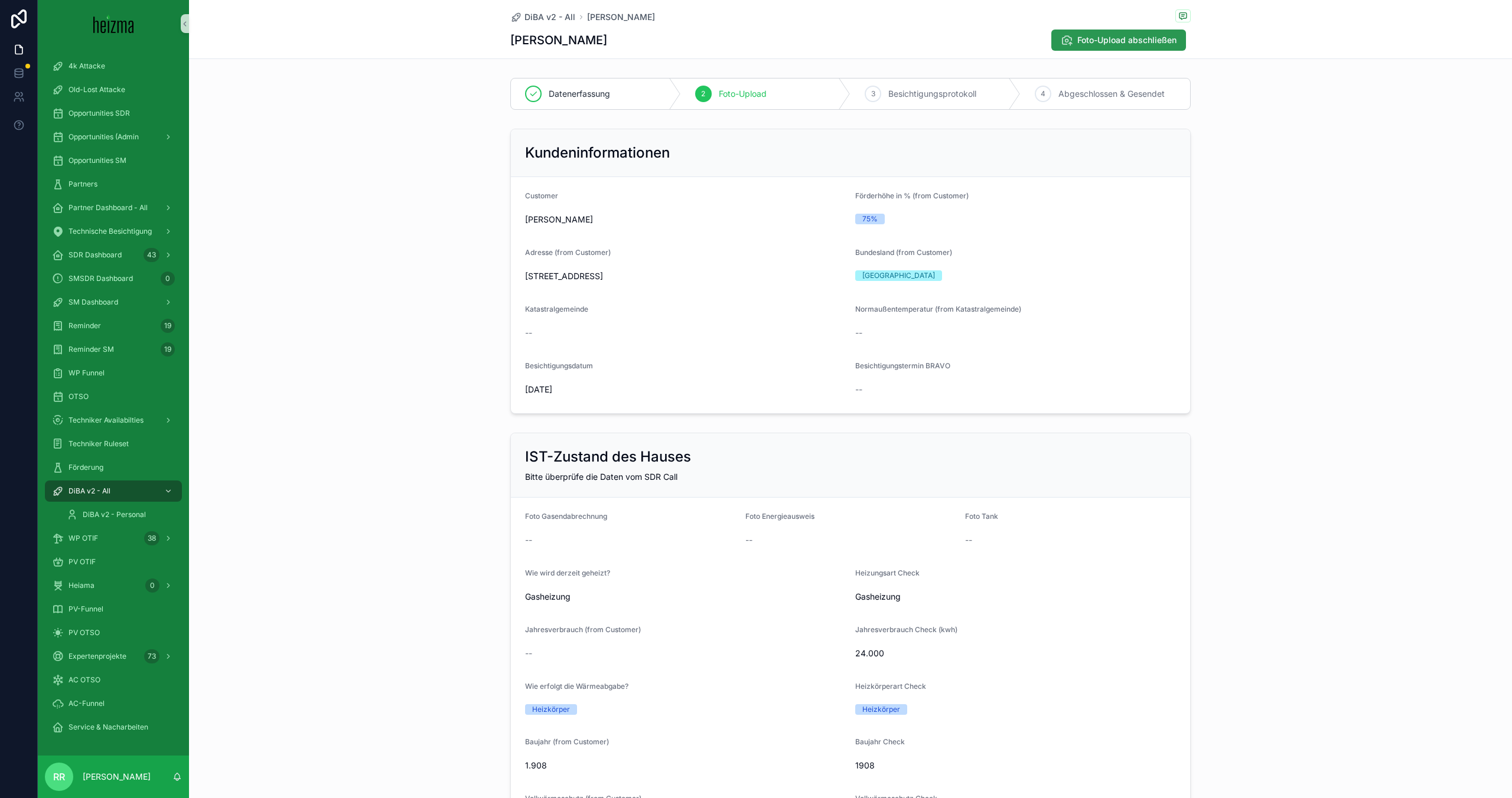
click at [1086, 48] on button "Foto-Upload abschließen" at bounding box center [1118, 40] width 135 height 21
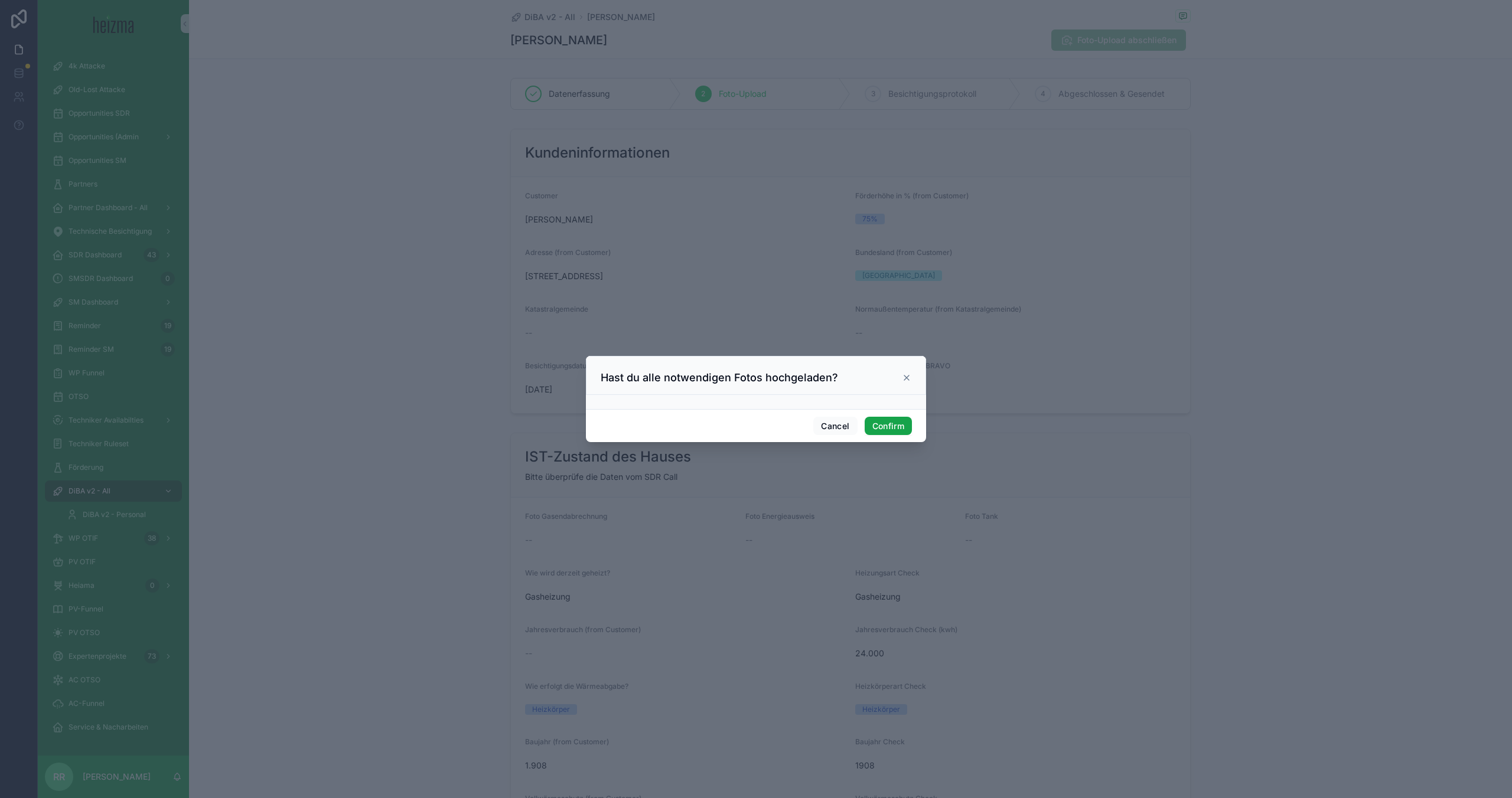
click at [898, 424] on button "Confirm" at bounding box center [888, 426] width 47 height 19
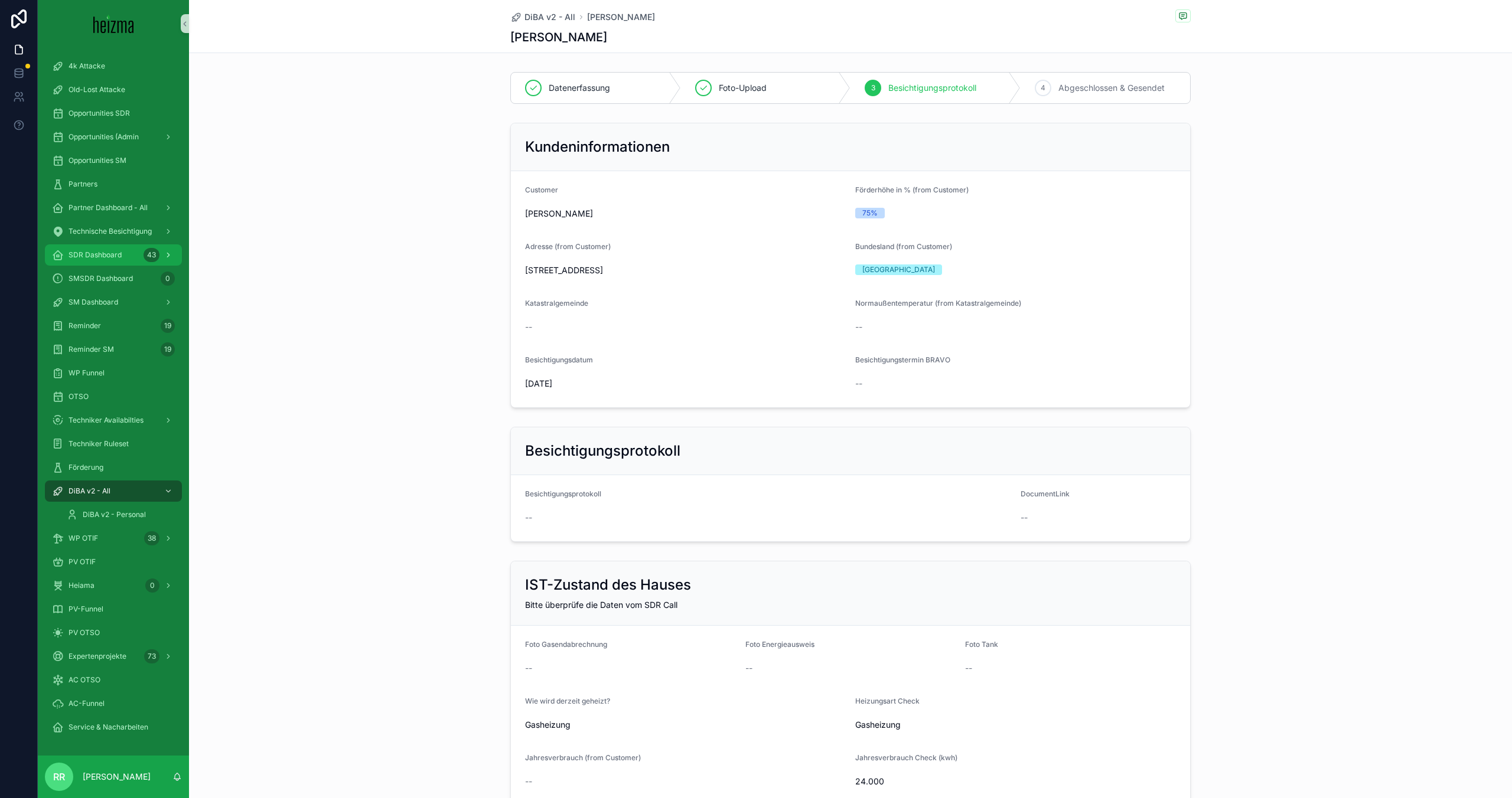
click at [112, 250] on span "SDR Dashboard" at bounding box center [95, 254] width 53 height 9
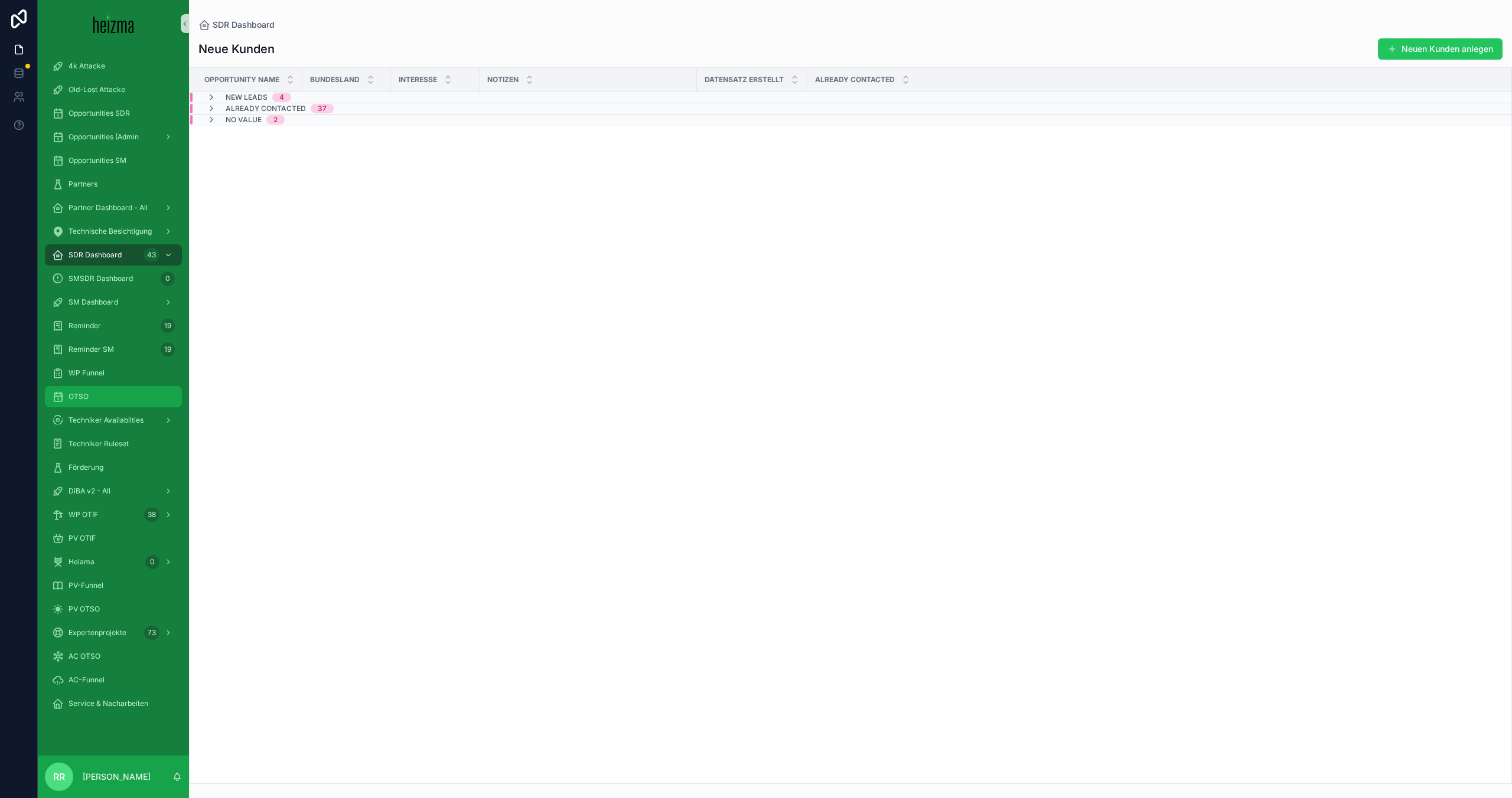
click at [81, 402] on div "OTSO" at bounding box center [113, 397] width 123 height 19
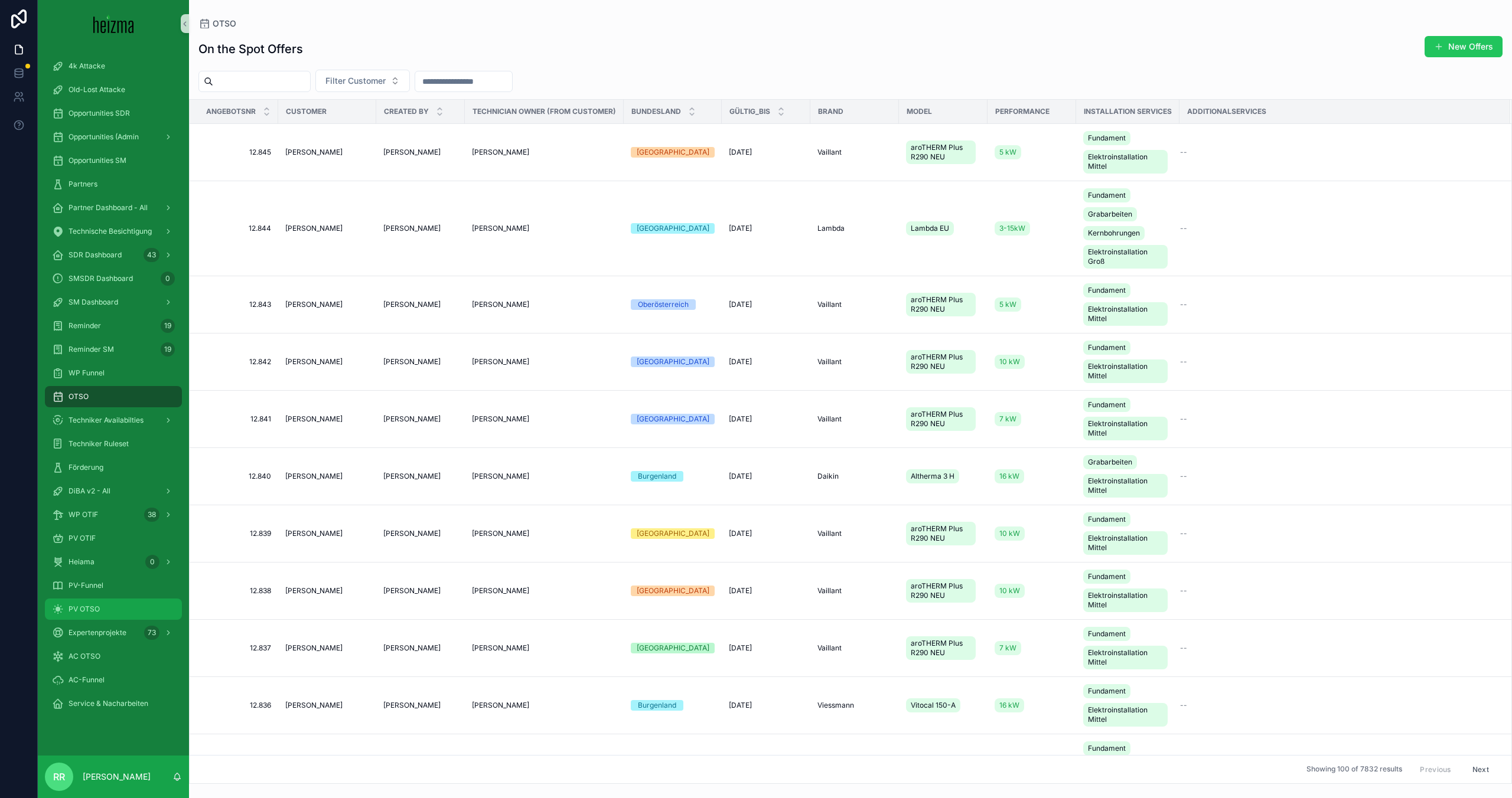
click at [119, 616] on div "PV OTSO" at bounding box center [113, 609] width 123 height 19
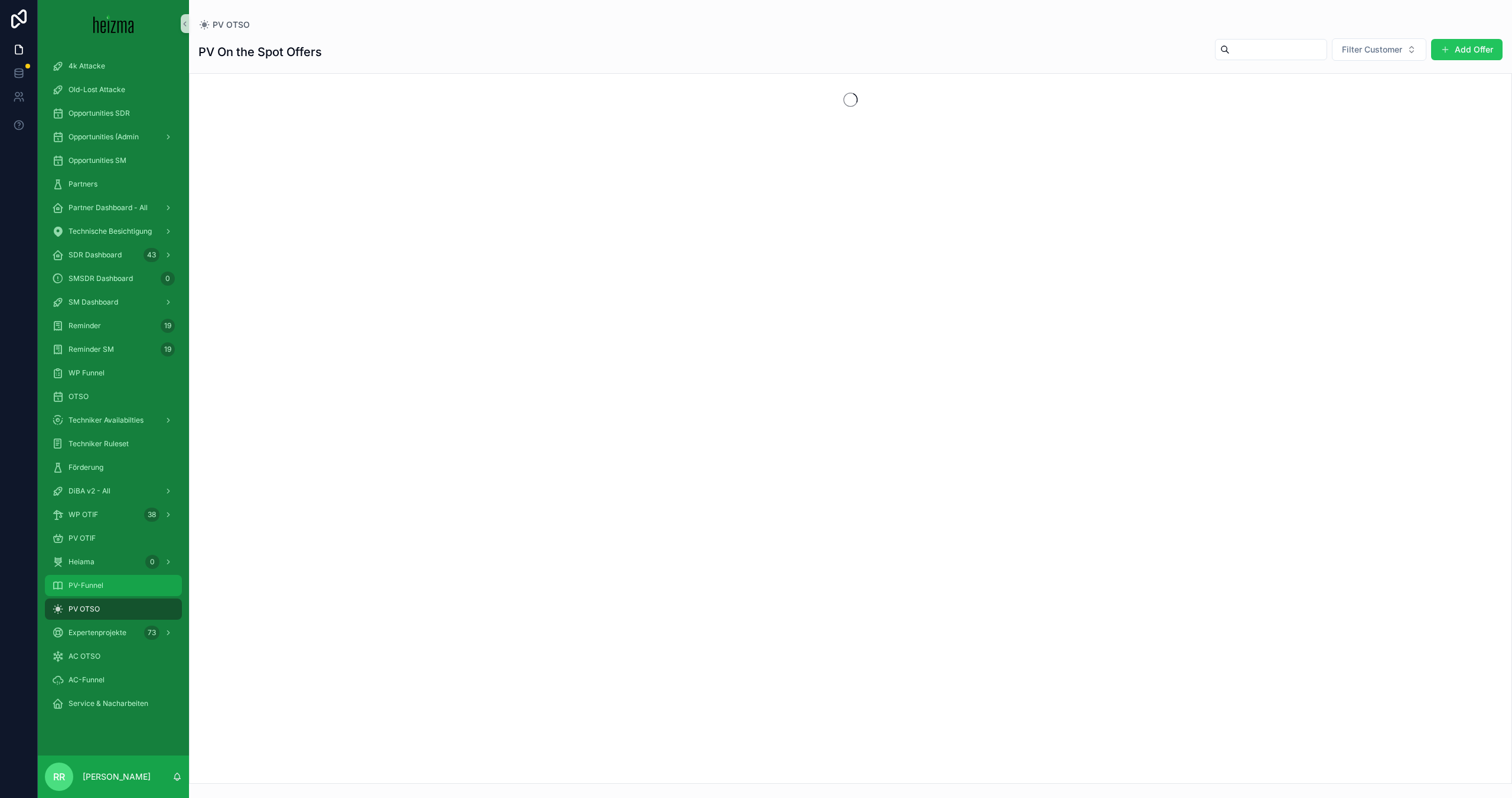
click at [115, 586] on div "PV-Funnel" at bounding box center [113, 586] width 123 height 19
click at [98, 611] on span "PV OTSO" at bounding box center [84, 609] width 31 height 9
click at [1349, 46] on span "Filter Customer" at bounding box center [1372, 49] width 61 height 12
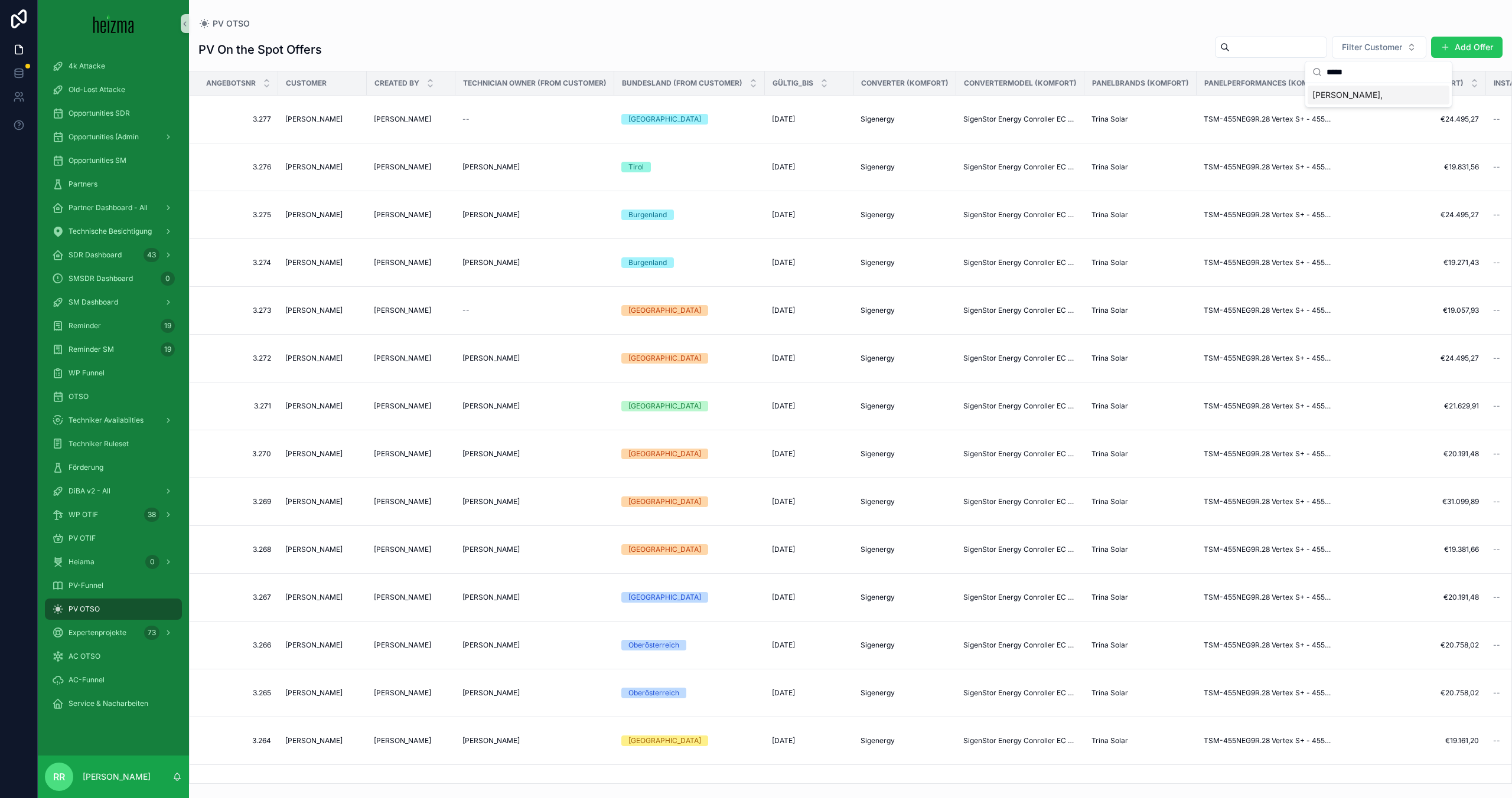
type input "*****"
click at [1329, 100] on span "[PERSON_NAME]," at bounding box center [1347, 95] width 71 height 12
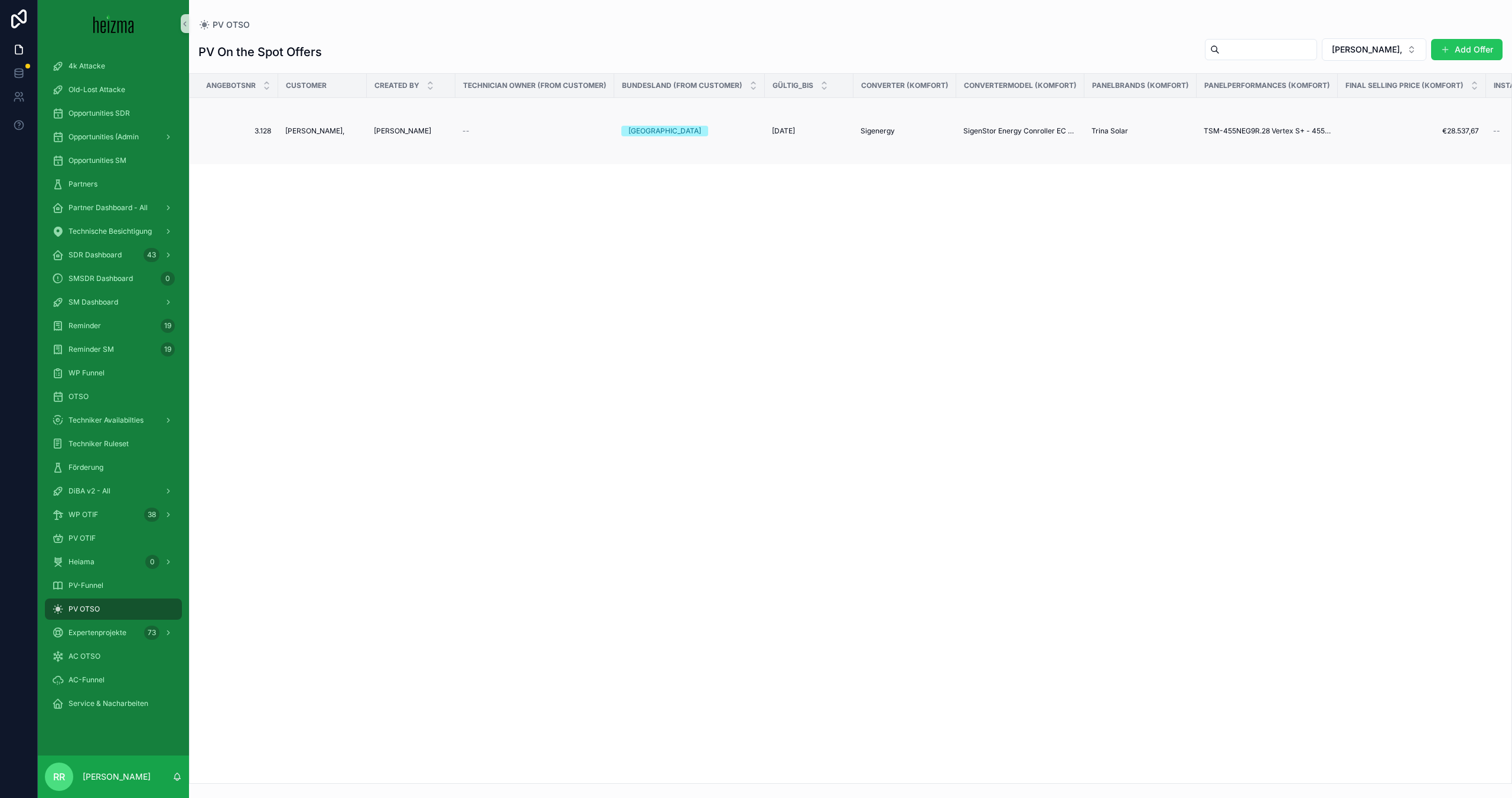
click at [321, 131] on span "[PERSON_NAME]," at bounding box center [314, 130] width 59 height 9
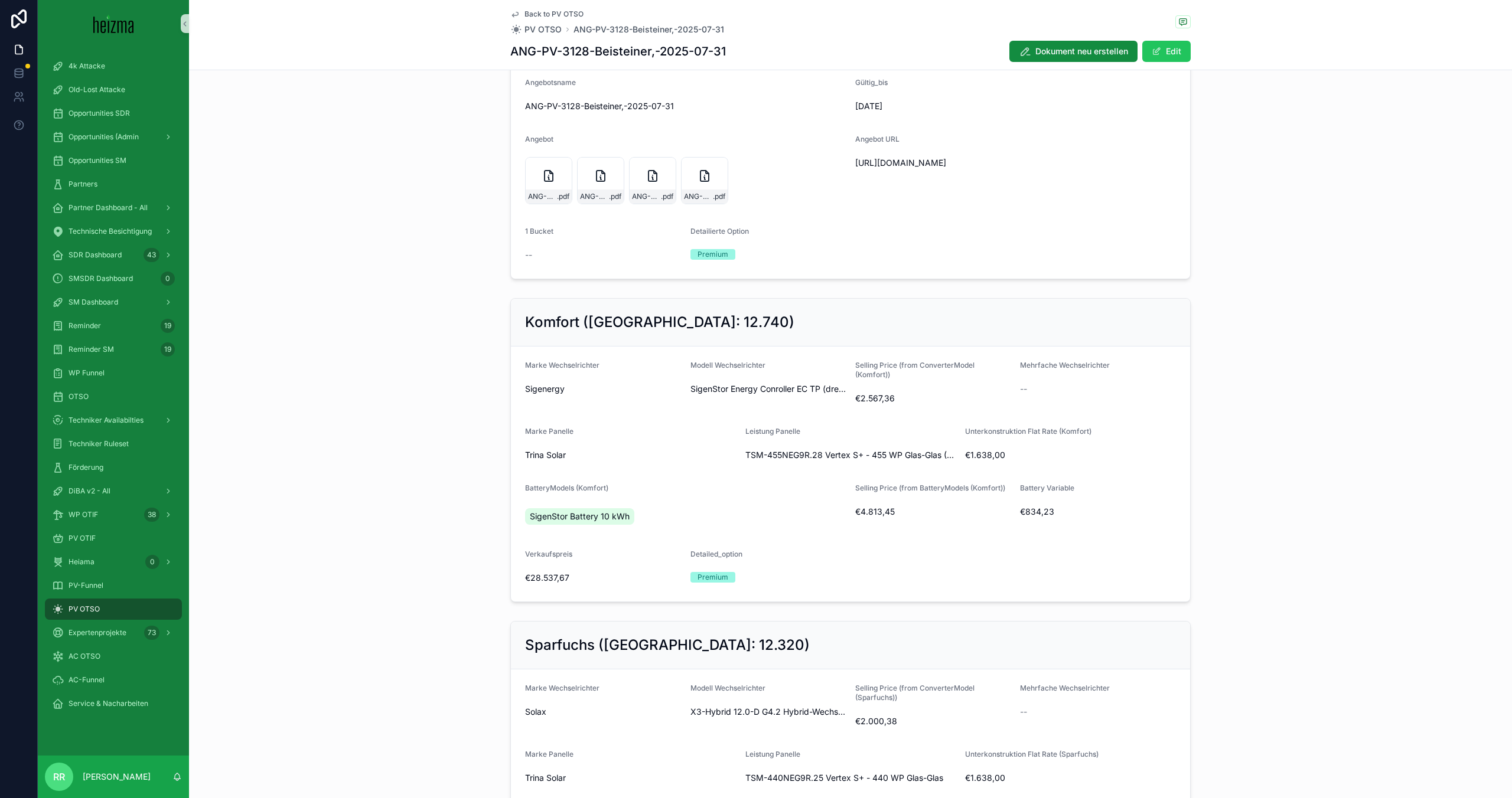
scroll to position [102, 0]
click at [533, 198] on span "ANG-PV-3128-Beisteiner,-2025-07-31" at bounding box center [542, 198] width 29 height 9
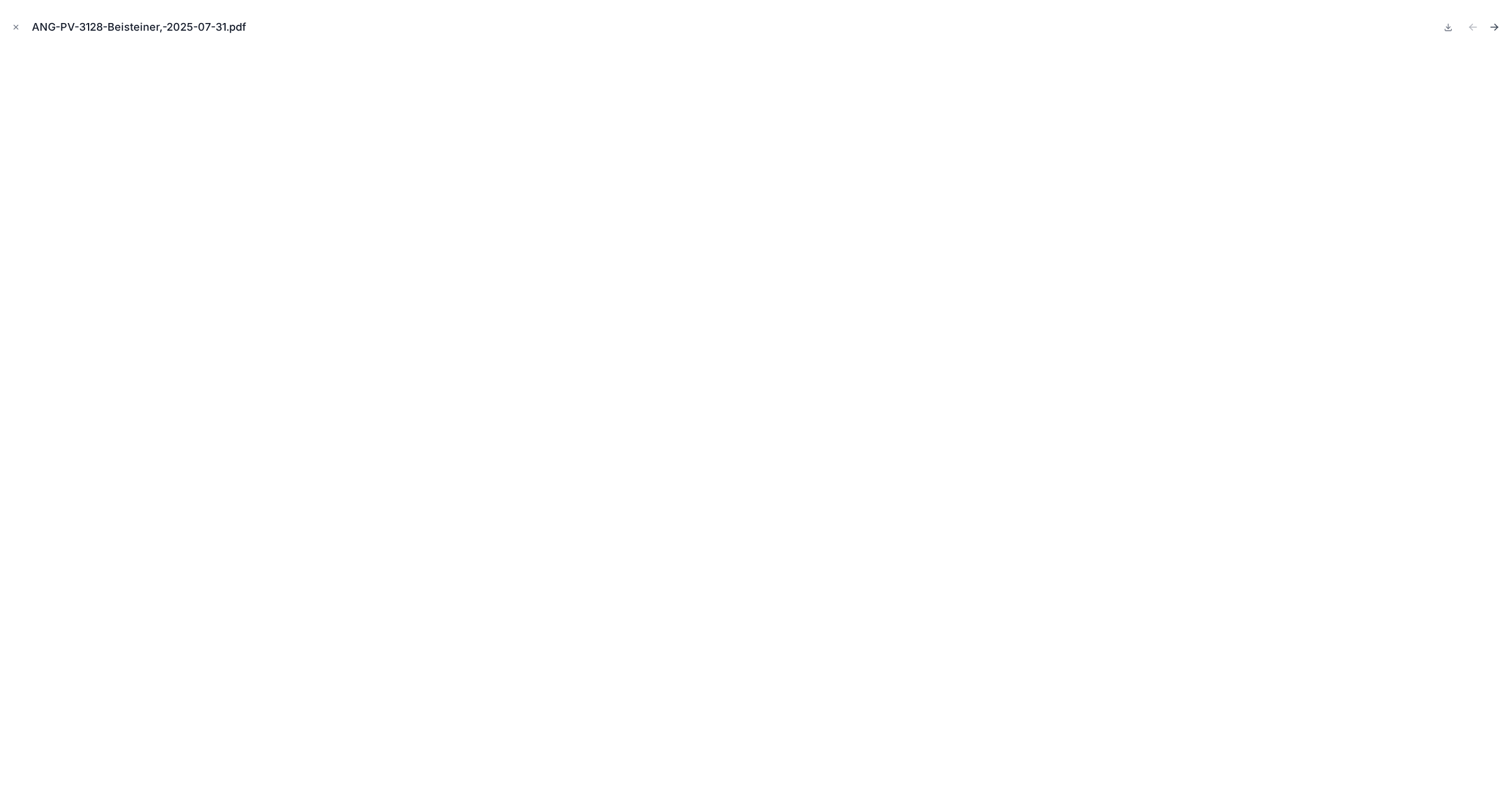
click at [1498, 31] on icon "Next file" at bounding box center [1494, 27] width 12 height 12
click at [7, 23] on div "ANG-PV-3128-Beisteiner,-2025-07-31.pdf" at bounding box center [756, 399] width 1512 height 798
click at [19, 23] on icon "Close modal" at bounding box center [16, 27] width 9 height 9
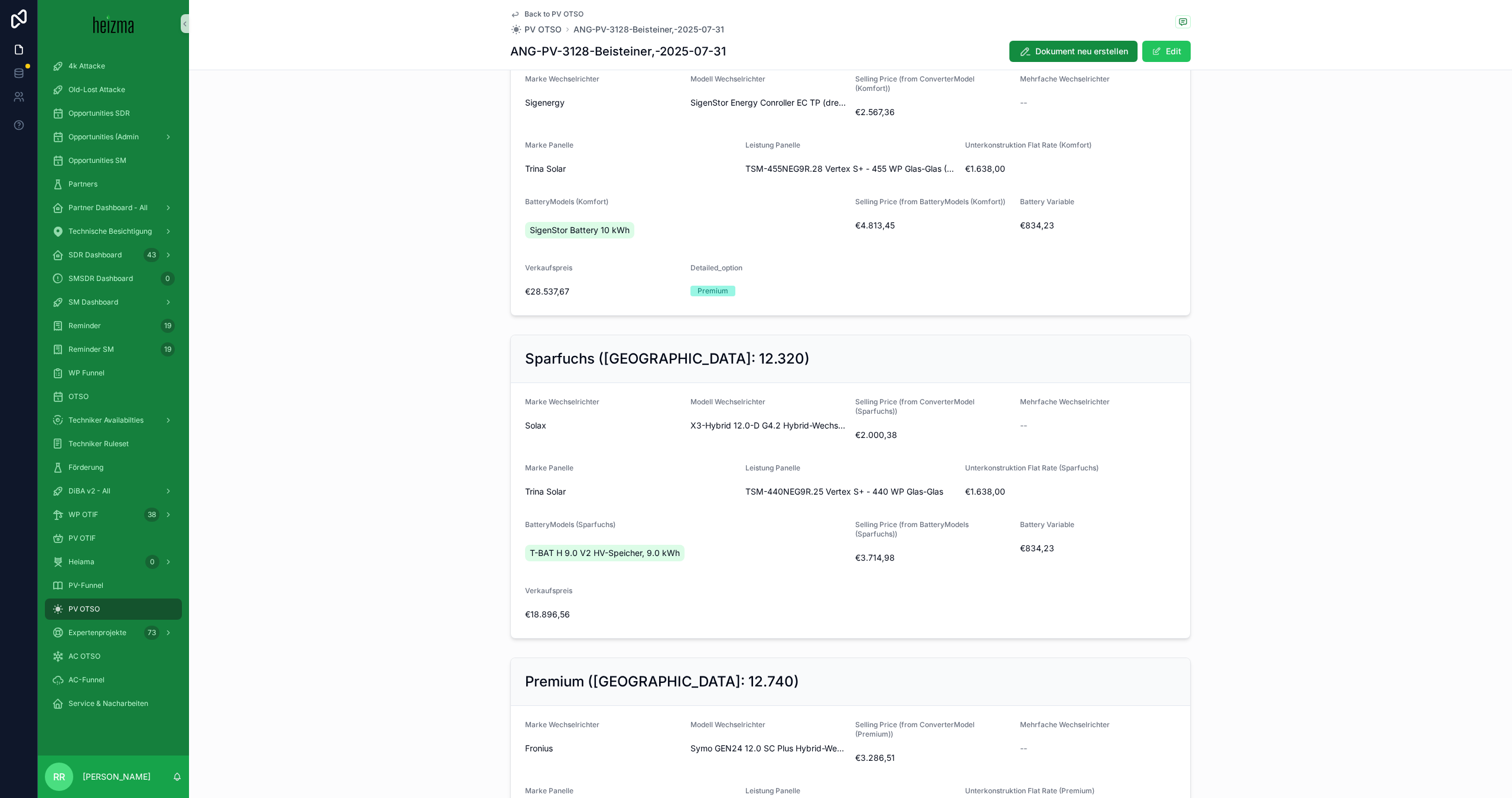
scroll to position [296, 0]
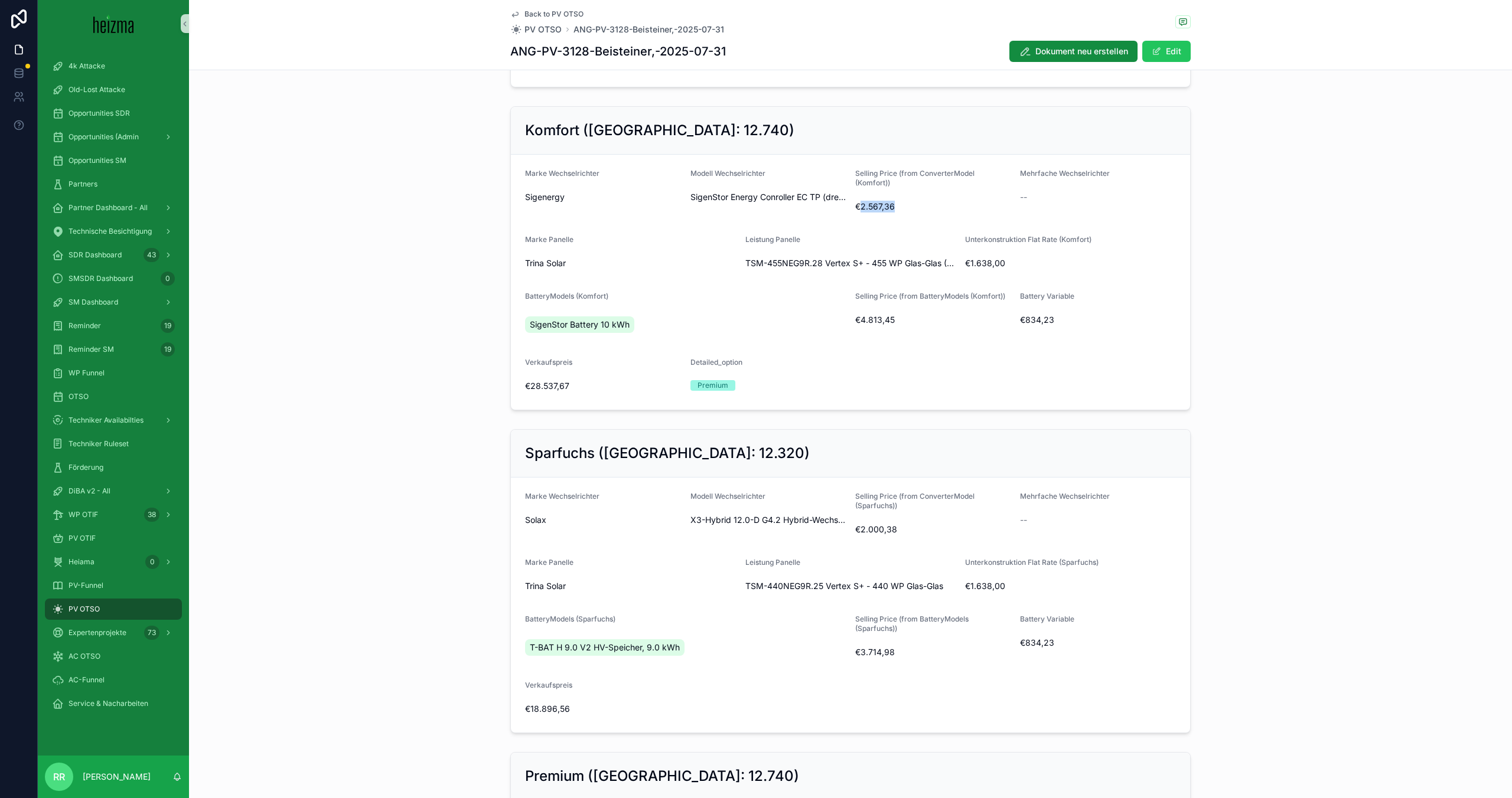
drag, startPoint x: 860, startPoint y: 208, endPoint x: 902, endPoint y: 209, distance: 42.0
click at [902, 209] on span "€2.567,36" at bounding box center [933, 207] width 155 height 12
click at [896, 227] on form "Marke Wechselrichter Sigenergy Modell Wechselrichter SigenStor Energy Conroller…" at bounding box center [850, 282] width 679 height 255
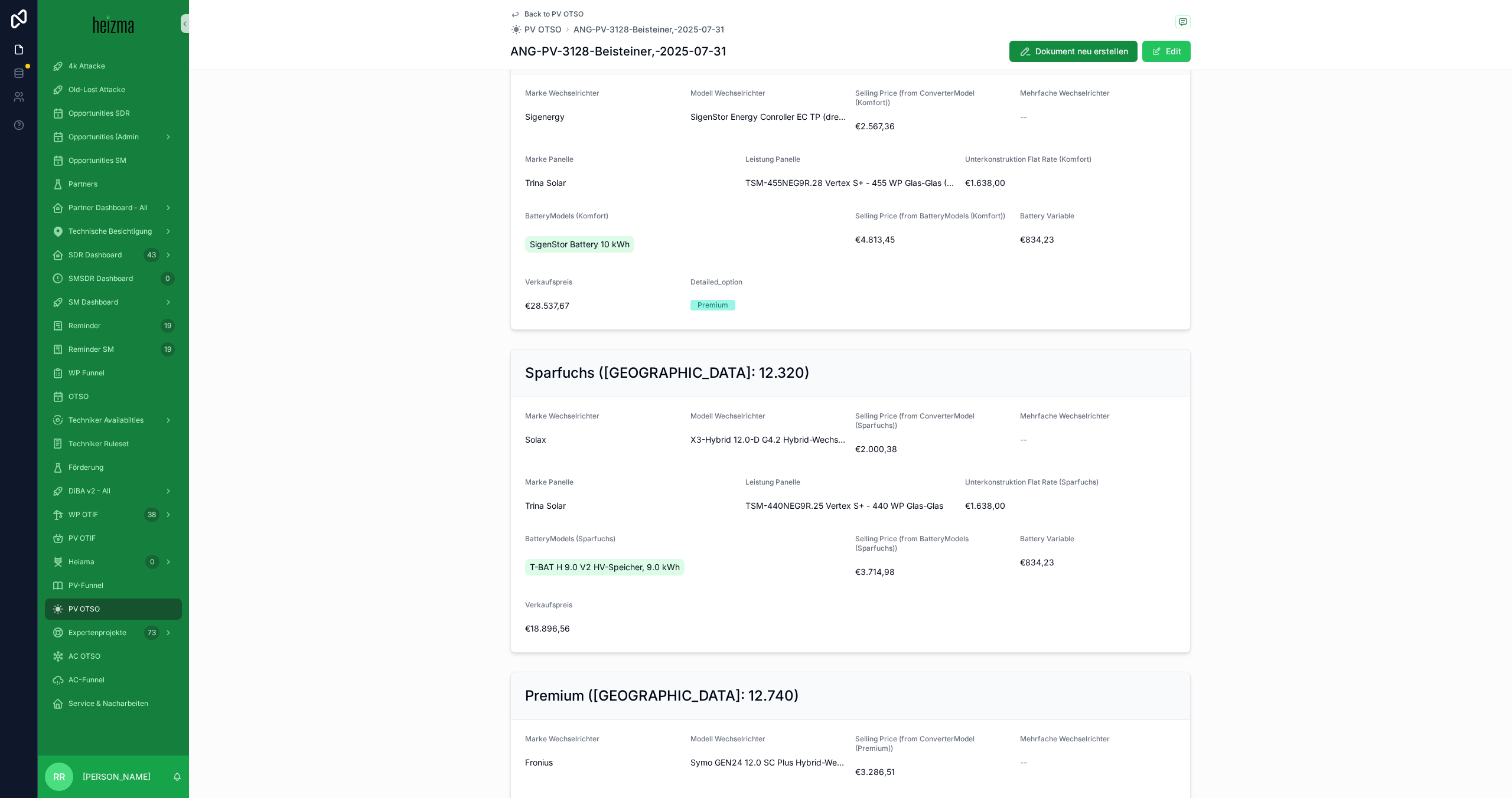
scroll to position [370, 0]
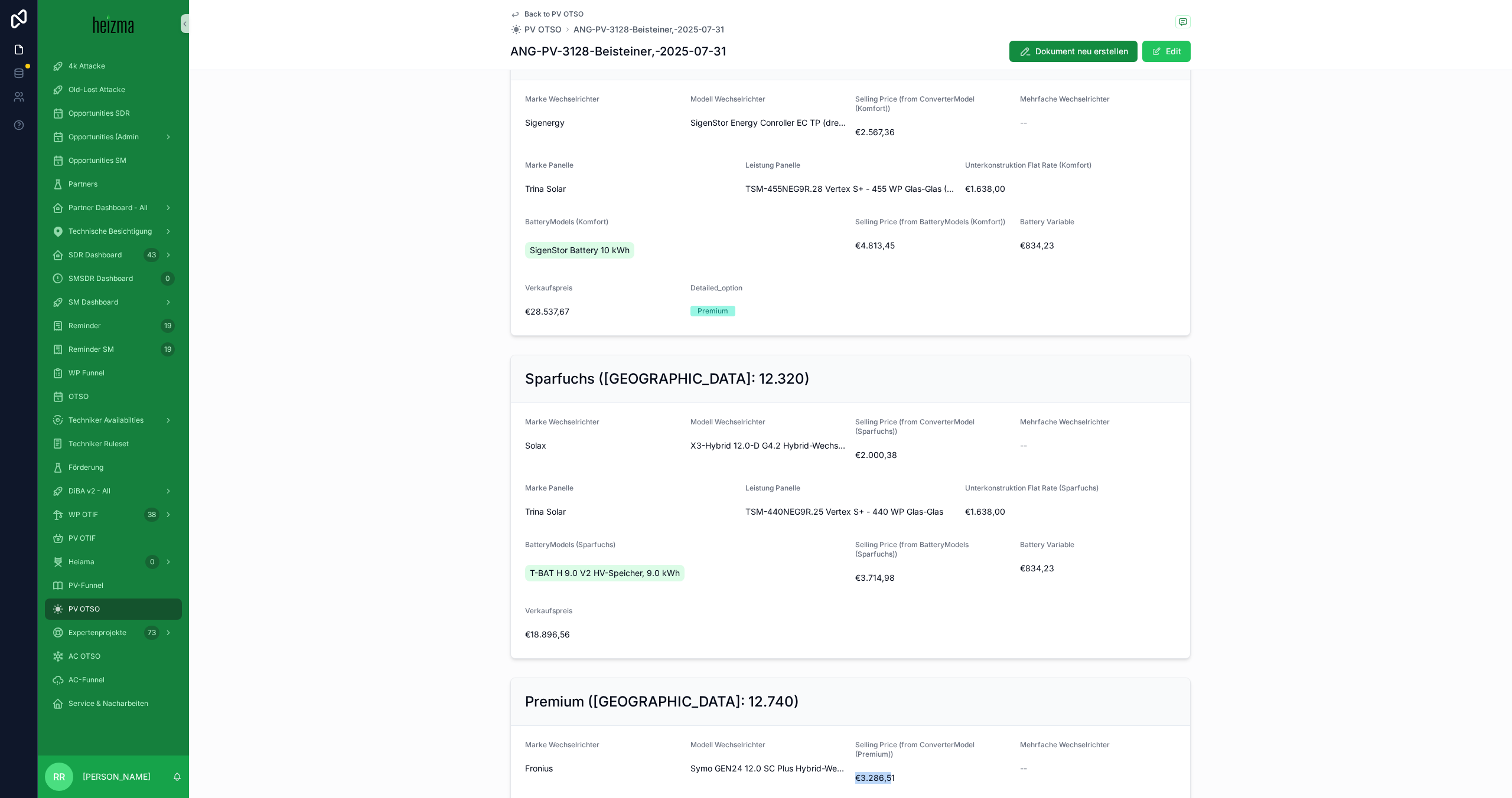
drag, startPoint x: 851, startPoint y: 778, endPoint x: 900, endPoint y: 767, distance: 50.2
drag, startPoint x: 853, startPoint y: 128, endPoint x: 902, endPoint y: 126, distance: 49.0
click at [902, 126] on form "Marke Wechselrichter Sigenergy Modell Wechselrichter SigenStor Energy Conroller…" at bounding box center [850, 208] width 679 height 255
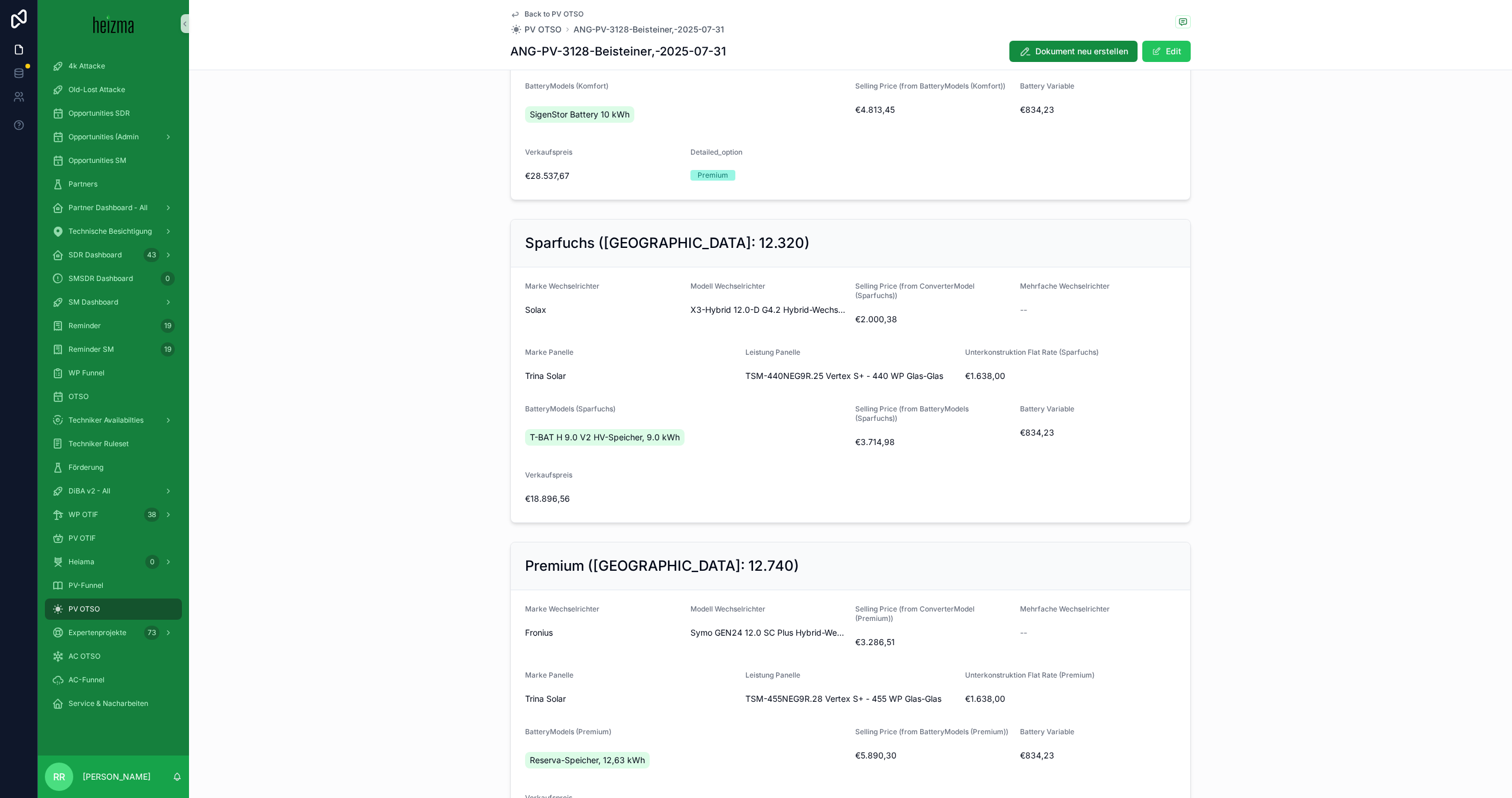
scroll to position [528, 0]
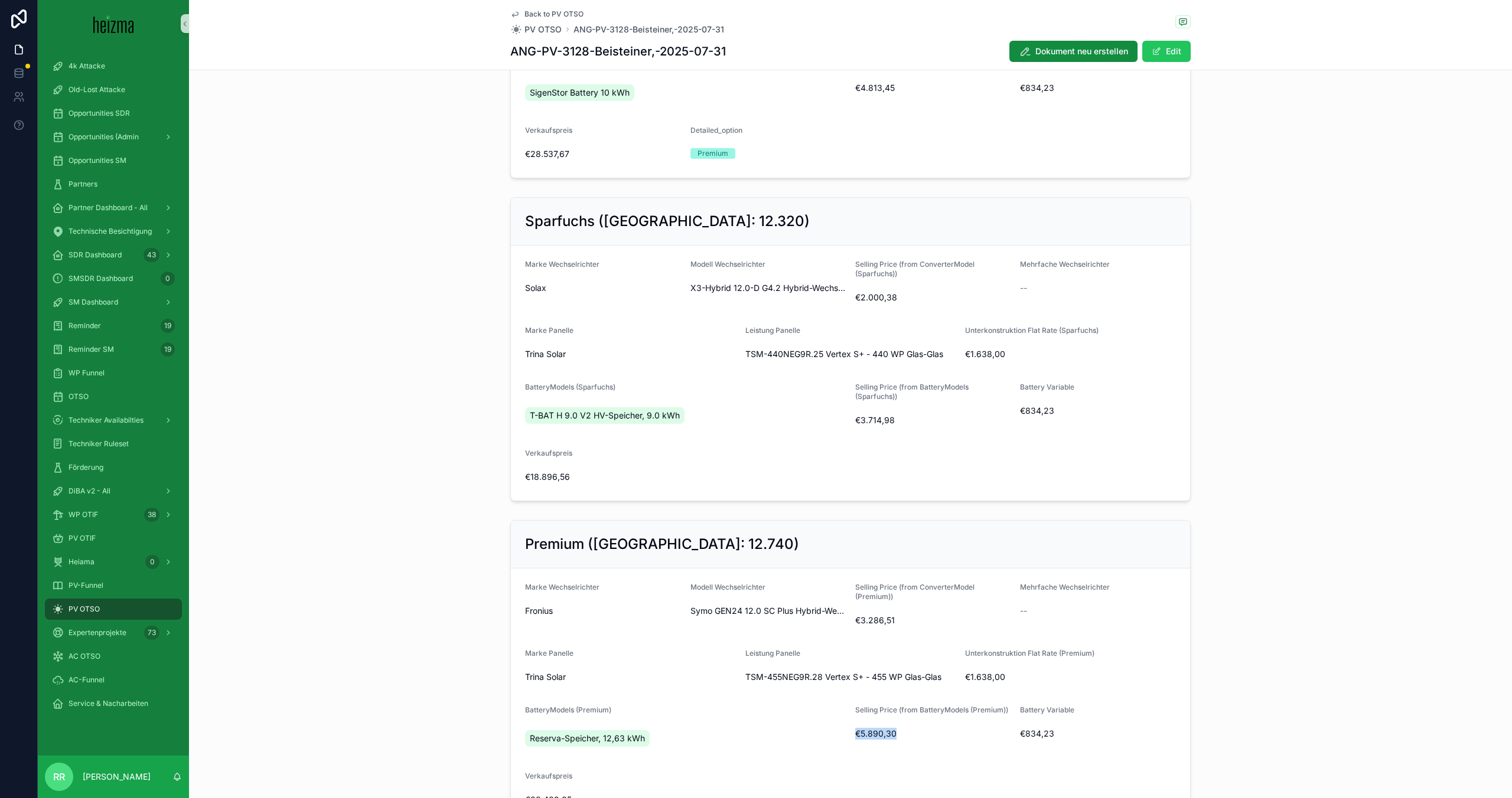
drag, startPoint x: 853, startPoint y: 735, endPoint x: 919, endPoint y: 718, distance: 68.2
click at [915, 730] on form "Marke Wechselrichter Fronius Modell Wechselrichter Symo GEN24 12.0 SC Plus Hybr…" at bounding box center [850, 696] width 679 height 255
drag, startPoint x: 865, startPoint y: 87, endPoint x: 899, endPoint y: 86, distance: 34.0
click at [898, 86] on span "€4.813,45" at bounding box center [933, 88] width 155 height 12
click at [883, 101] on div "Selling Price (from BatteryModels (Komfort)) €4.813,45" at bounding box center [933, 83] width 155 height 47
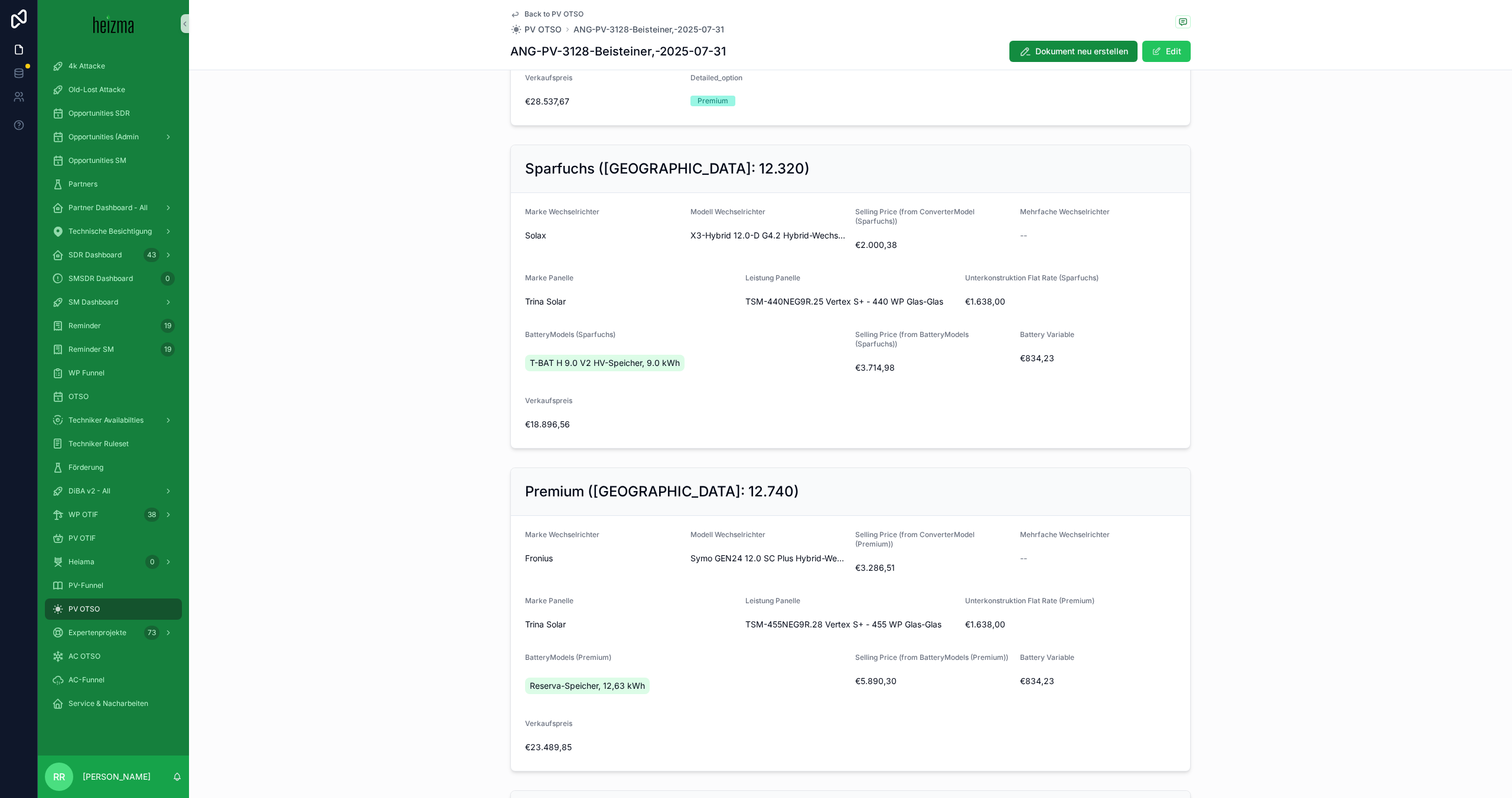
scroll to position [584, 0]
drag, startPoint x: 526, startPoint y: 96, endPoint x: 610, endPoint y: 104, distance: 84.4
click at [610, 104] on span "€28.537,67" at bounding box center [603, 98] width 156 height 12
drag, startPoint x: 528, startPoint y: 742, endPoint x: 625, endPoint y: 750, distance: 97.3
click at [625, 750] on span "€23.489,85" at bounding box center [603, 745] width 156 height 12
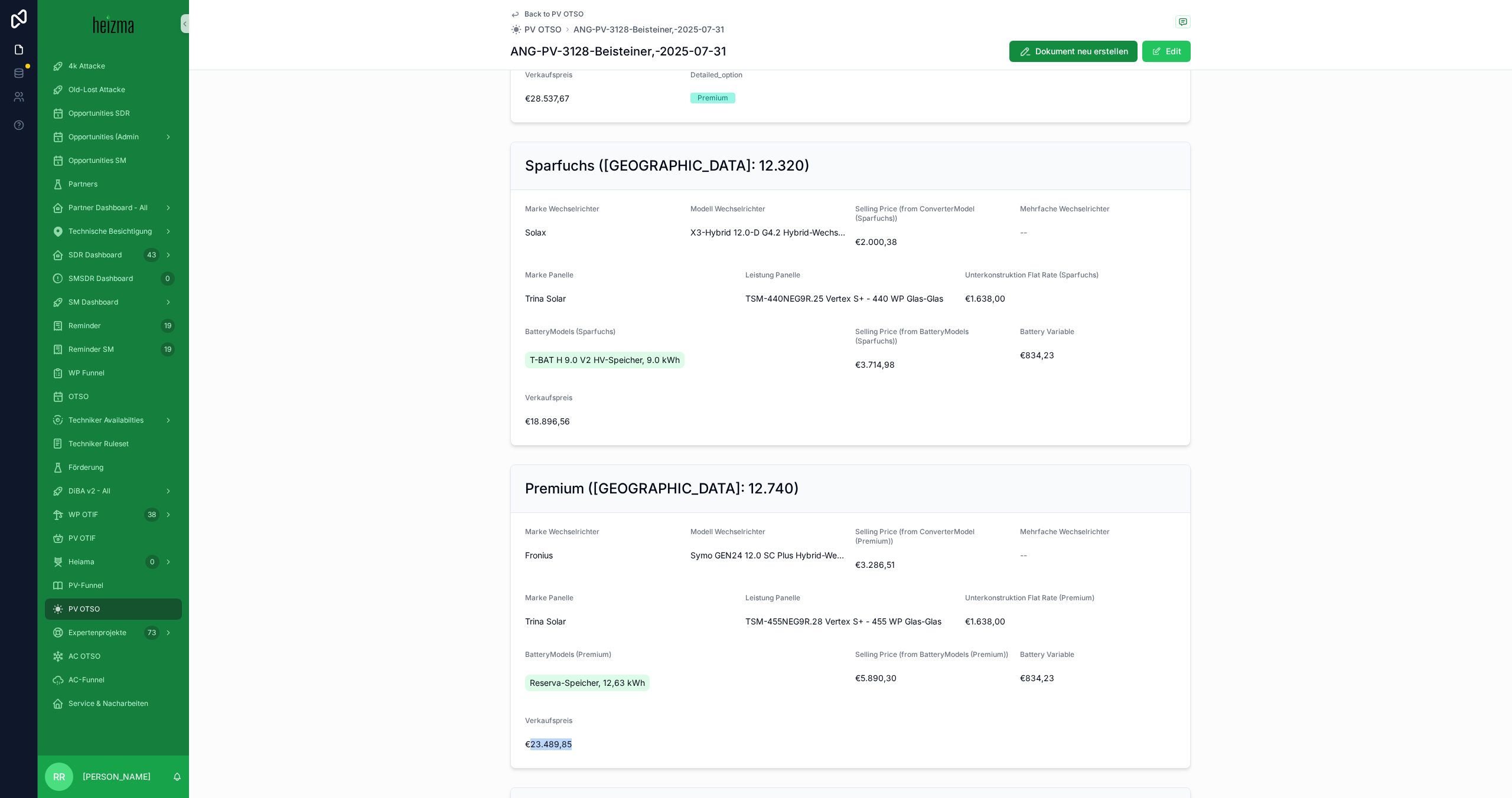
click at [626, 750] on span "€23.489,85" at bounding box center [603, 745] width 156 height 12
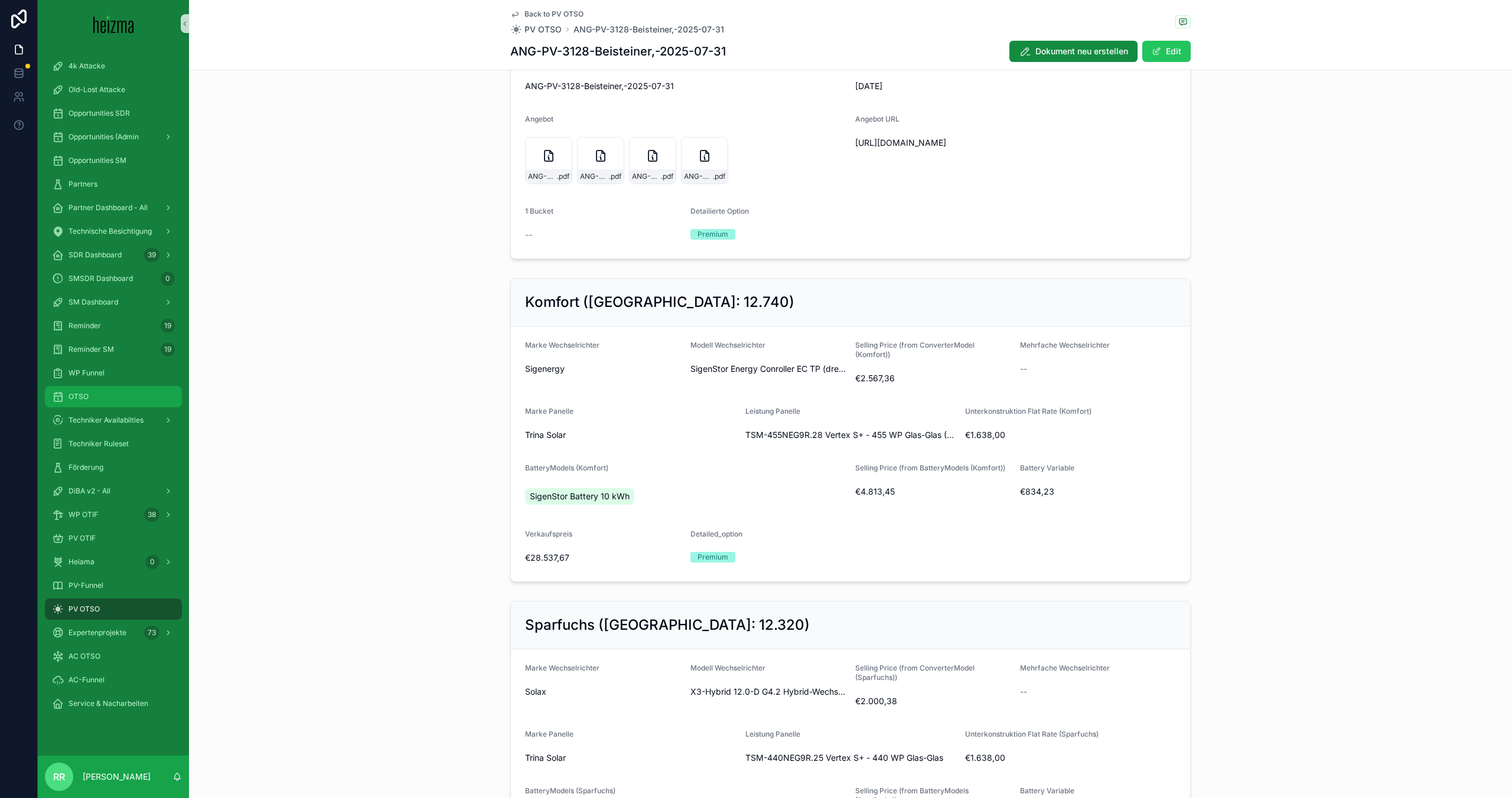
scroll to position [123, 0]
click at [940, 432] on span "TSM-455NEG9R.28 Vertex S+ - 455 WP Glas-Glas (Enphase)" at bounding box center [851, 435] width 211 height 12
click at [811, 452] on form "Marke Wechselrichter Sigenergy Modell Wechselrichter SigenStor Energy Conroller…" at bounding box center [850, 455] width 679 height 255
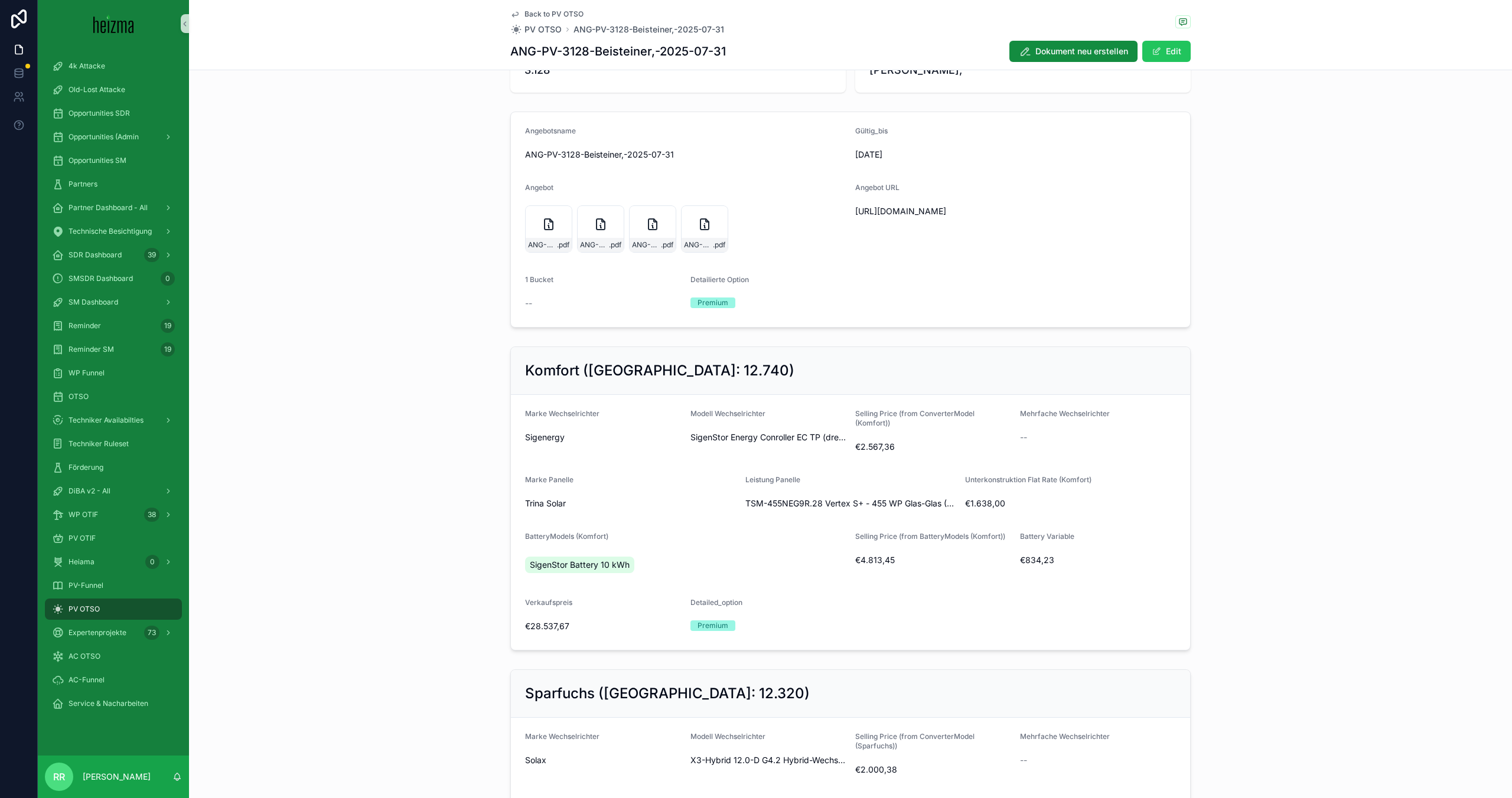
scroll to position [0, 0]
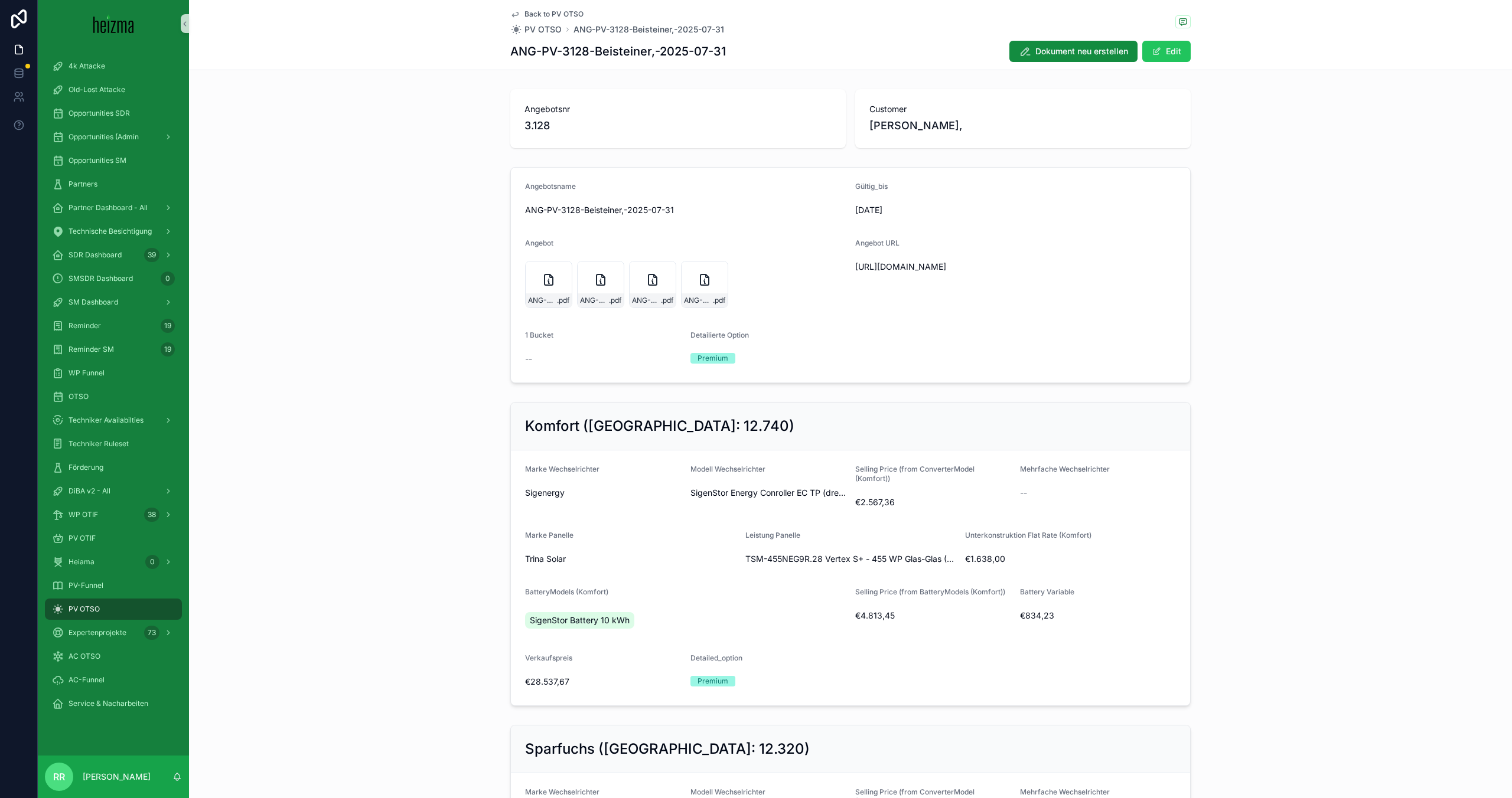
click at [572, 14] on span "Back to PV OTSO" at bounding box center [554, 14] width 59 height 9
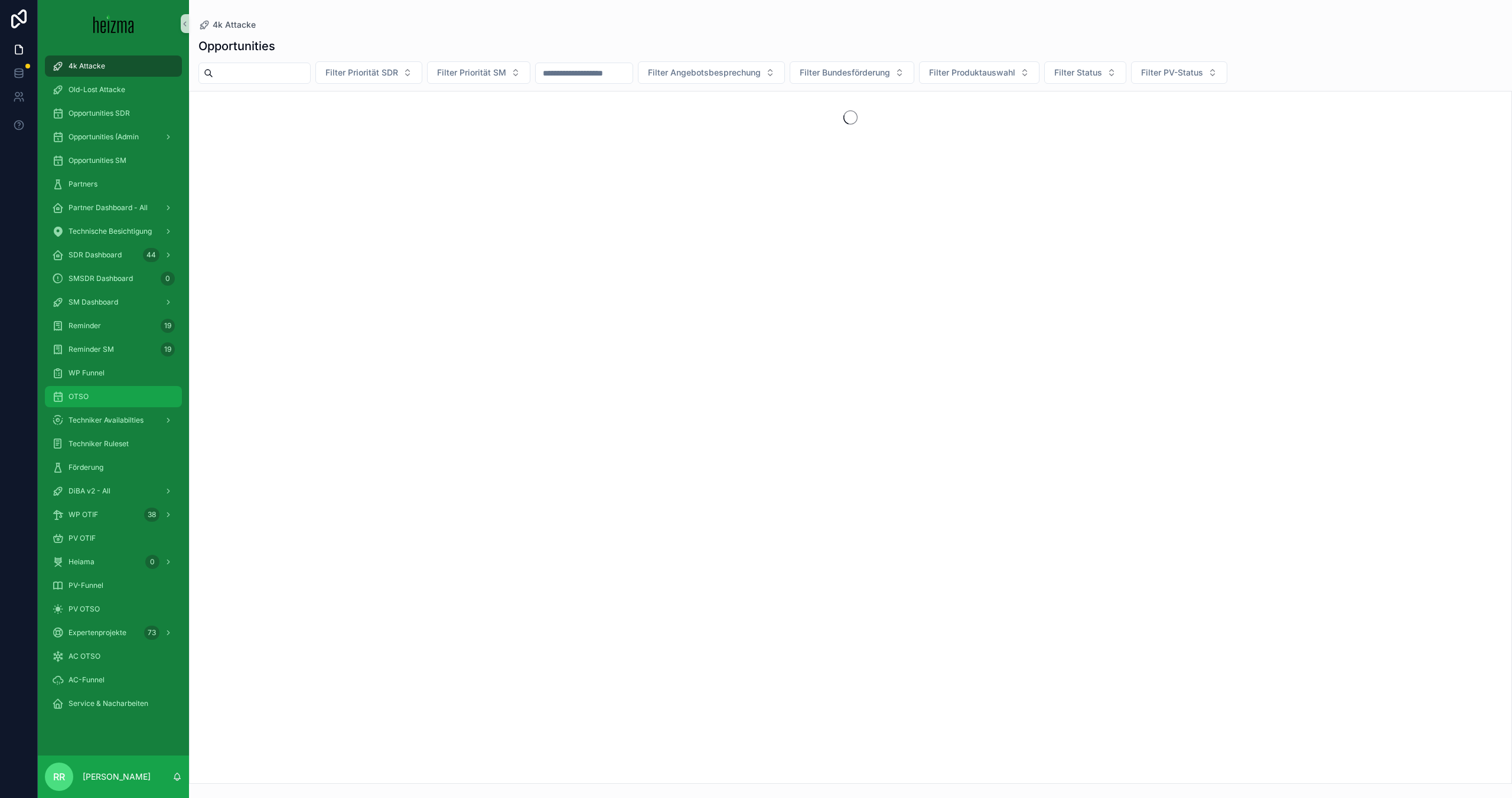
click at [91, 405] on div "OTSO" at bounding box center [113, 397] width 123 height 19
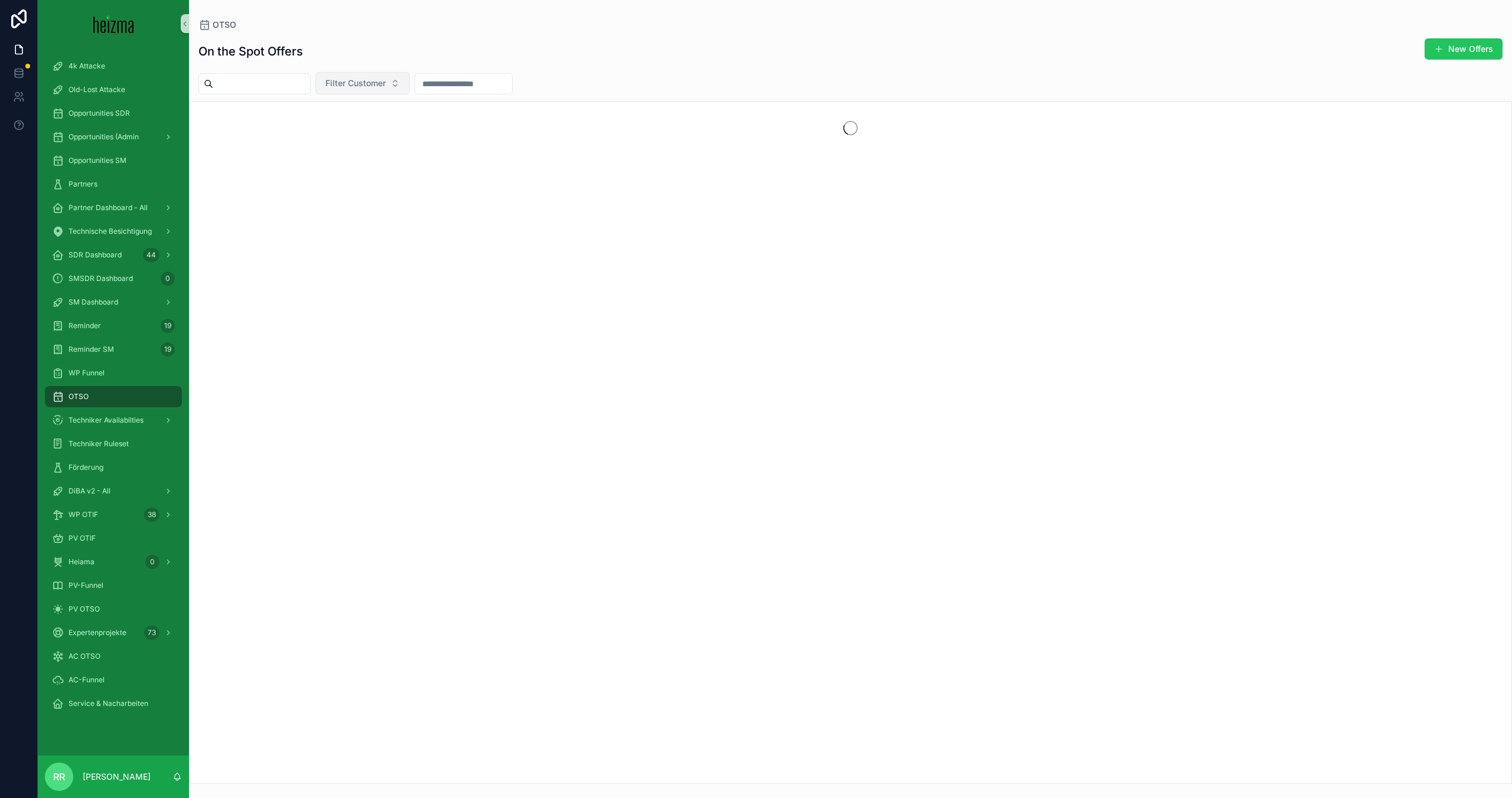
click at [349, 85] on span "Filter Customer" at bounding box center [356, 83] width 61 height 12
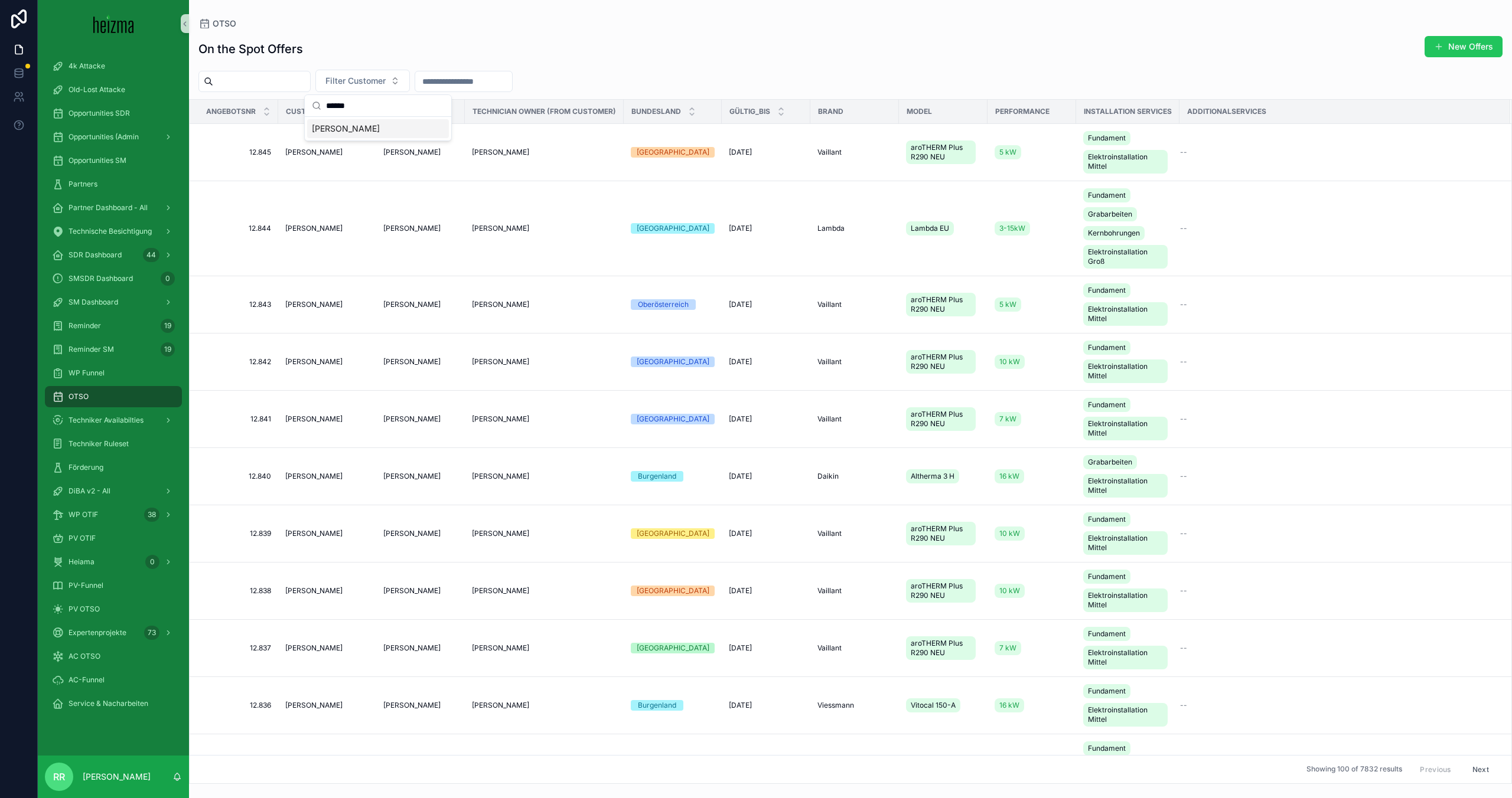
type input "******"
click at [344, 126] on span "[PERSON_NAME]" at bounding box center [346, 128] width 68 height 12
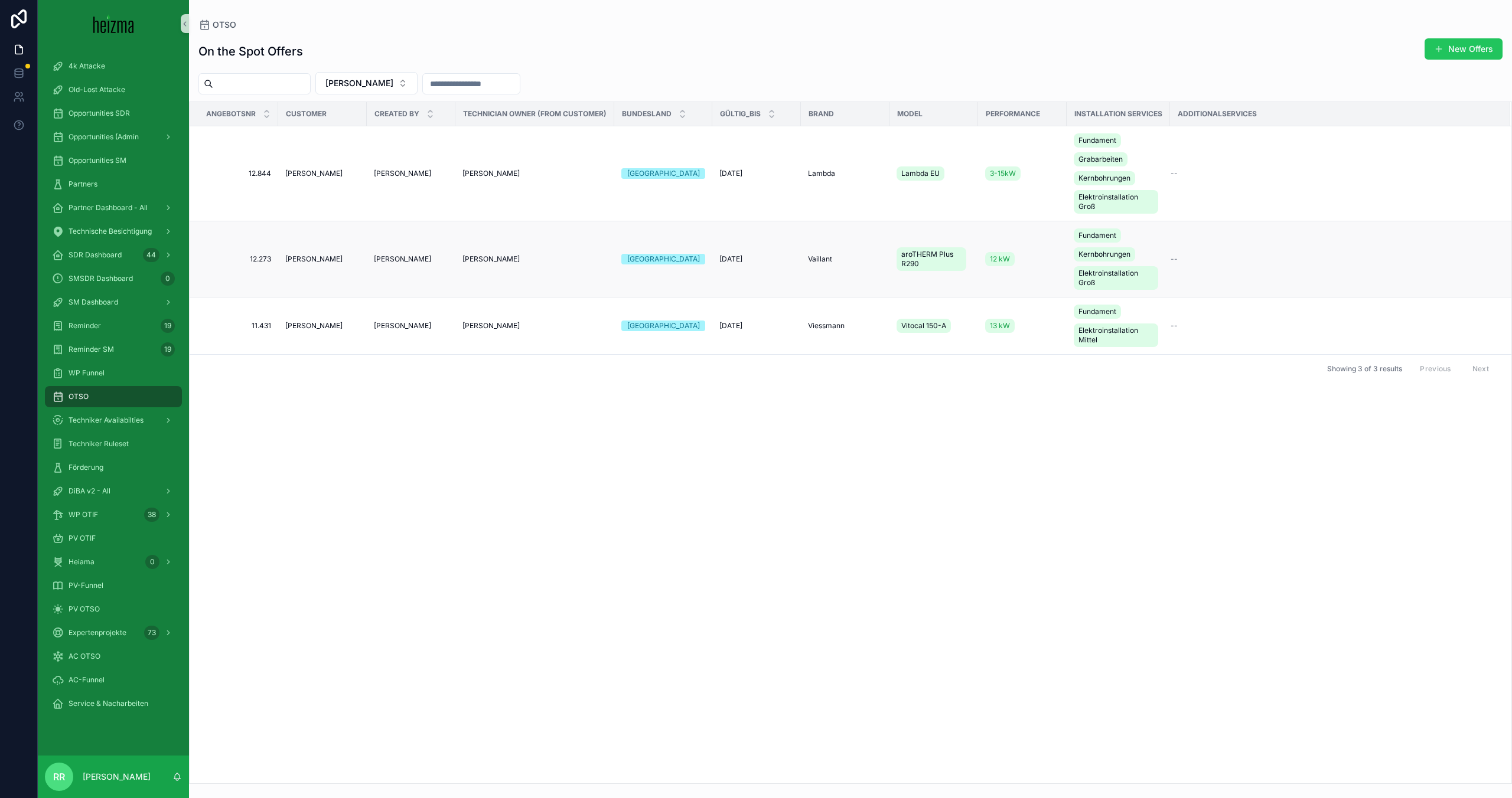
click at [312, 254] on span "[PERSON_NAME]" at bounding box center [314, 259] width 57 height 9
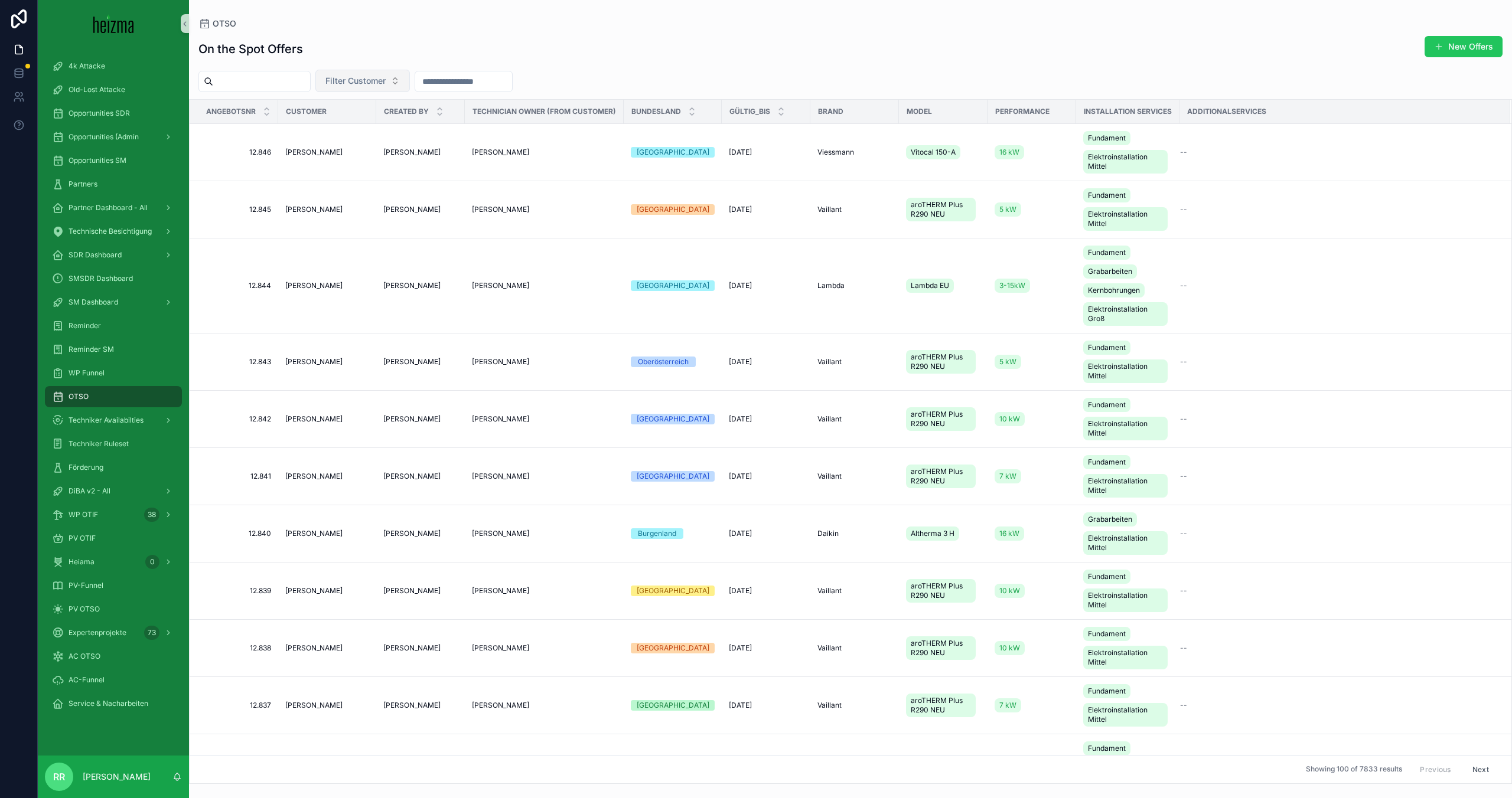
click at [364, 84] on span "Filter Customer" at bounding box center [356, 81] width 61 height 12
type input "*******"
click at [382, 131] on span "[PERSON_NAME]," at bounding box center [347, 128] width 71 height 12
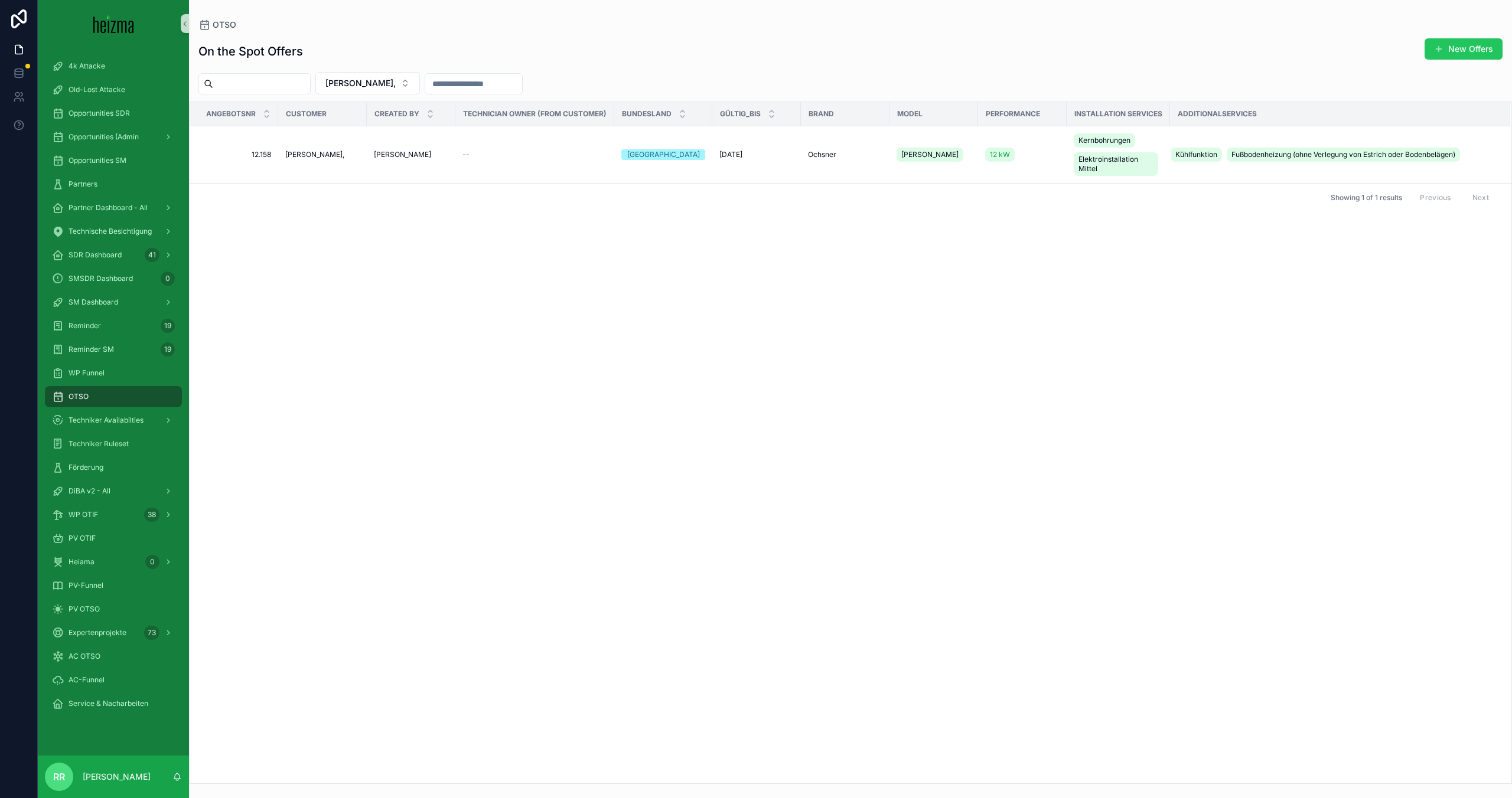
click at [326, 155] on span "[PERSON_NAME]," at bounding box center [314, 154] width 59 height 9
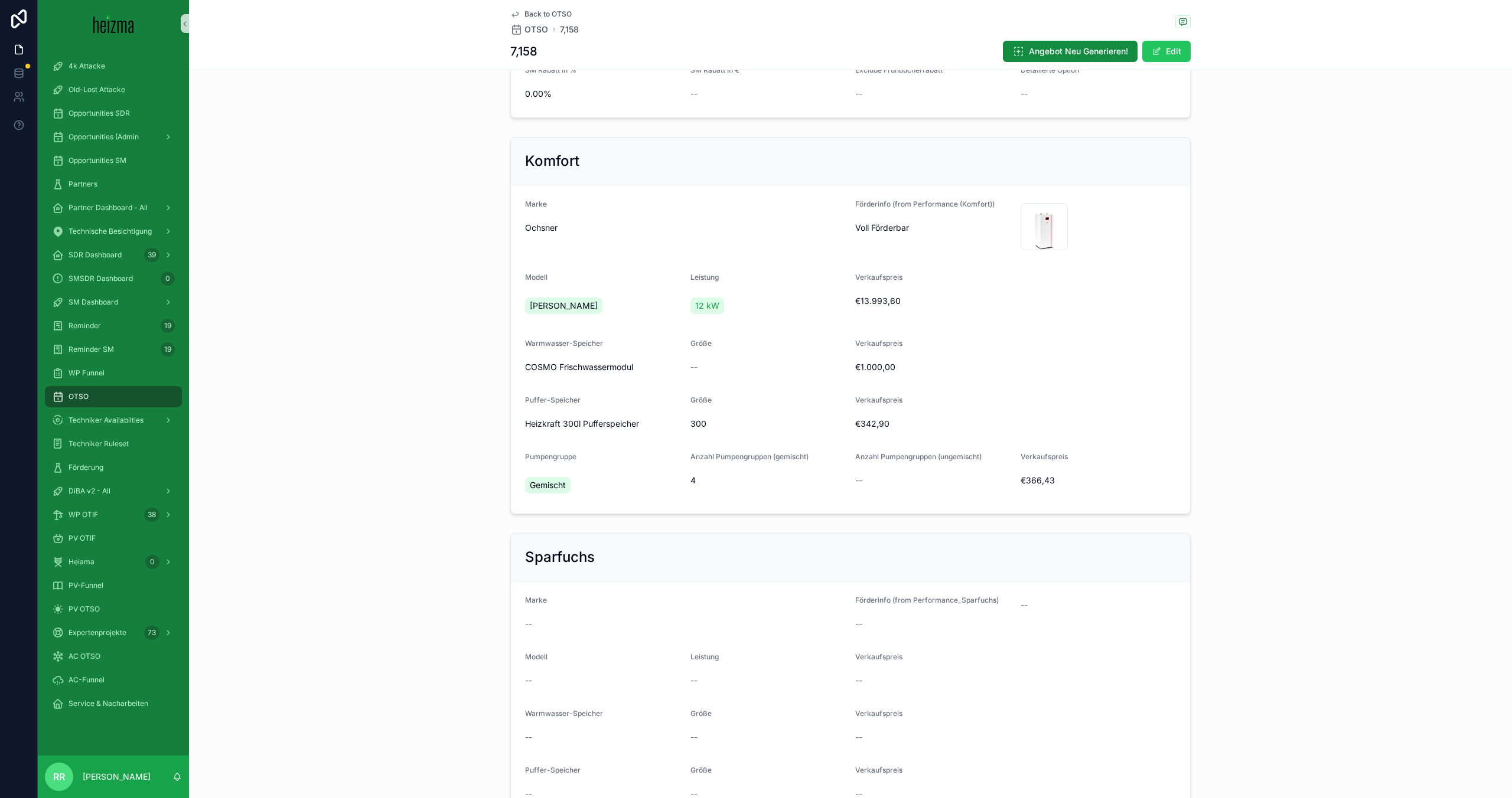
scroll to position [266, 0]
click at [1037, 480] on span "€366,43" at bounding box center [1099, 480] width 156 height 12
click at [1021, 480] on span "€366,43" at bounding box center [1099, 480] width 156 height 12
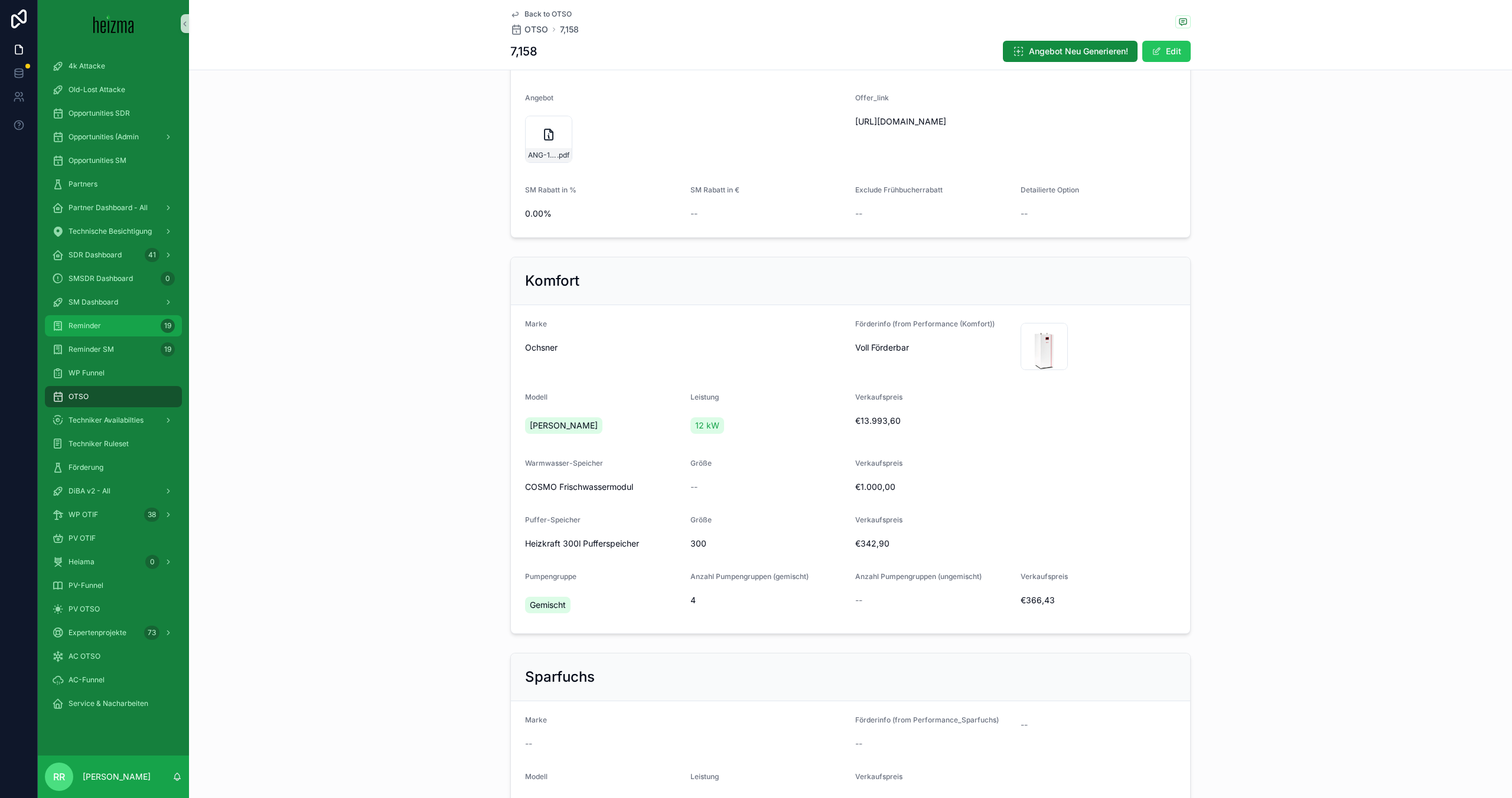
scroll to position [0, 0]
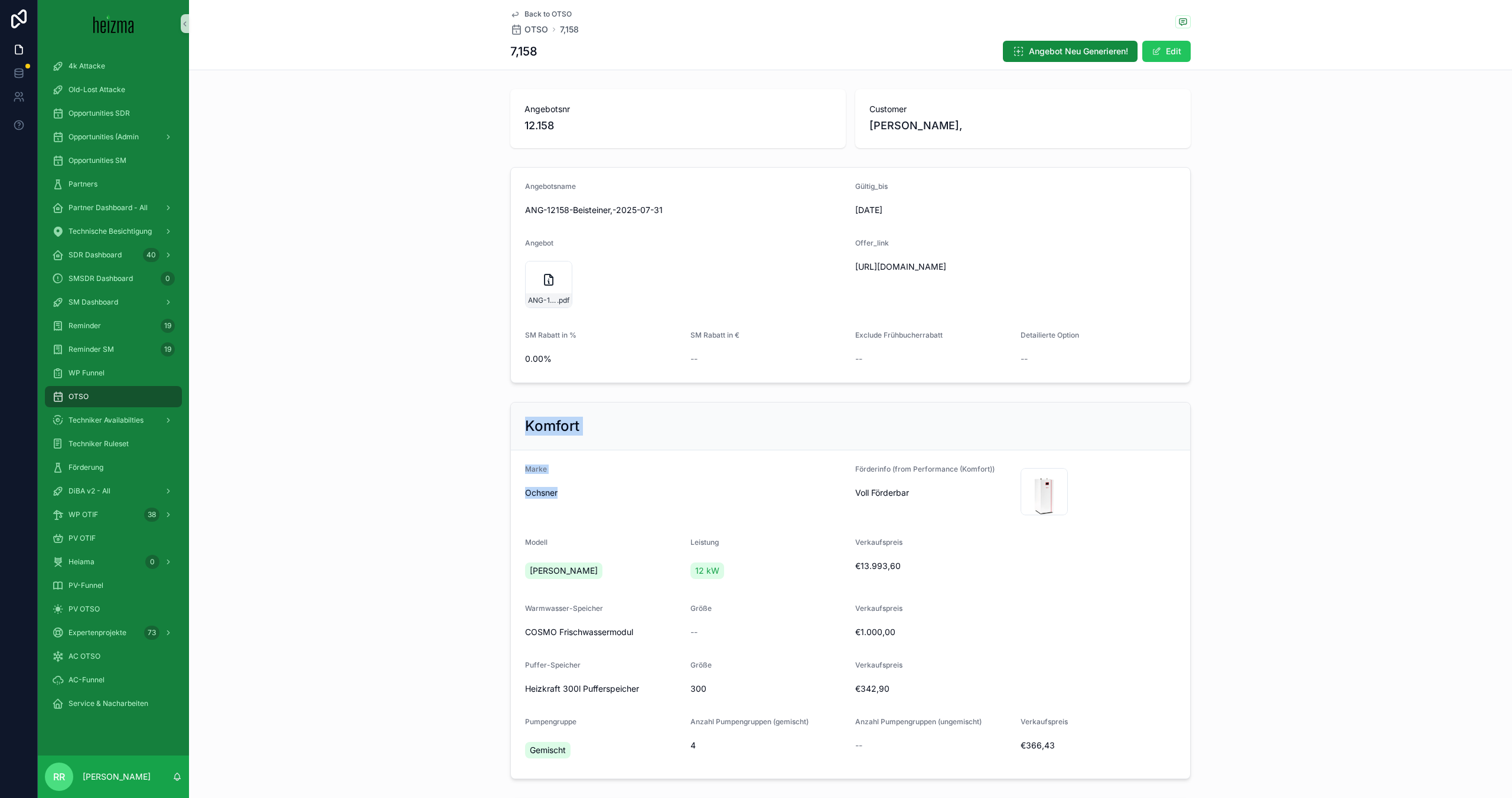
drag, startPoint x: 500, startPoint y: 421, endPoint x: 809, endPoint y: 526, distance: 326.4
click at [808, 526] on div "Komfort Marke Ochsner Förderinfo (from Performance (Komfort)) Voll Förderbar 99…" at bounding box center [850, 591] width 1323 height 387
click at [809, 526] on form "Marke Ochsner Förderinfo (from Performance (Komfort)) Voll Förderbar 99d3ef79-2…" at bounding box center [850, 614] width 679 height 328
click at [536, 301] on span "ANG-12158-Beisteiner,-2025-07-31" at bounding box center [542, 300] width 29 height 9
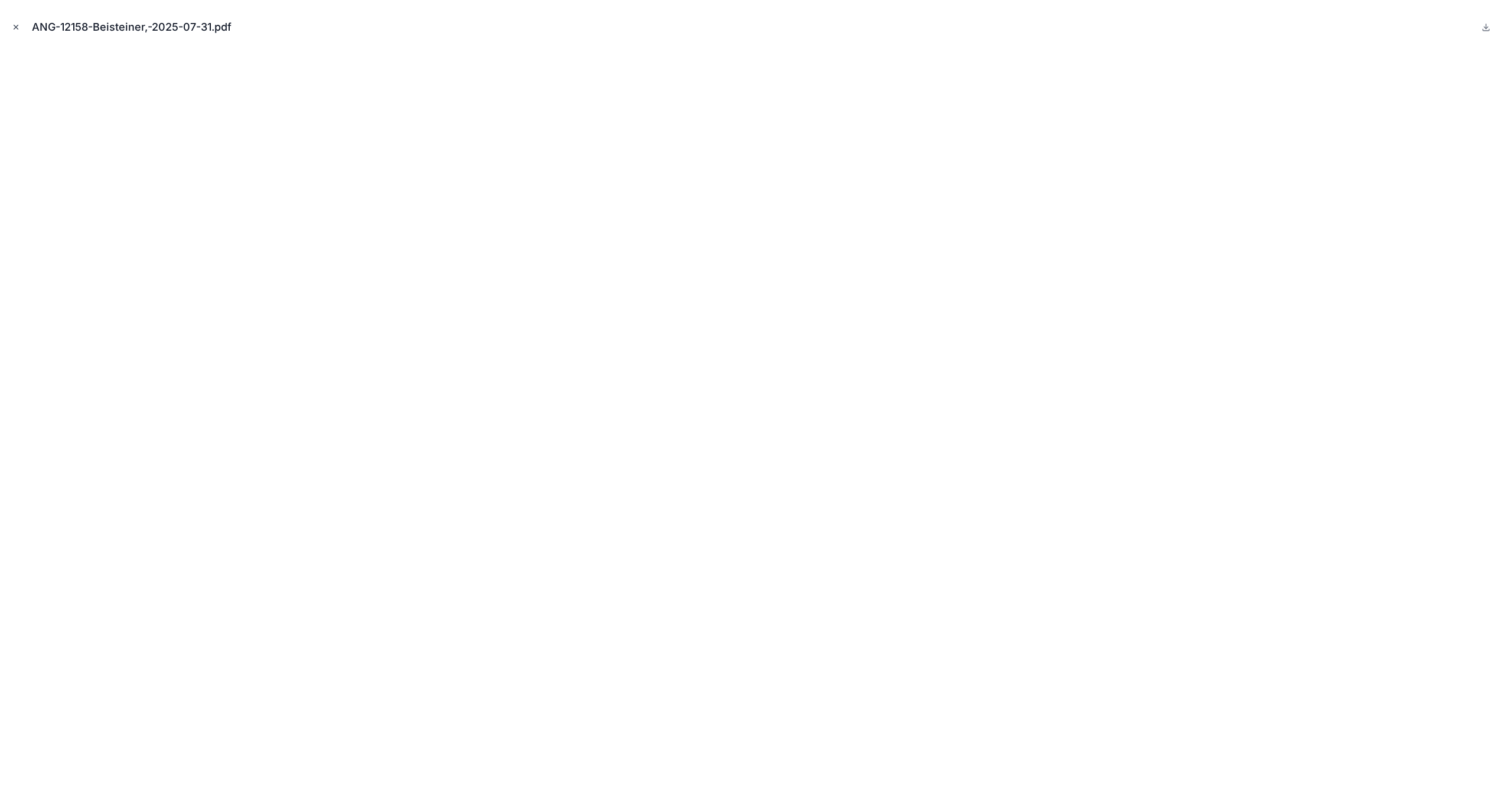
click at [18, 31] on button "Close modal" at bounding box center [16, 27] width 13 height 13
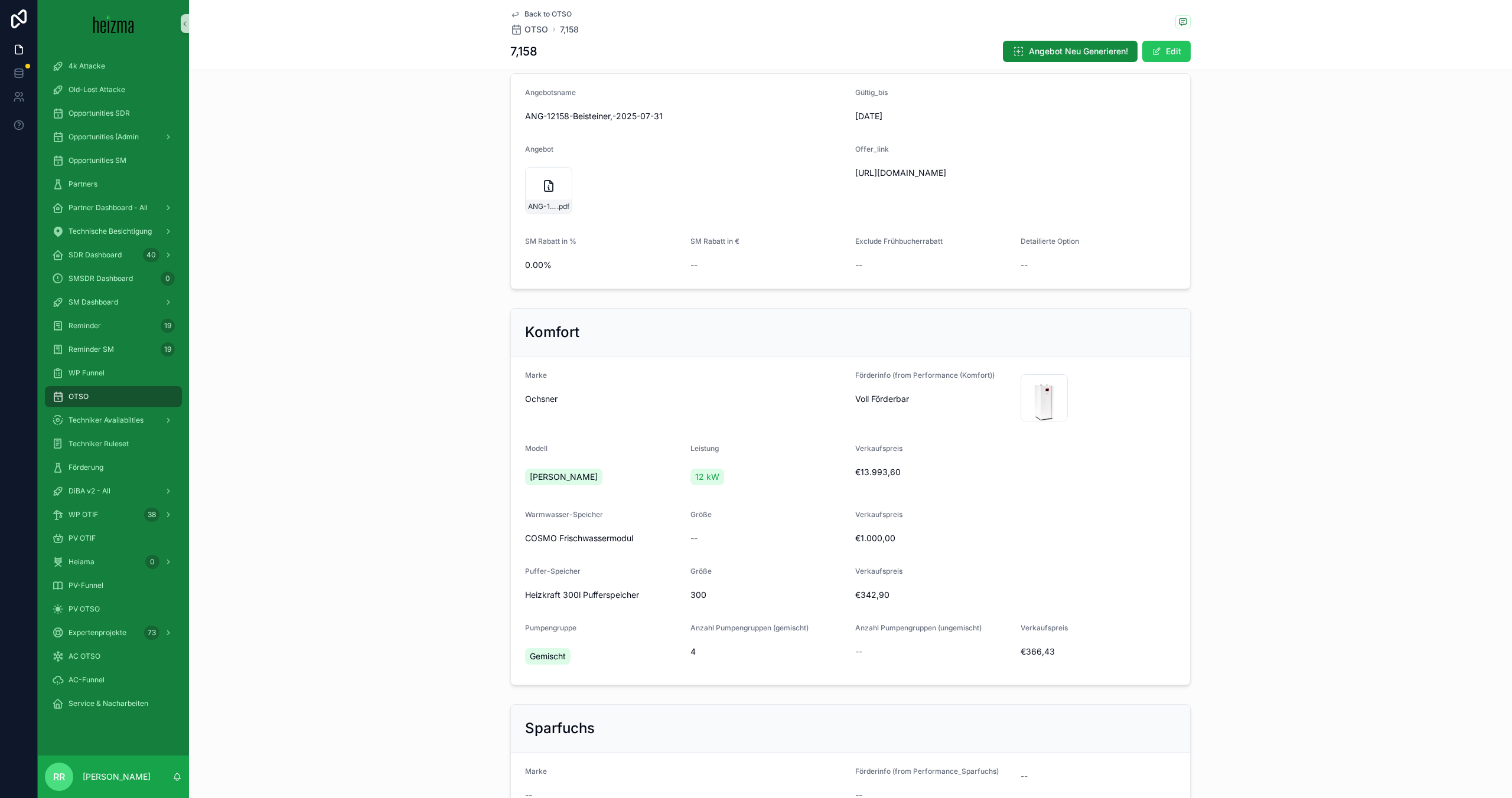
scroll to position [215, 0]
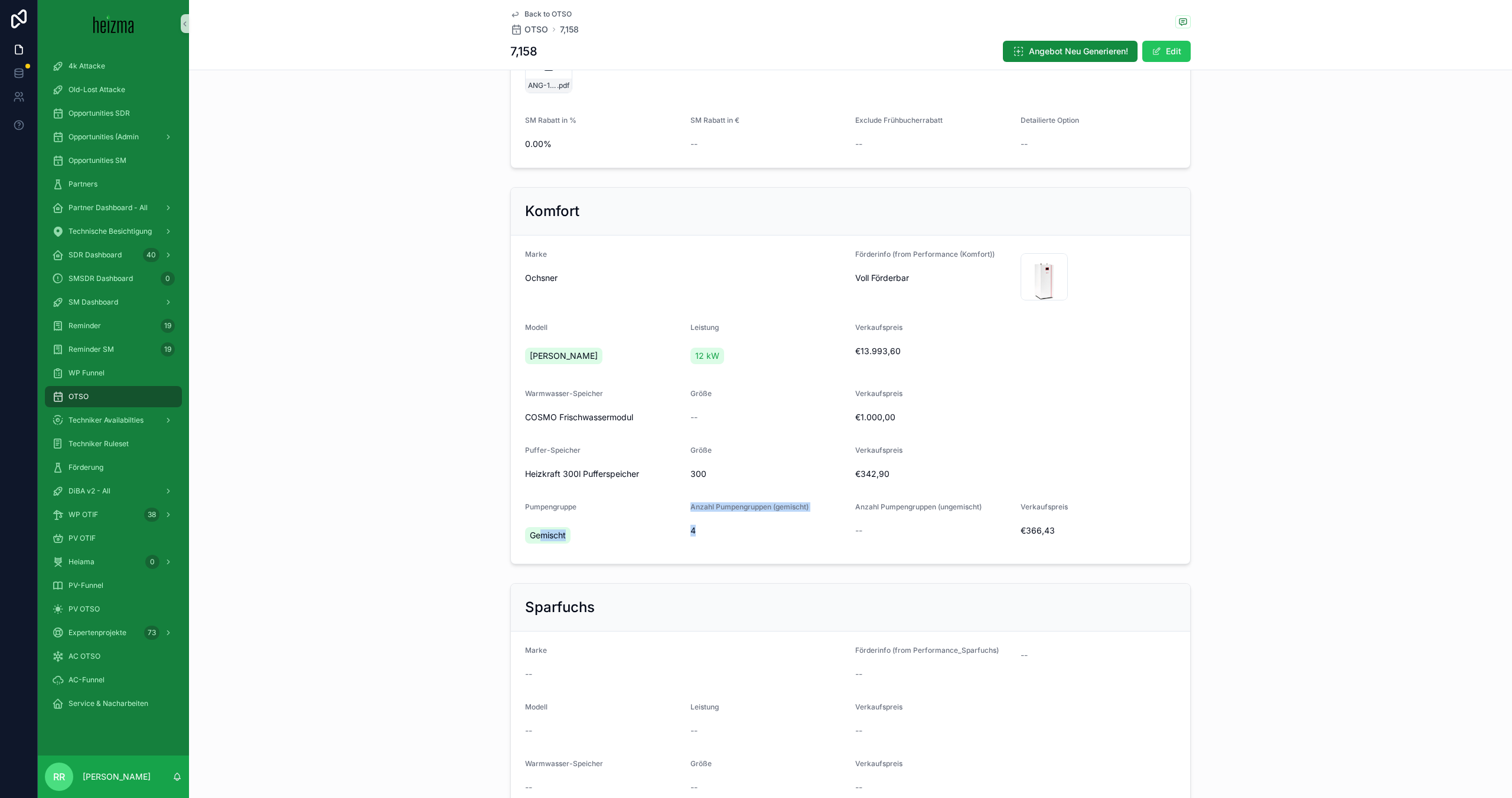
drag, startPoint x: 539, startPoint y: 537, endPoint x: 744, endPoint y: 532, distance: 205.1
click at [744, 532] on form "Marke Ochsner Förderinfo (from Performance (Komfort)) Voll Förderbar 99d3ef79-2…" at bounding box center [850, 400] width 679 height 328
click at [799, 539] on div "4" at bounding box center [768, 531] width 156 height 19
